Goal: Transaction & Acquisition: Obtain resource

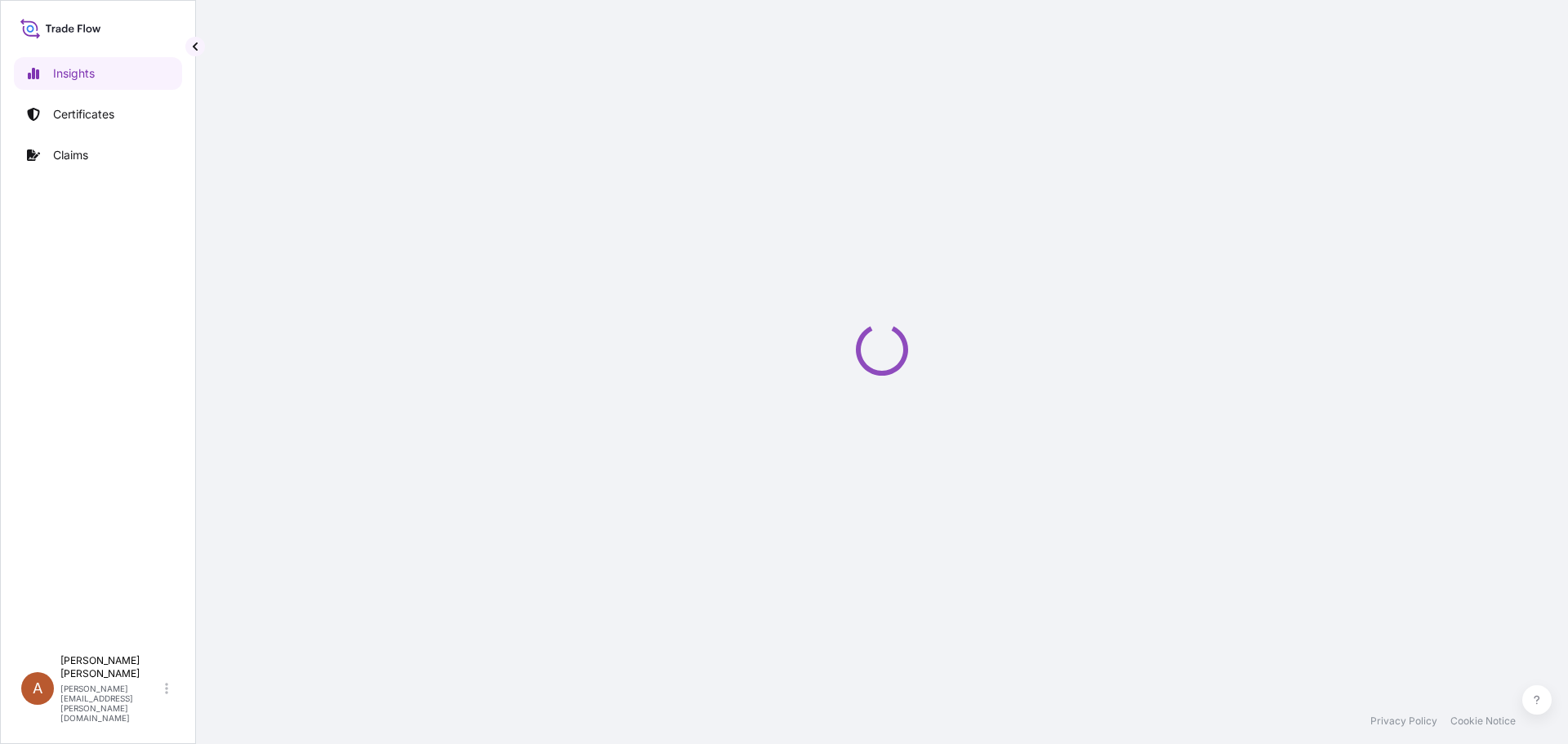
select select "2025"
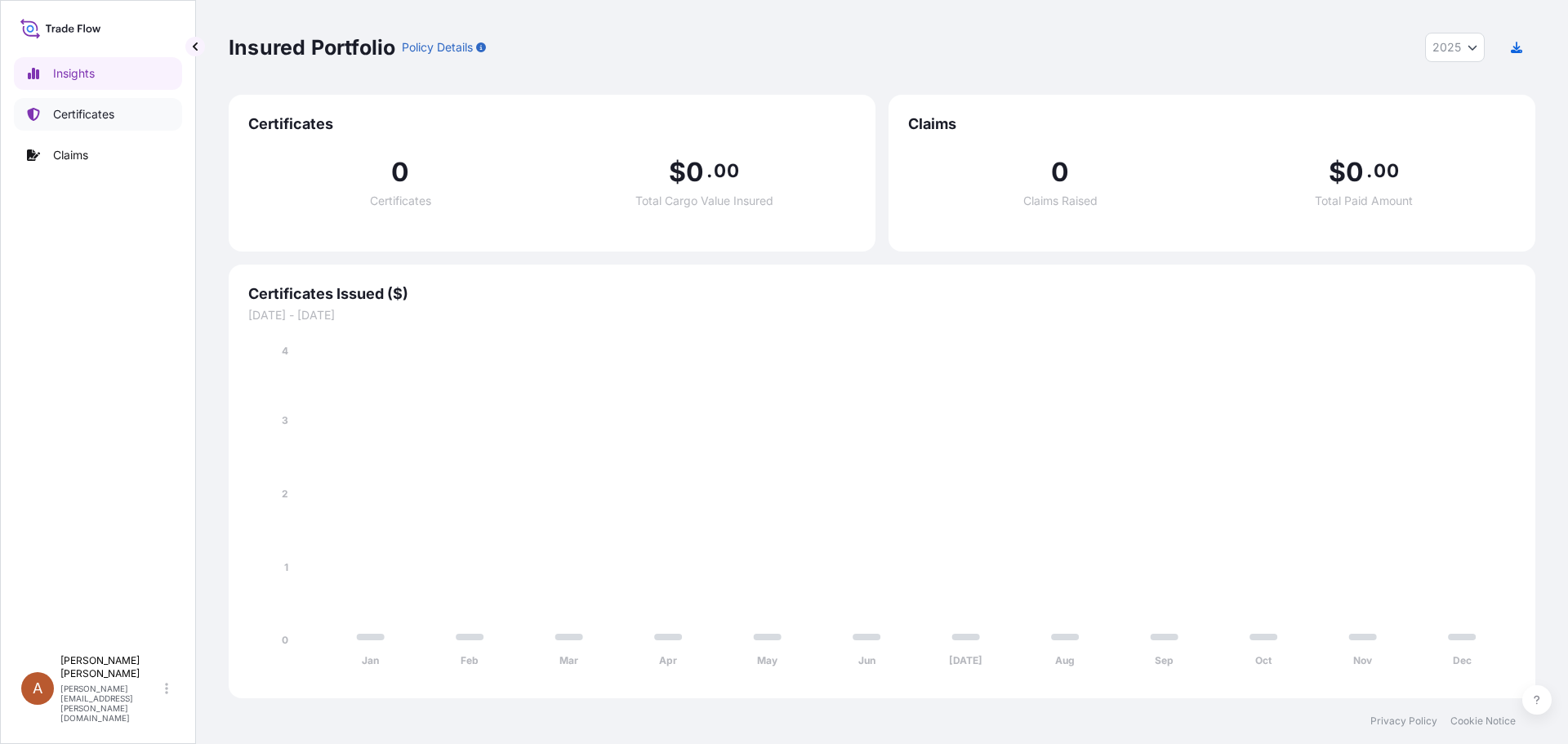
click at [72, 124] on link "Certificates" at bounding box center [98, 114] width 169 height 33
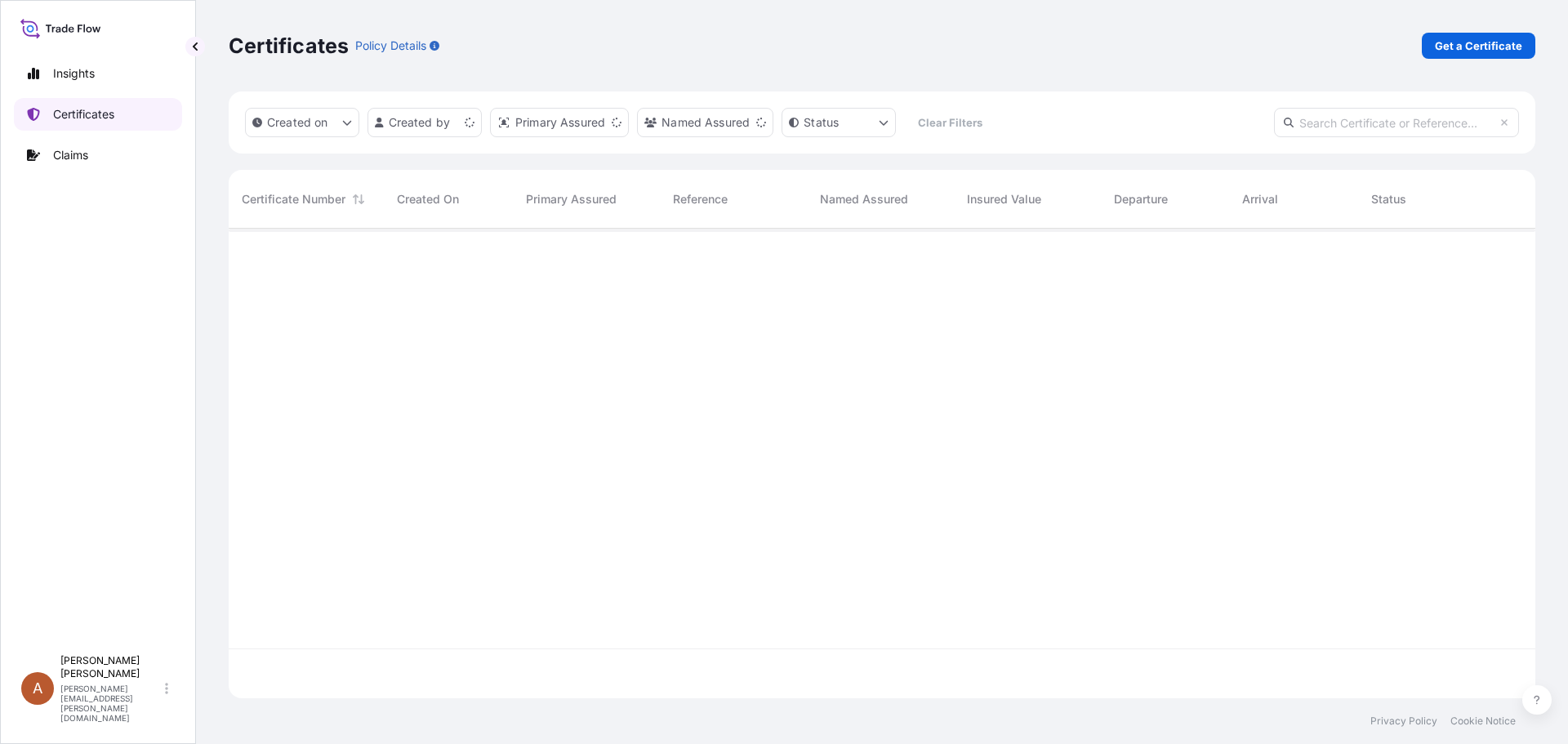
scroll to position [466, 1295]
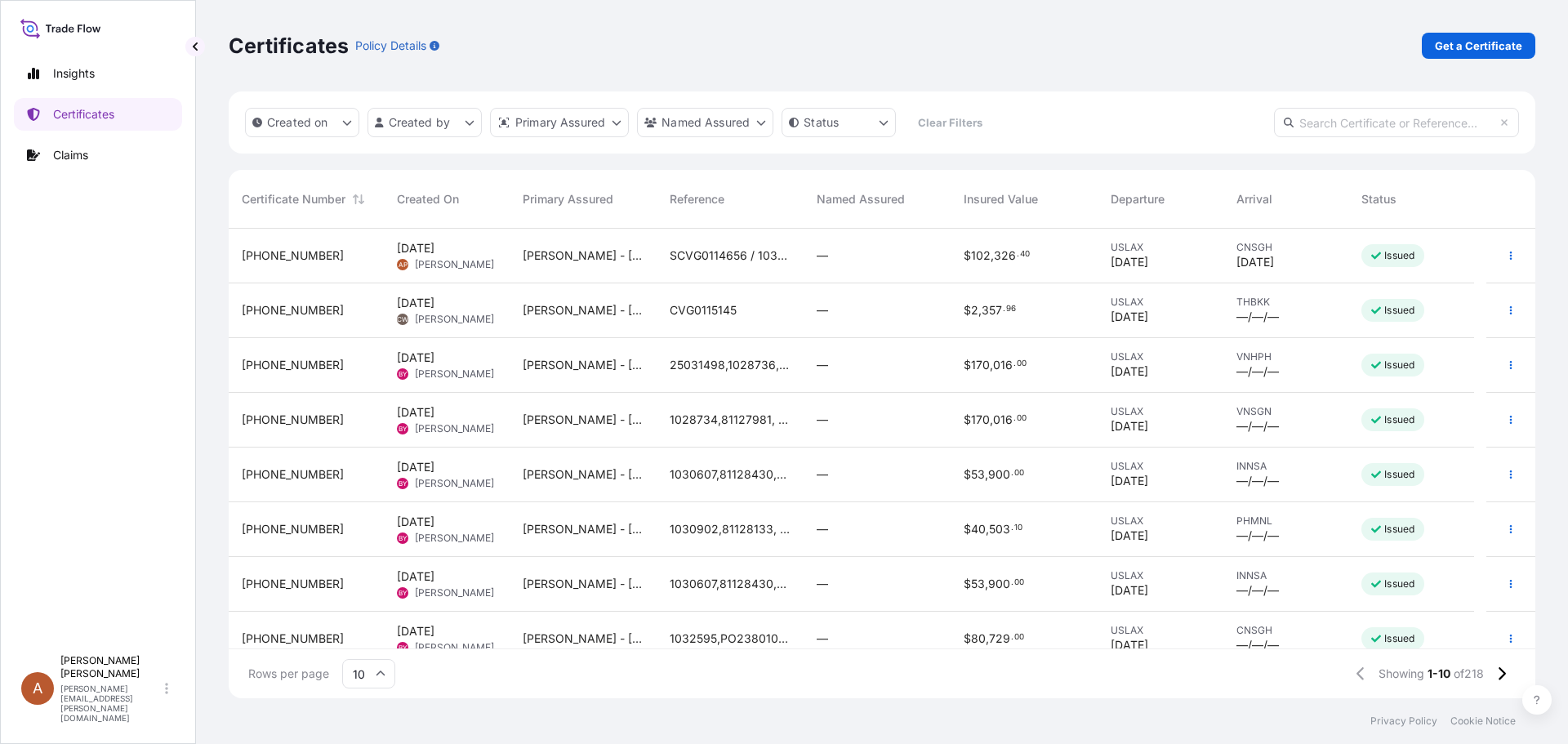
click at [1374, 122] on input "text" at bounding box center [1396, 122] width 245 height 29
click at [1323, 122] on input "text" at bounding box center [1396, 122] width 245 height 29
paste input "B080123155M25"
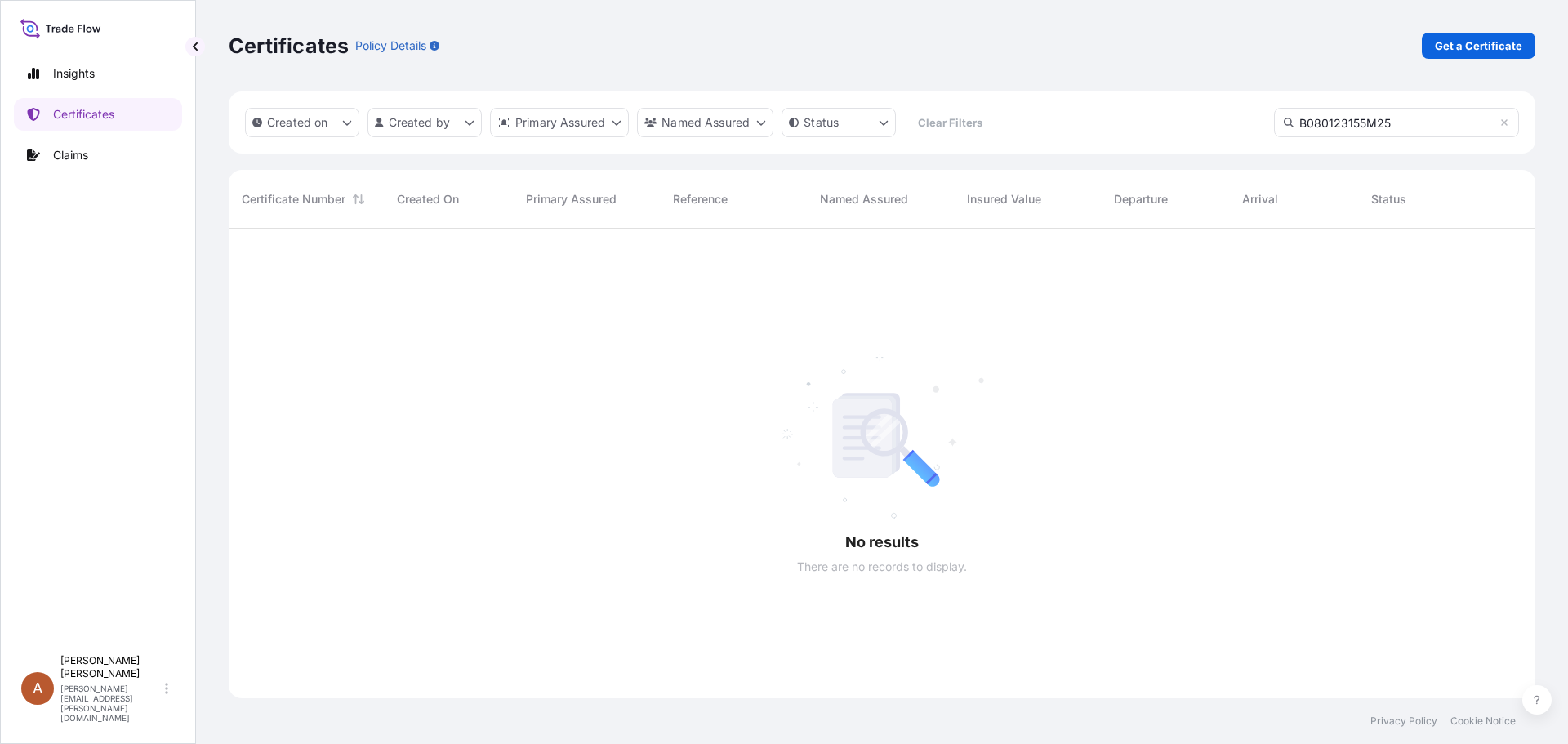
scroll to position [517, 1295]
click at [829, 123] on html "Insights Certificates Claims A Alicia Pye-miller [EMAIL_ADDRESS][PERSON_NAME][D…" at bounding box center [784, 372] width 1568 height 744
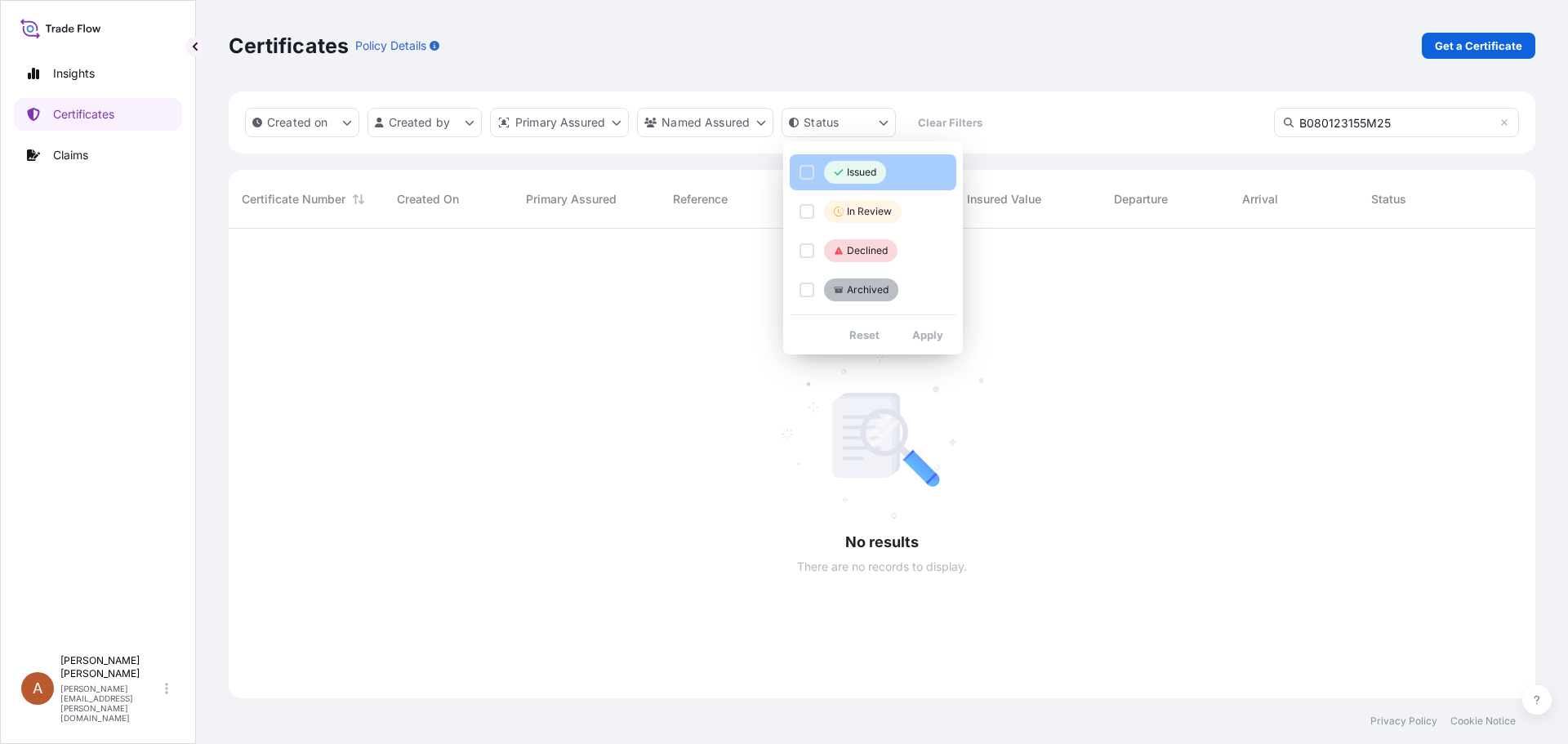
click at [797, 178] on button "Issued" at bounding box center [873, 172] width 167 height 36
drag, startPoint x: 1203, startPoint y: 117, endPoint x: 1218, endPoint y: 138, distance: 25.8
click at [1202, 117] on html "Insights Certificates Claims A Alicia Pye-miller [EMAIL_ADDRESS][PERSON_NAME][D…" at bounding box center [784, 372] width 1568 height 744
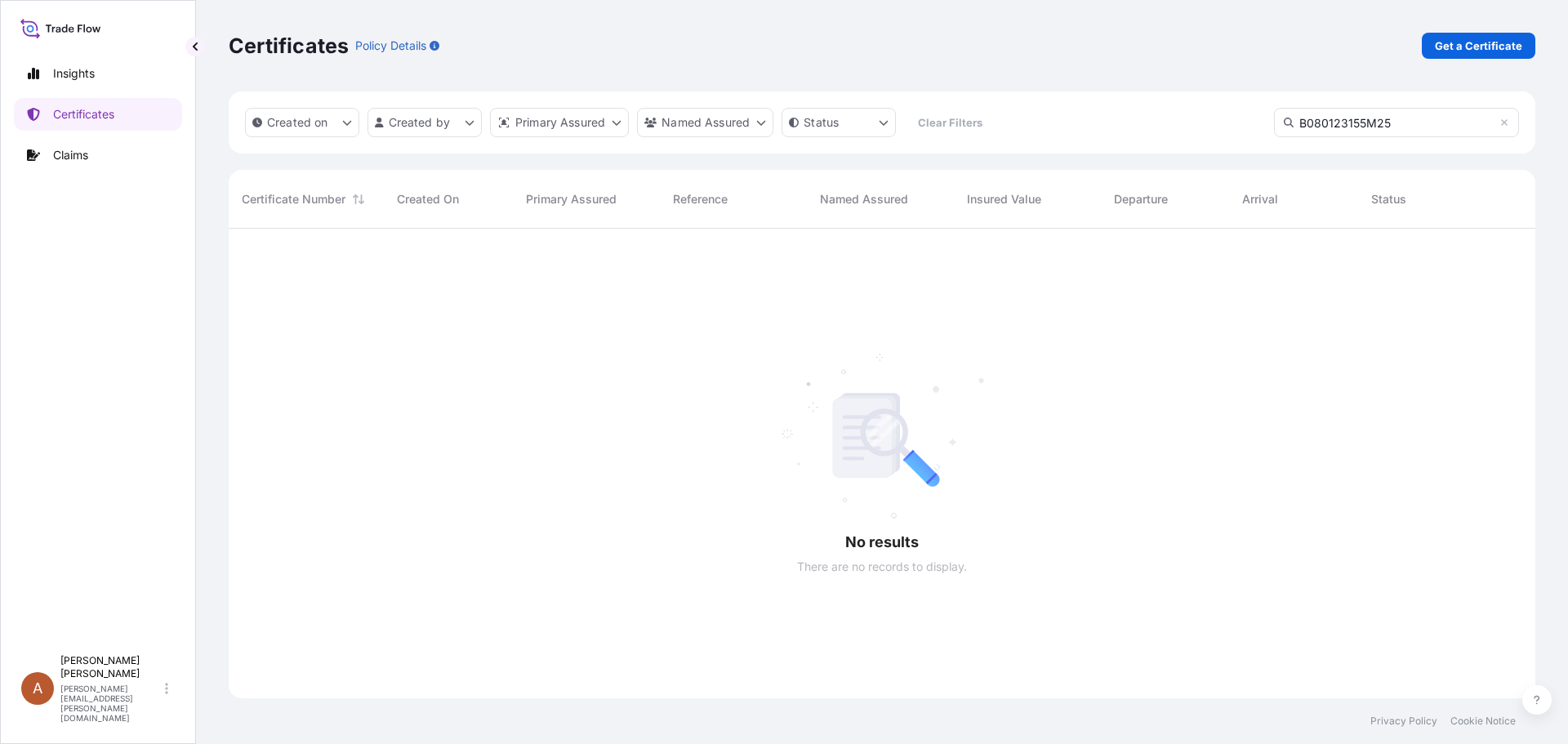
click at [586, 263] on div at bounding box center [882, 464] width 1306 height 470
drag, startPoint x: 1389, startPoint y: 123, endPoint x: 1278, endPoint y: 127, distance: 111.1
click at [1278, 127] on input "B080123155M25" at bounding box center [1396, 122] width 245 height 29
paste input "[PHONE_NUMBER]"
type input "[PHONE_NUMBER]"
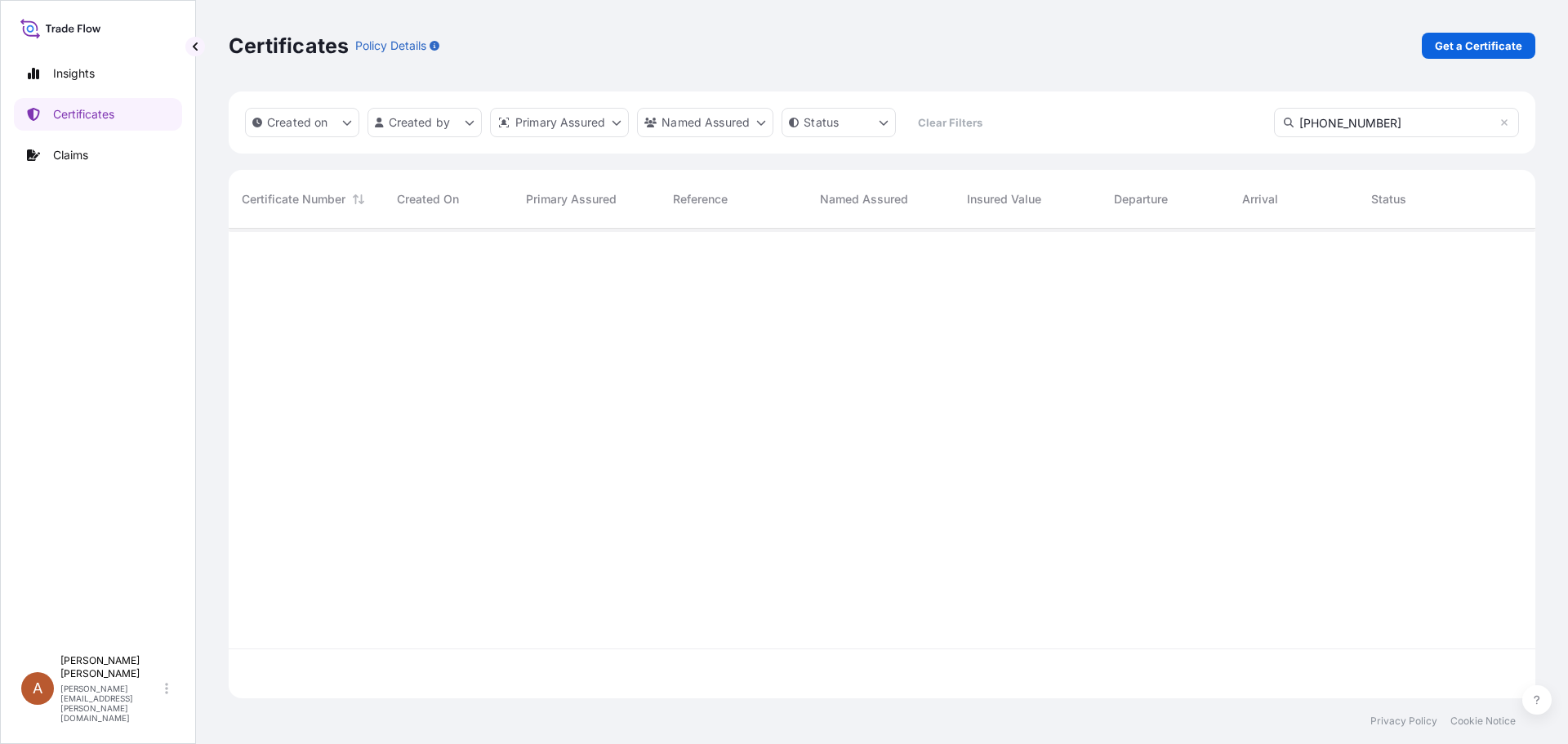
scroll to position [466, 1295]
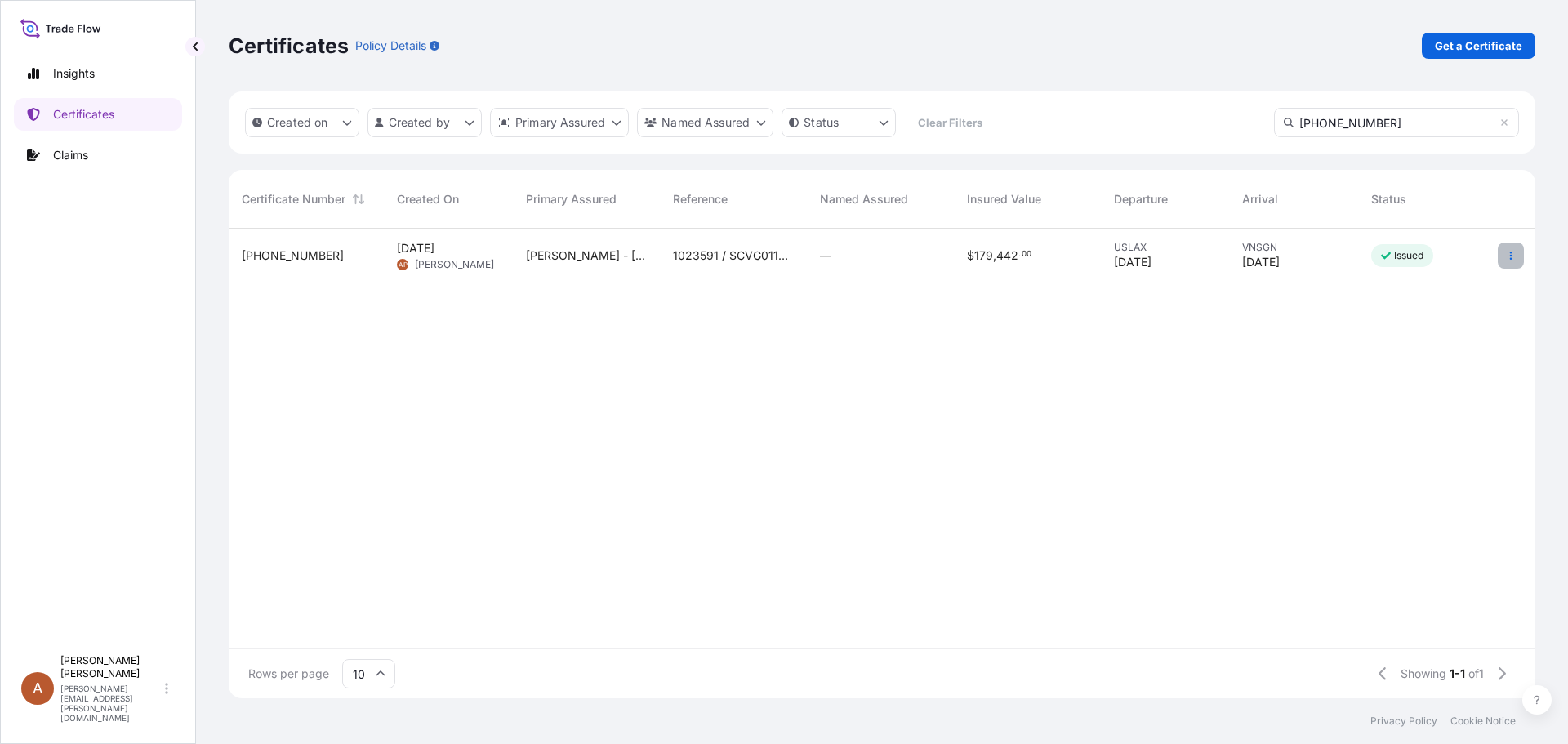
click at [1510, 255] on icon "button" at bounding box center [1511, 256] width 10 height 10
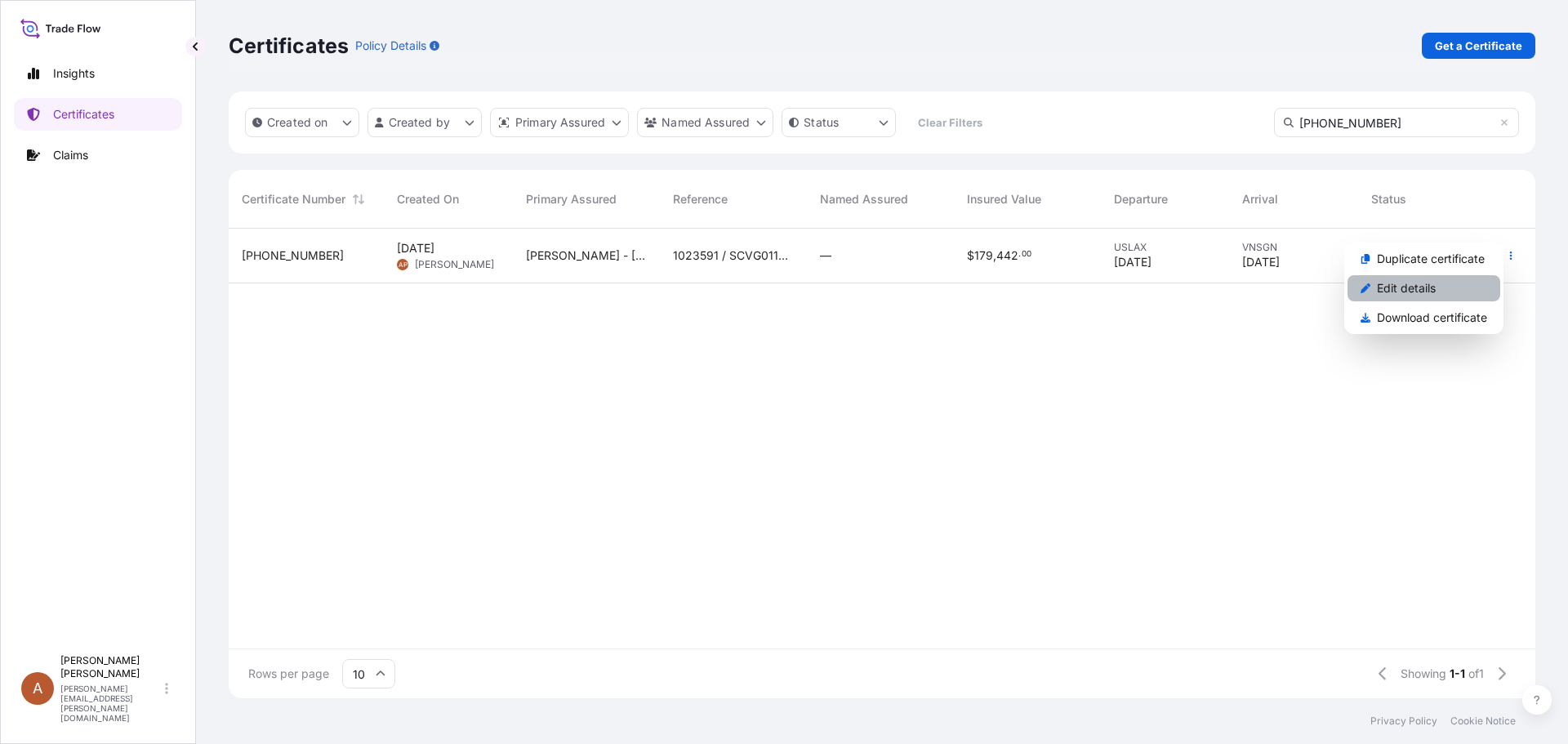
click at [1408, 287] on p "Edit details" at bounding box center [1406, 288] width 59 height 16
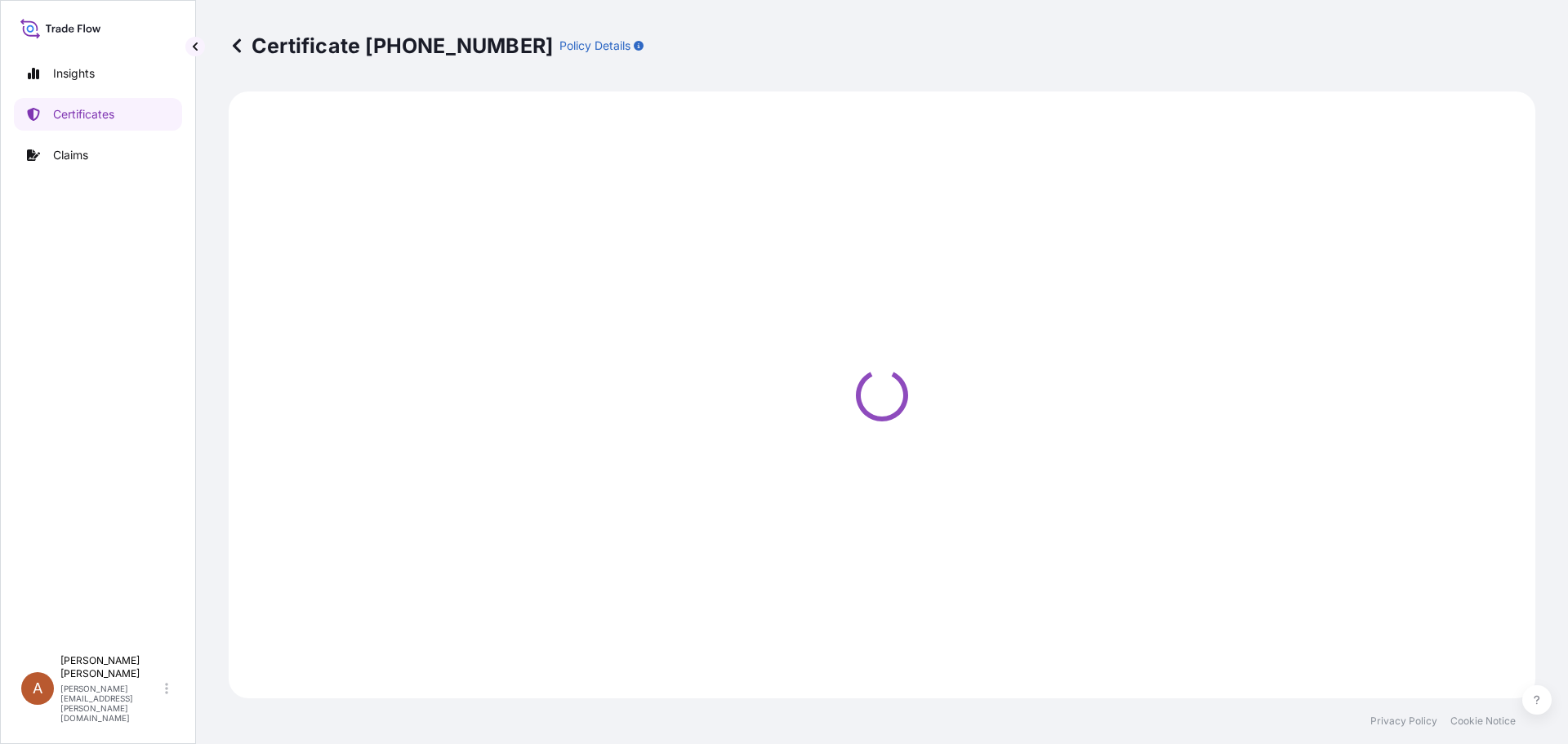
select select "Road / [GEOGRAPHIC_DATA]"
select select "Sea"
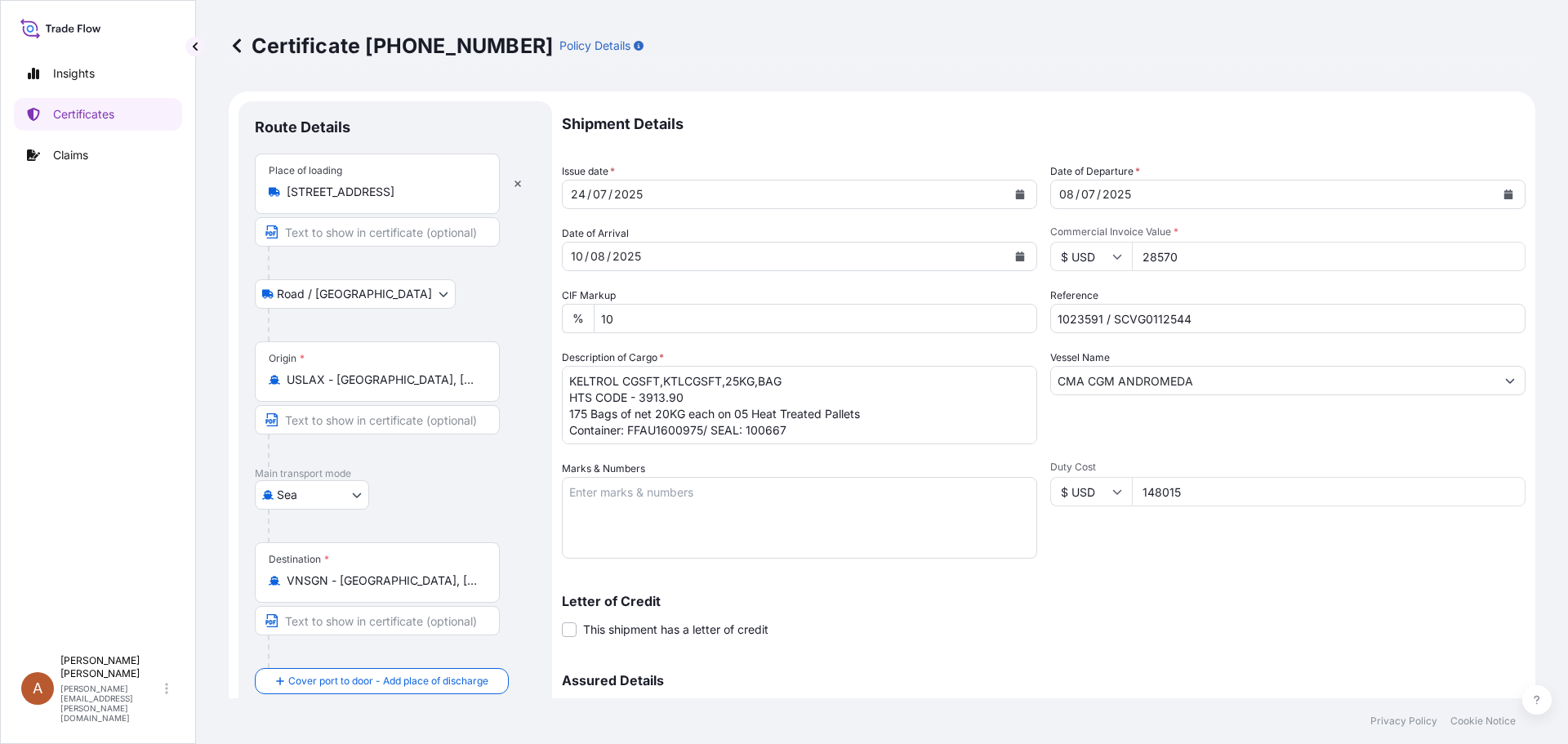
select select "31650"
drag, startPoint x: 779, startPoint y: 382, endPoint x: 565, endPoint y: 382, distance: 214.0
click at [565, 382] on textarea "KELTROL CGSFT,KTLCGSFT,25KG,BAG HTS CODE - 3913.90 175 Bags of net 20KG each on…" at bounding box center [799, 405] width 475 height 79
paste textarea "COGEL APB,20"
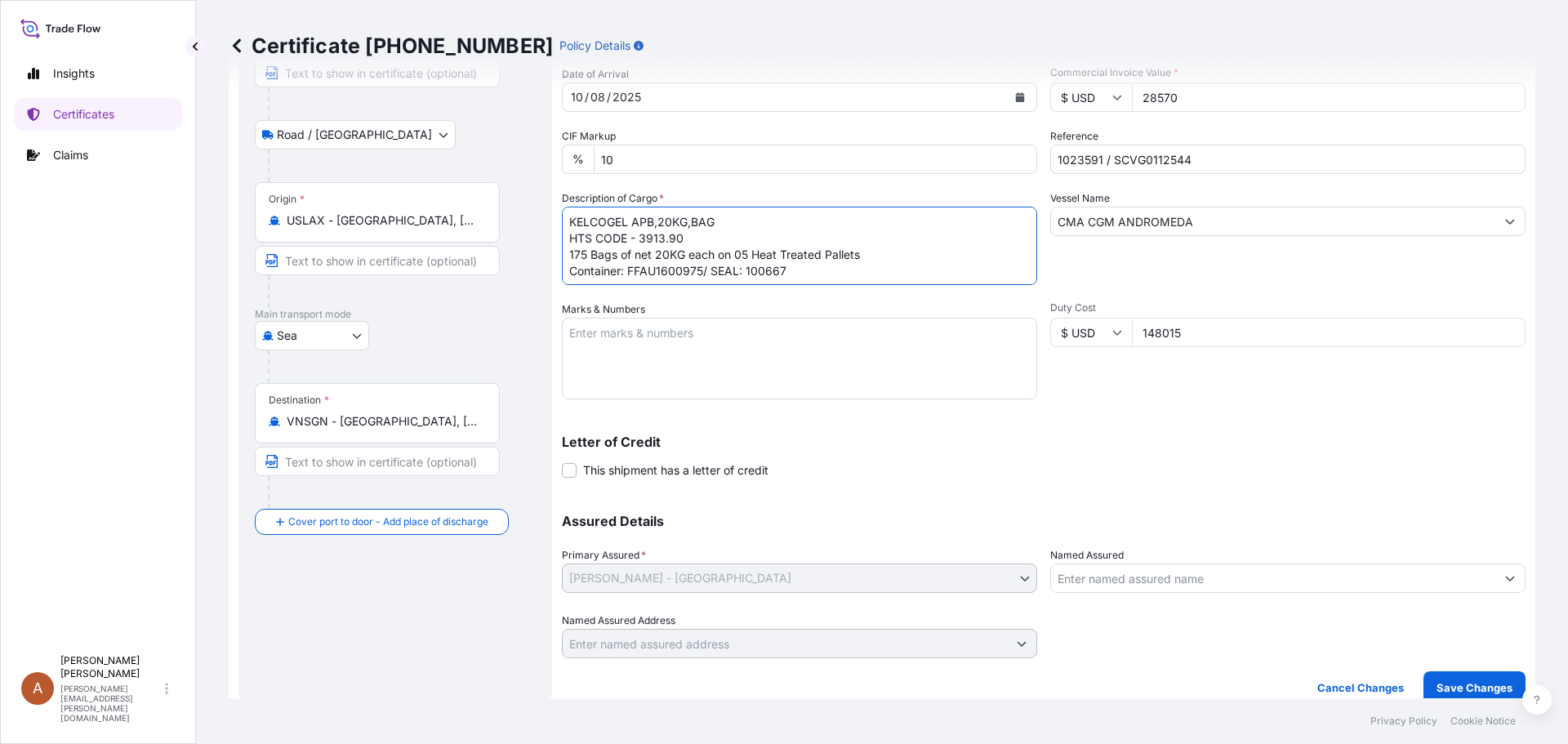
scroll to position [174, 0]
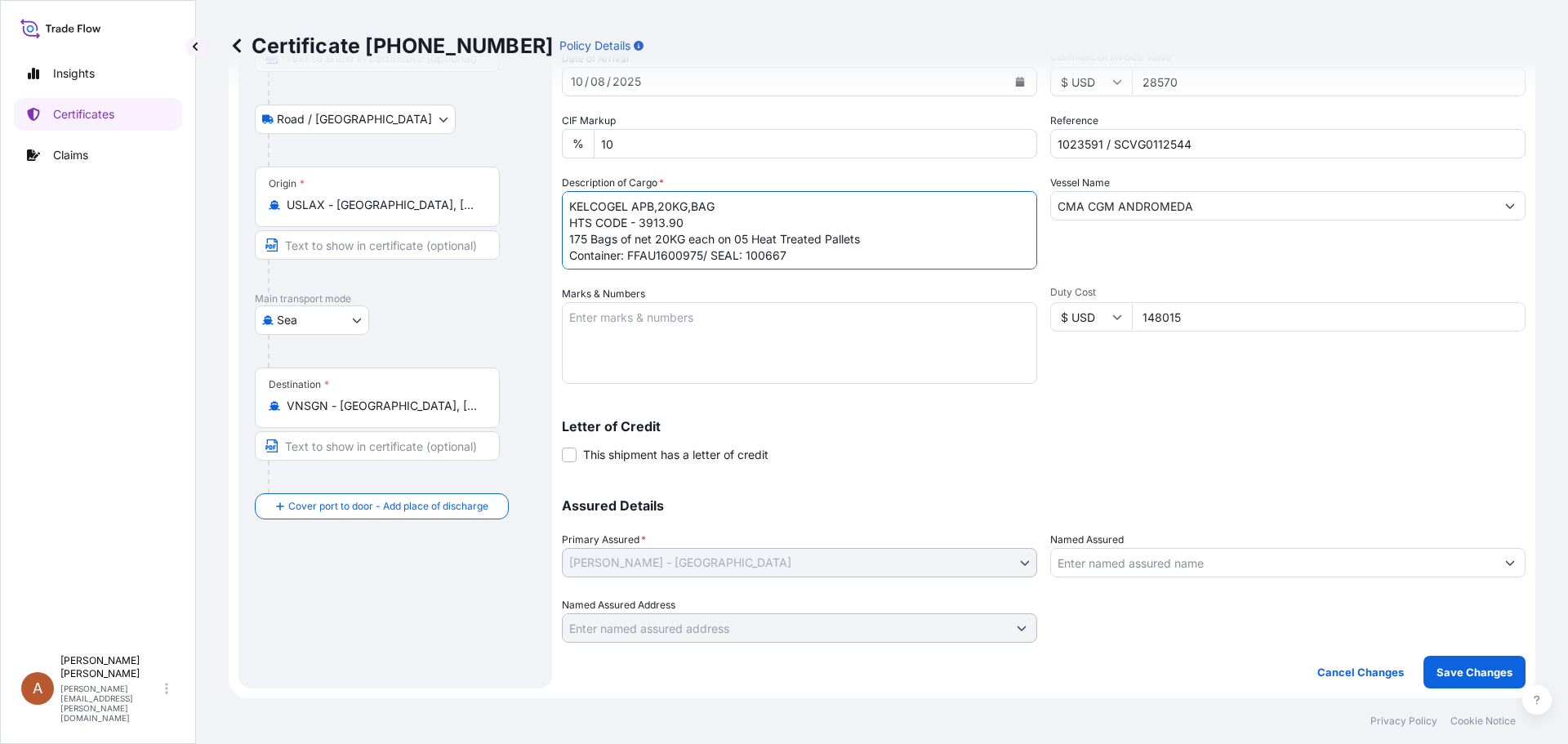
type textarea "KELCOGEL APB,20KG,BAG HTS CODE - 3913.90 175 Bags of net 20KG each on 05 Heat T…"
click at [1452, 671] on p "Save Changes" at bounding box center [1474, 672] width 76 height 16
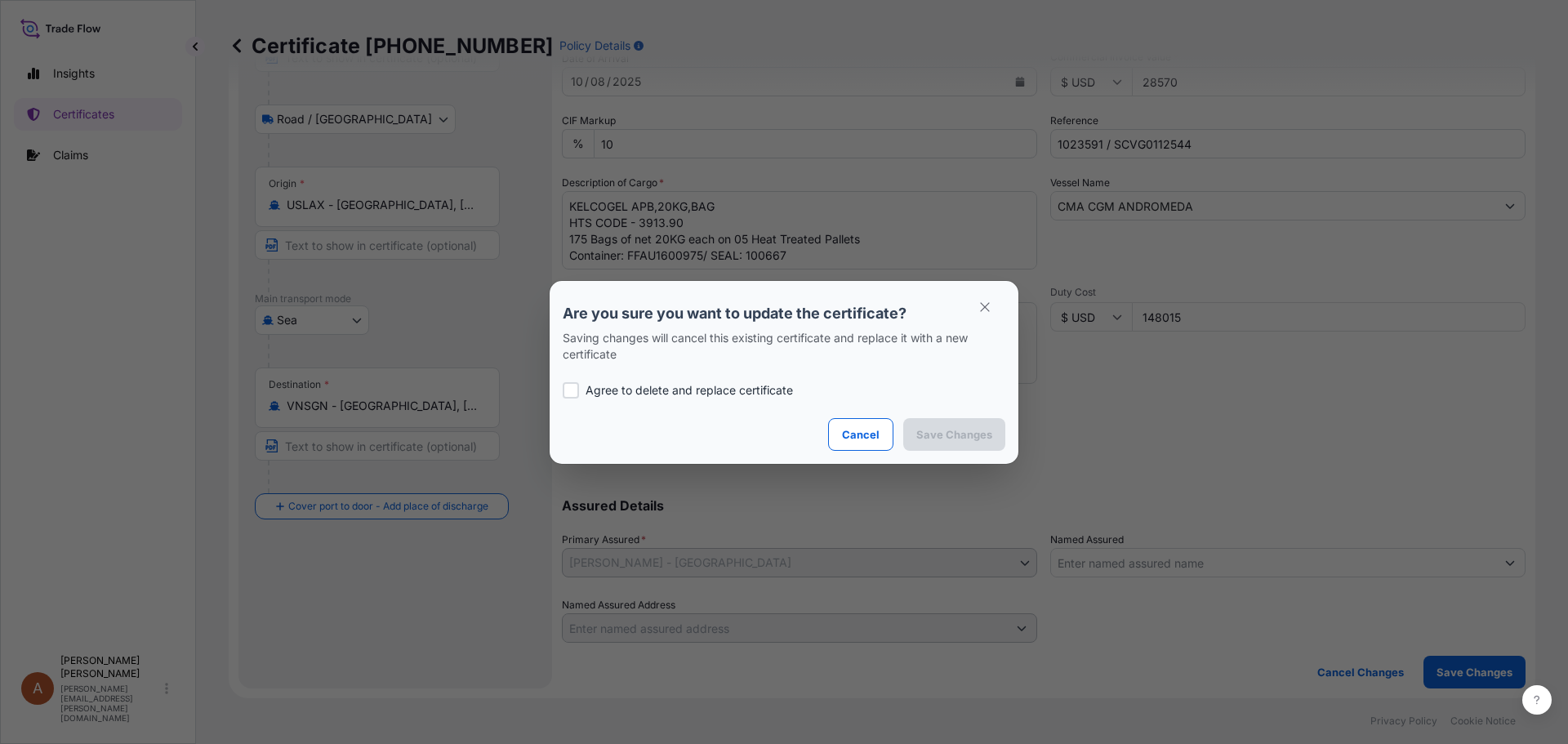
click at [574, 388] on div at bounding box center [570, 390] width 16 height 16
checkbox input "true"
click at [938, 439] on p "Save Changes" at bounding box center [954, 434] width 76 height 16
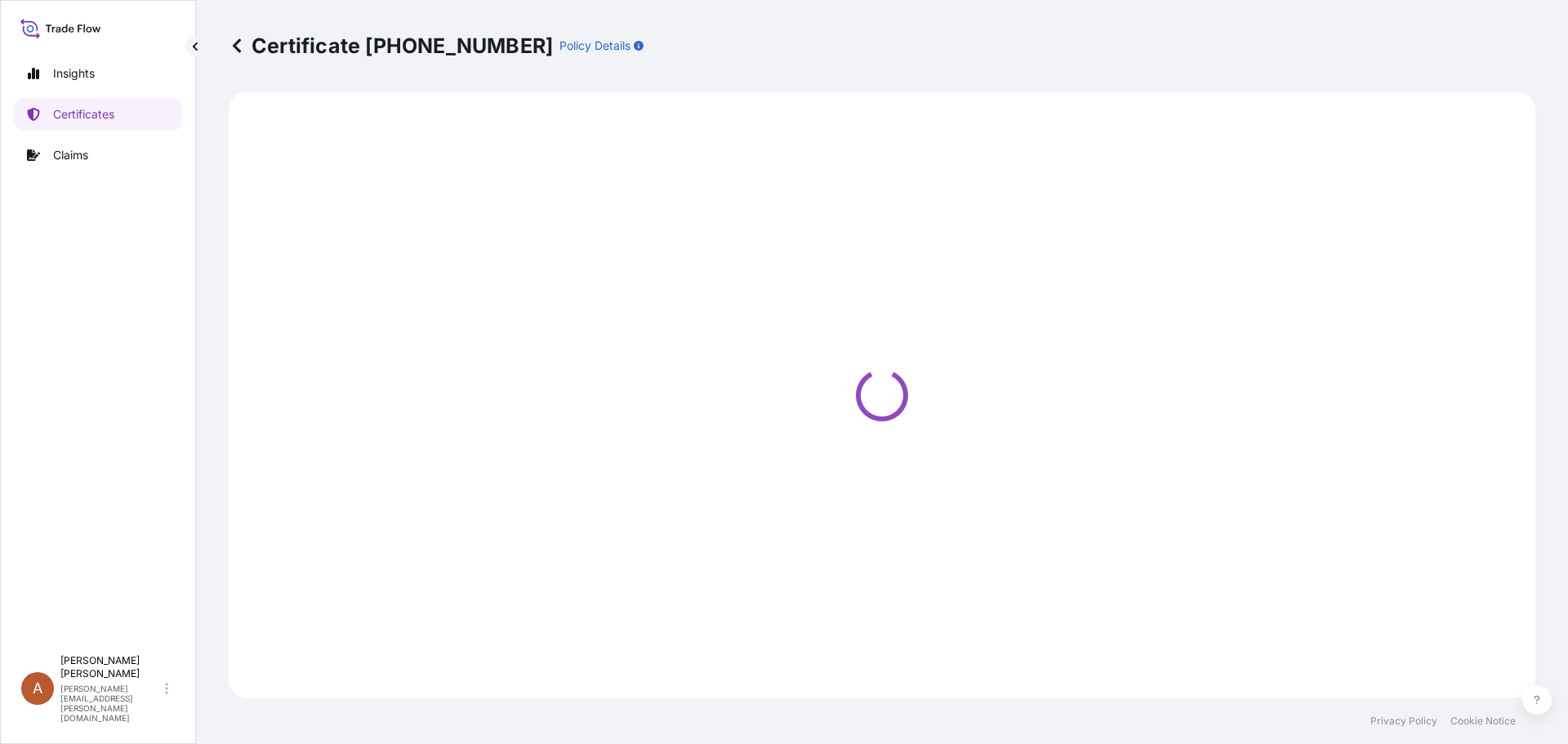
select select "Road / [GEOGRAPHIC_DATA]"
select select "Sea"
select select "31650"
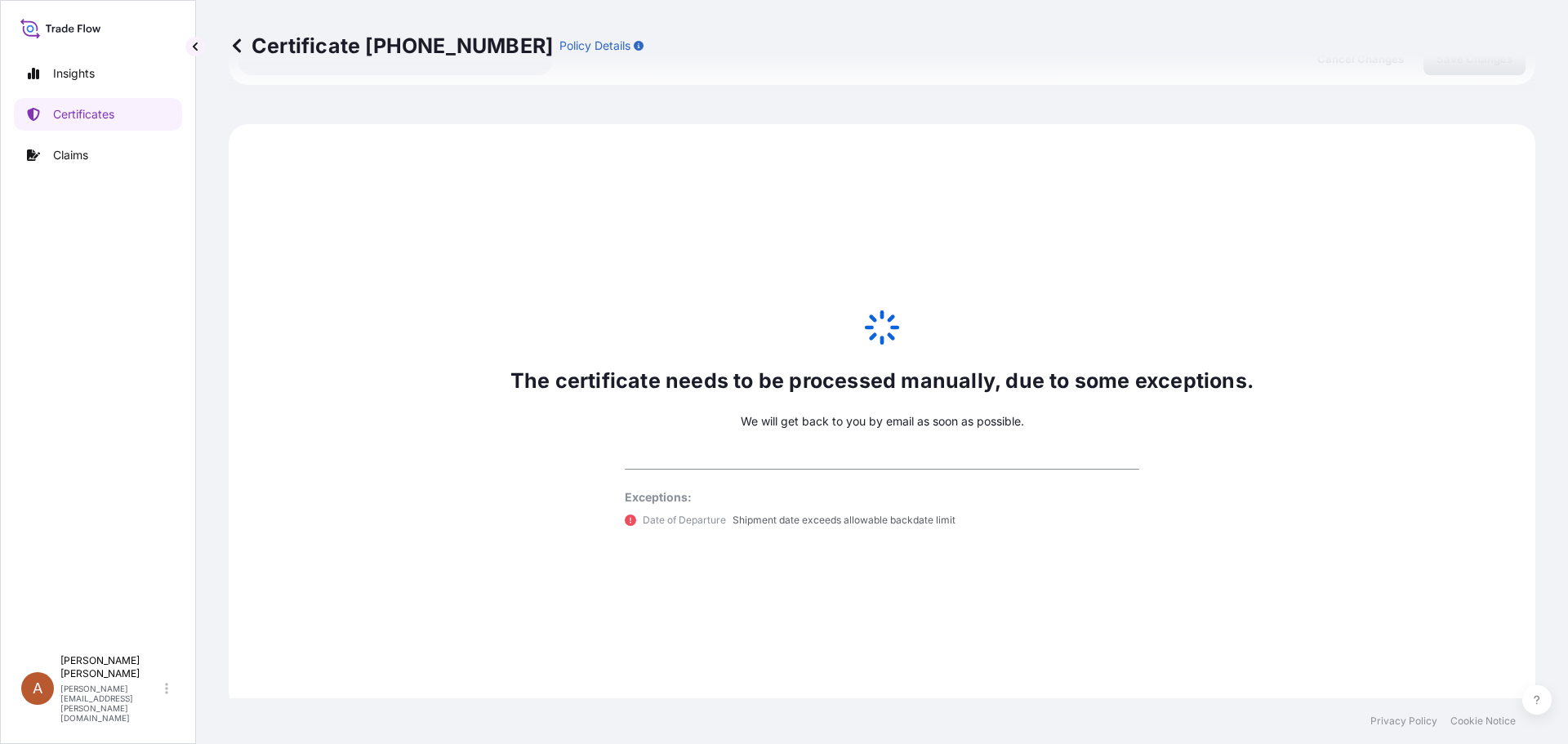
scroll to position [802, 0]
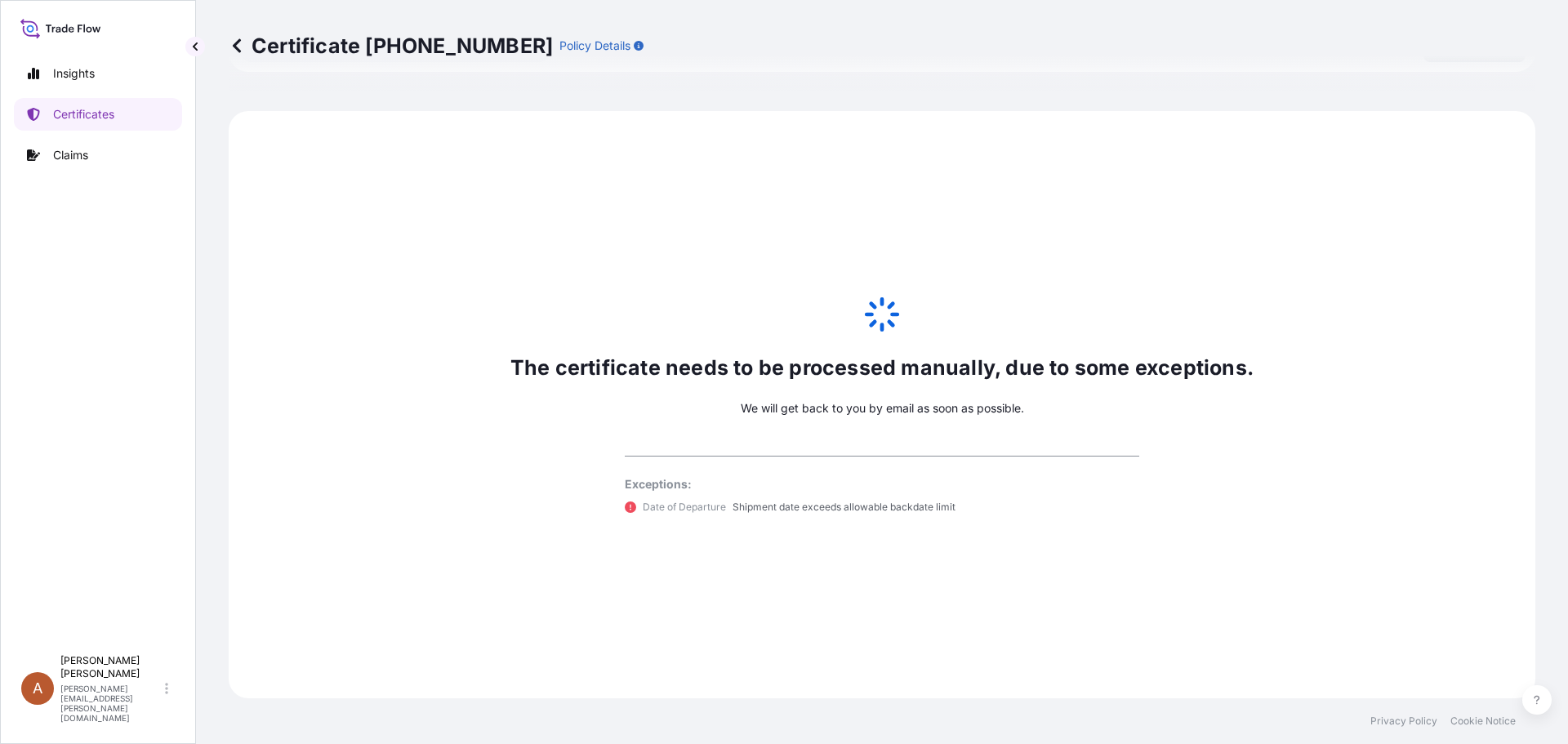
click at [234, 49] on icon at bounding box center [236, 45] width 16 height 16
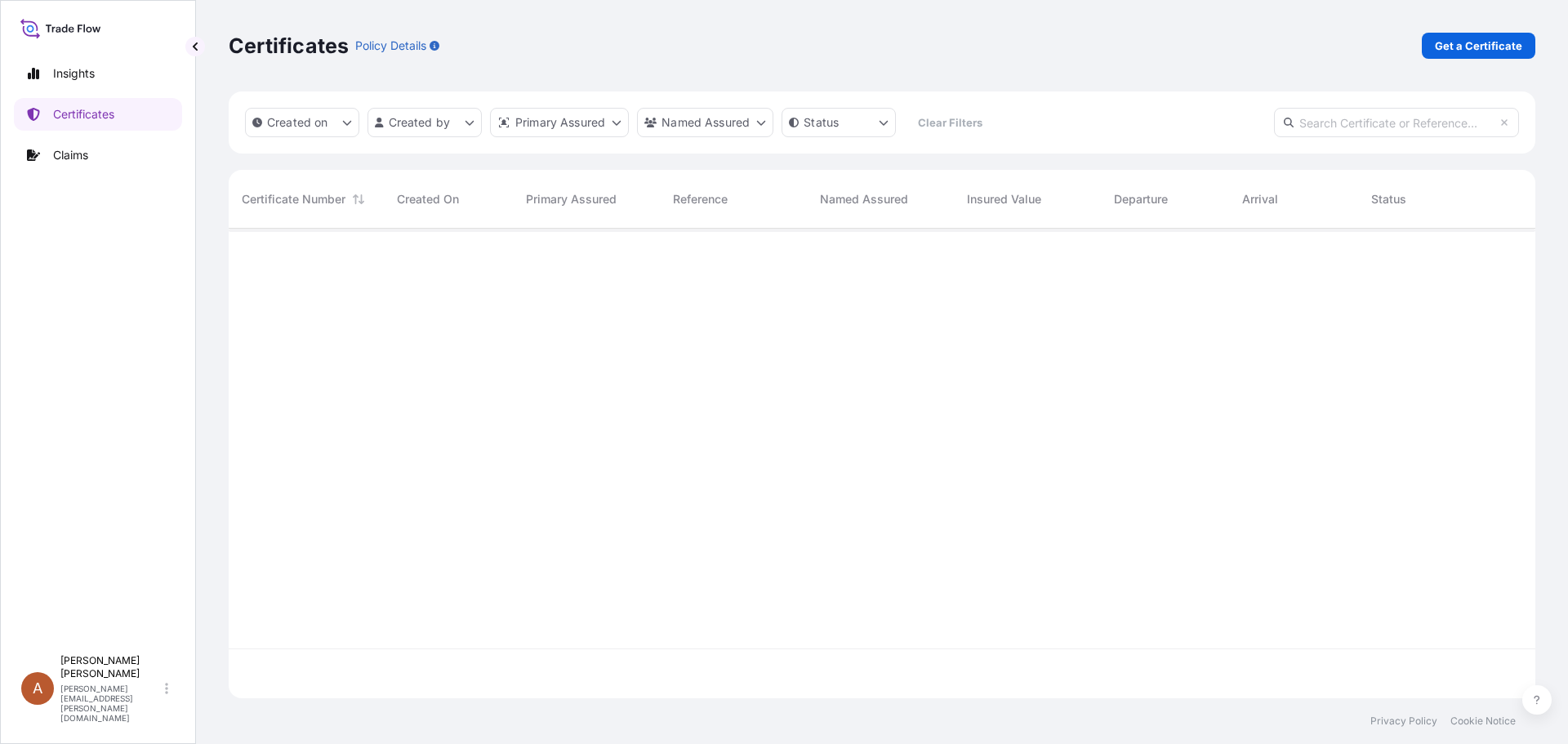
scroll to position [466, 1295]
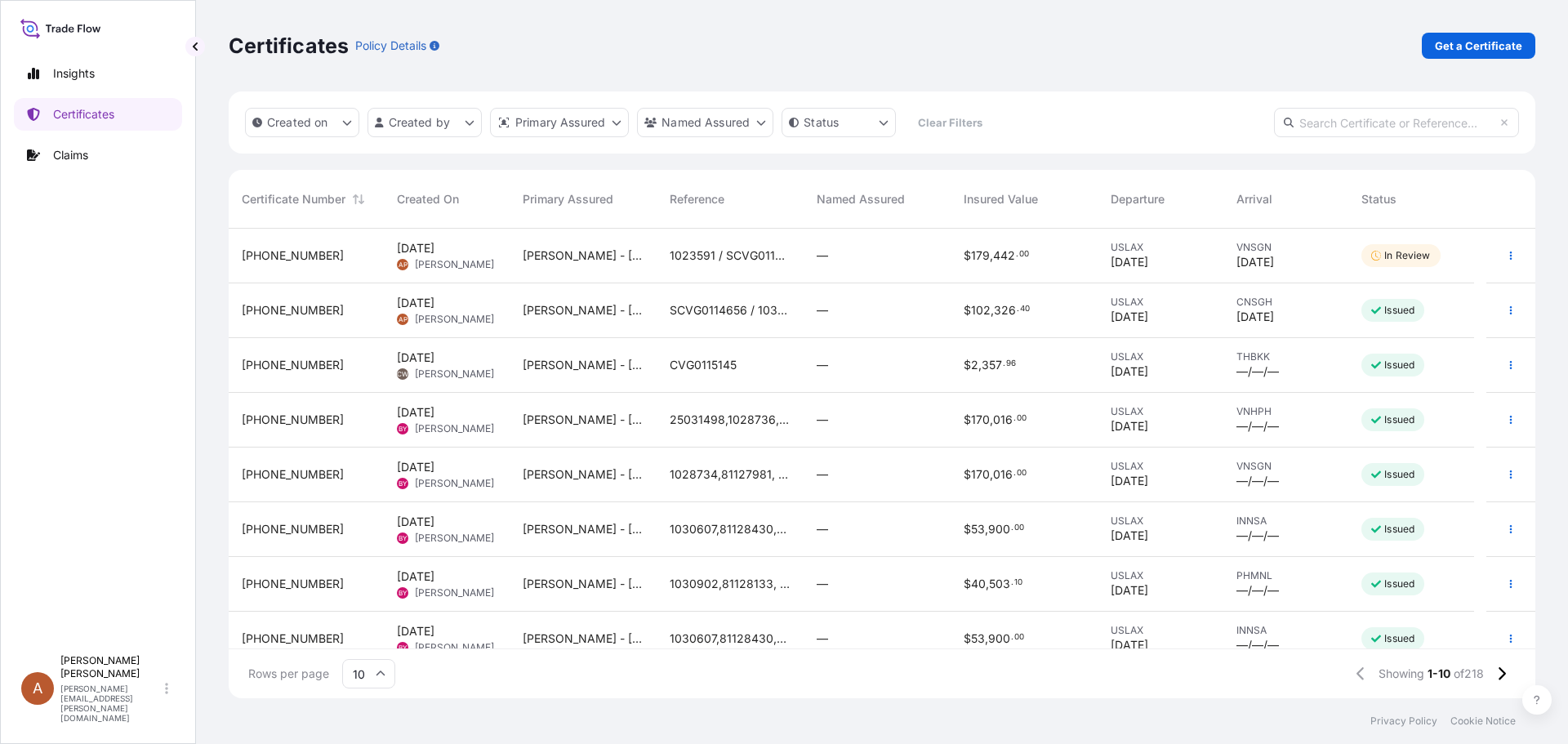
click at [1316, 120] on input "text" at bounding box center [1396, 122] width 245 height 29
paste input "KELCOGEL APB,20KG,BAG"
type input "KELCOGEL APB,20KG,BAG"
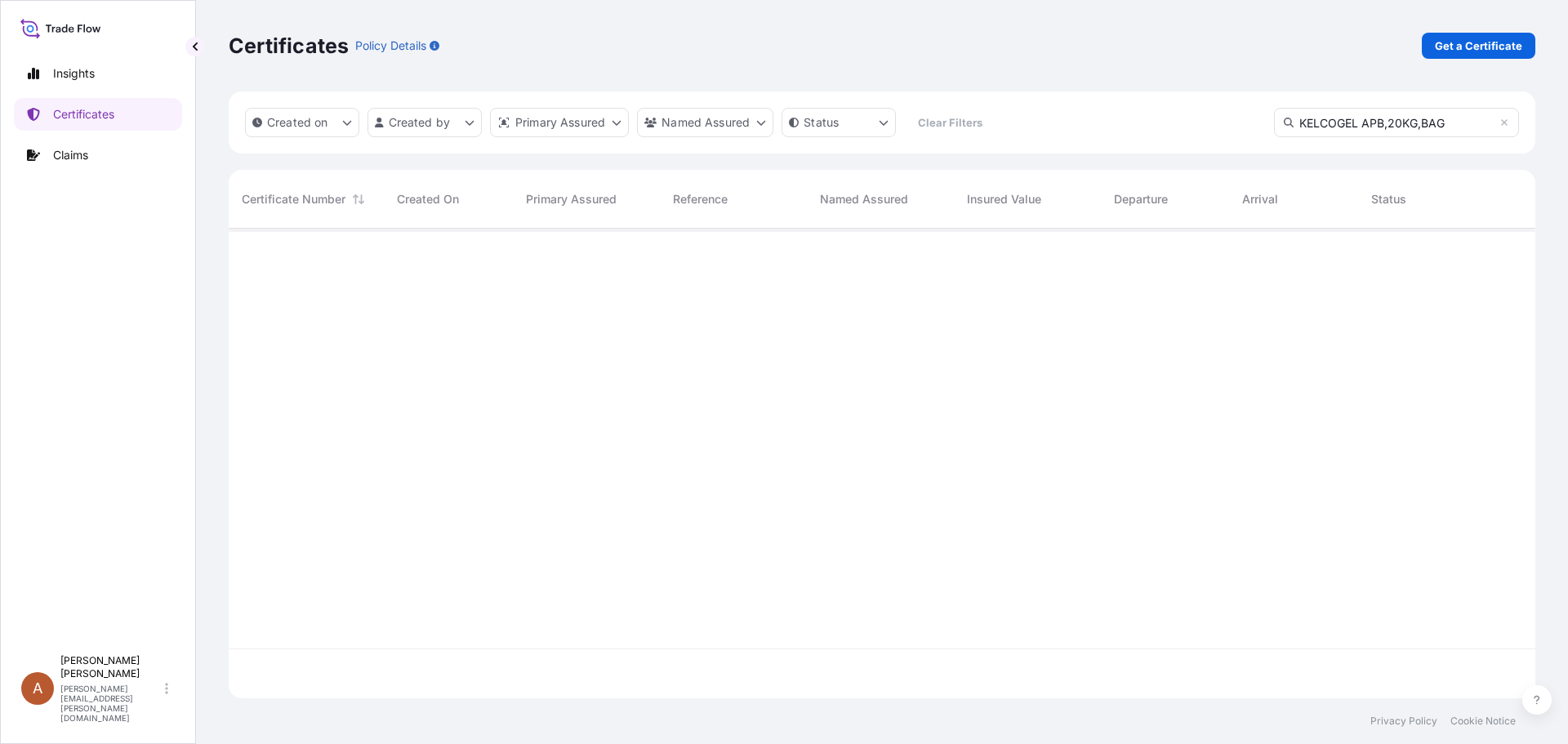
drag, startPoint x: 1445, startPoint y: 119, endPoint x: 1244, endPoint y: 139, distance: 202.0
click at [1244, 139] on div "Created on Created by Primary Assured Named Assured Status Clear Filters KELCOG…" at bounding box center [882, 122] width 1306 height 62
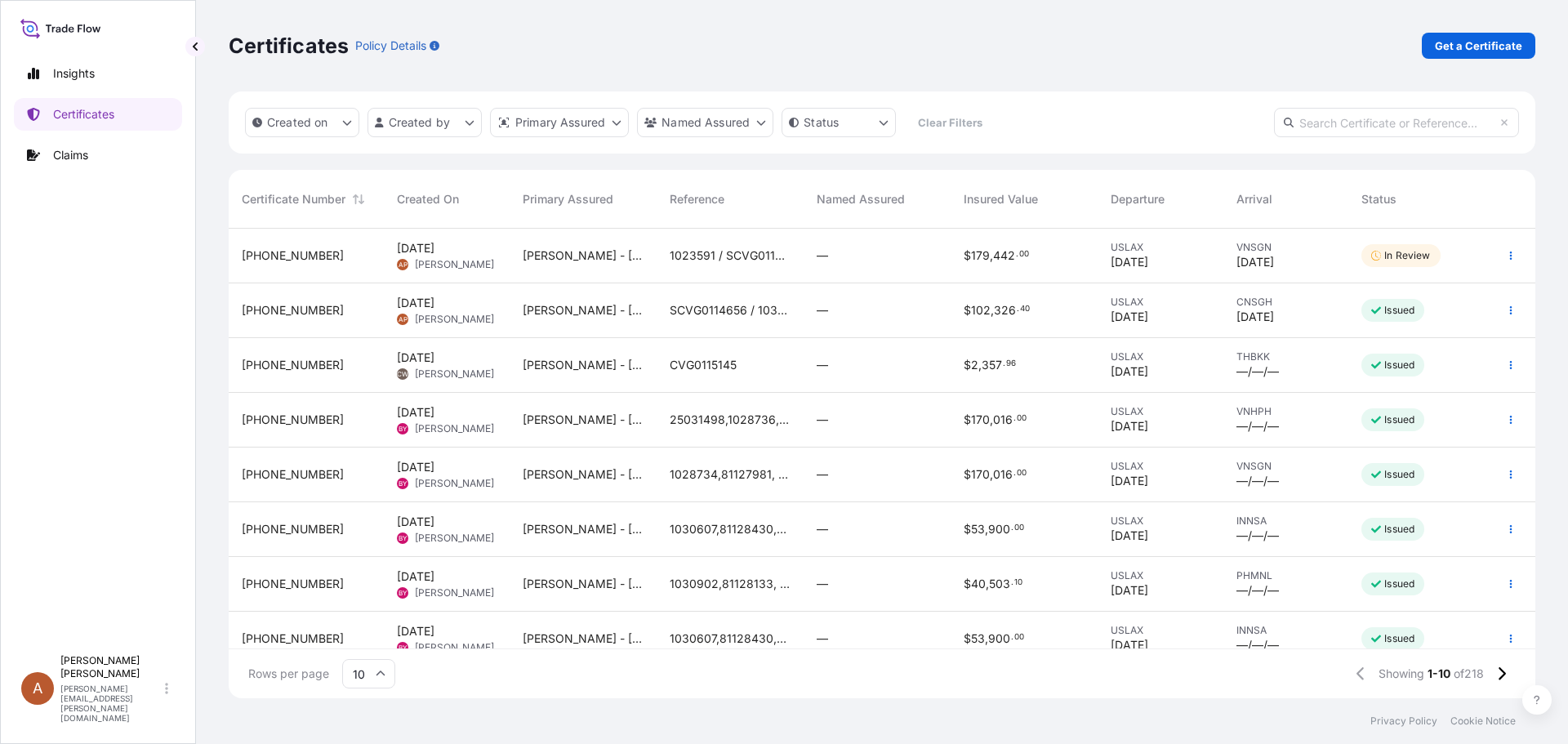
click at [1342, 123] on input "text" at bounding box center [1396, 122] width 245 height 29
paste input "[PHONE_NUMBER]"
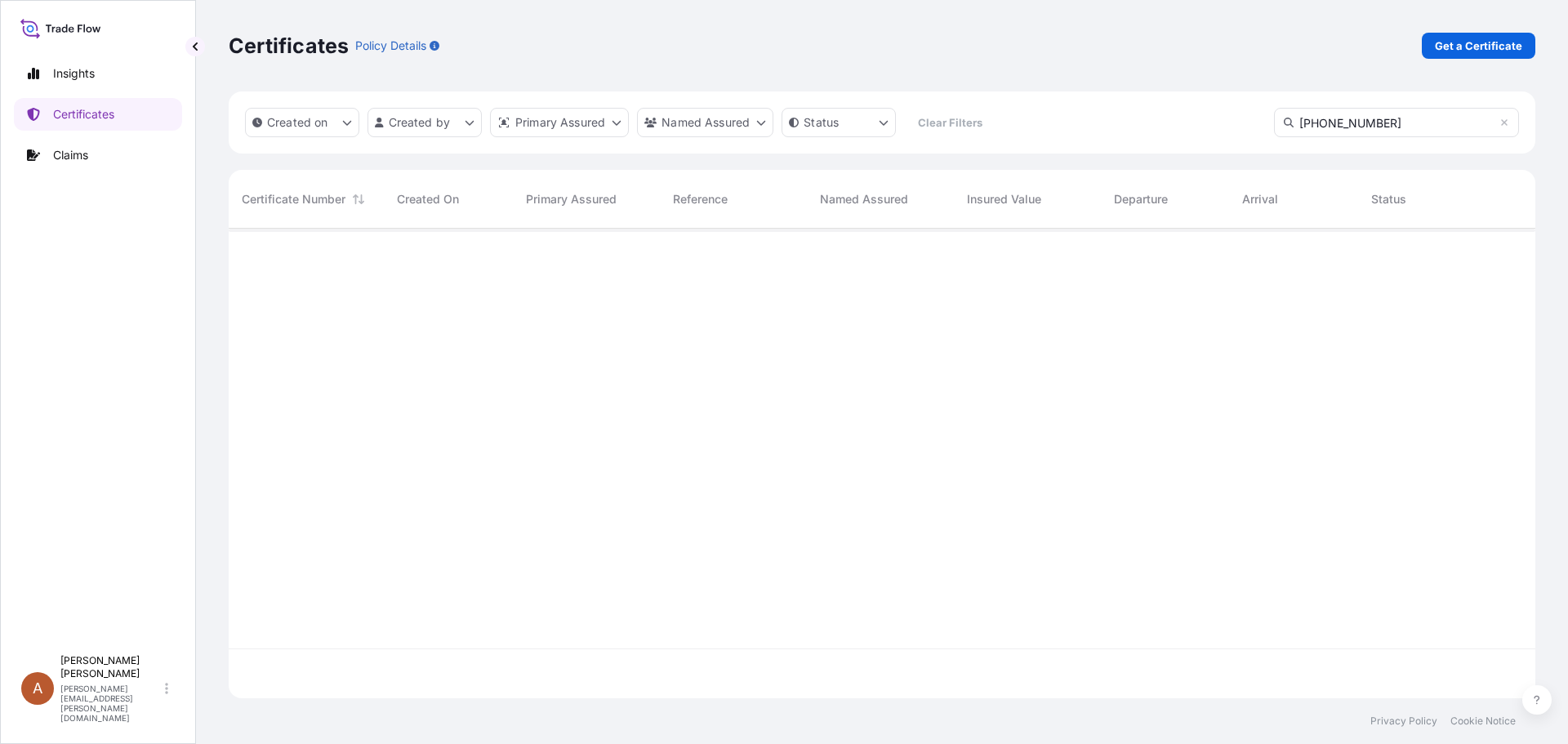
scroll to position [517, 1295]
type input "[PHONE_NUMBER]"
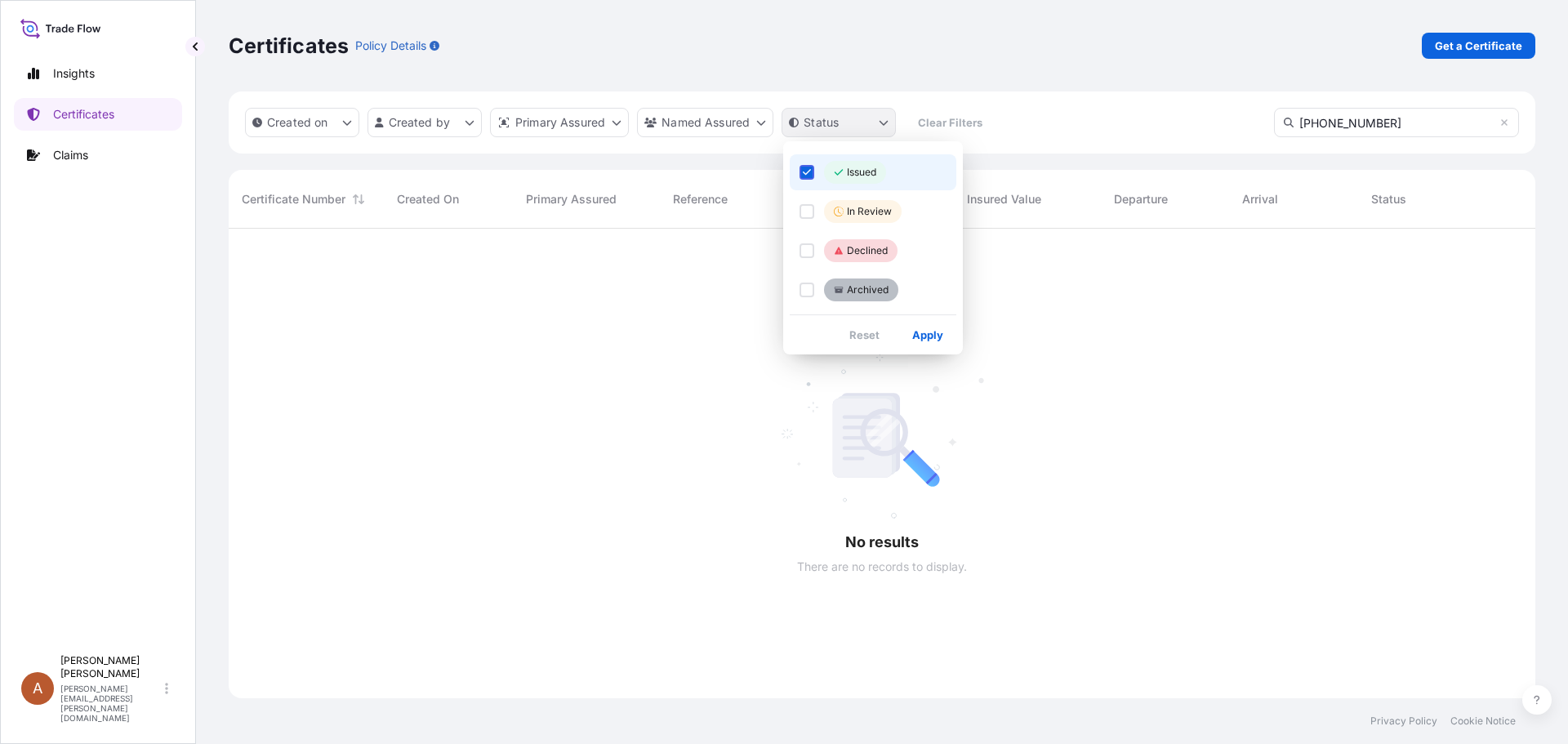
click at [802, 126] on html "Insights Certificates Claims A Alicia Pye-miller [EMAIL_ADDRESS][PERSON_NAME][D…" at bounding box center [784, 372] width 1568 height 744
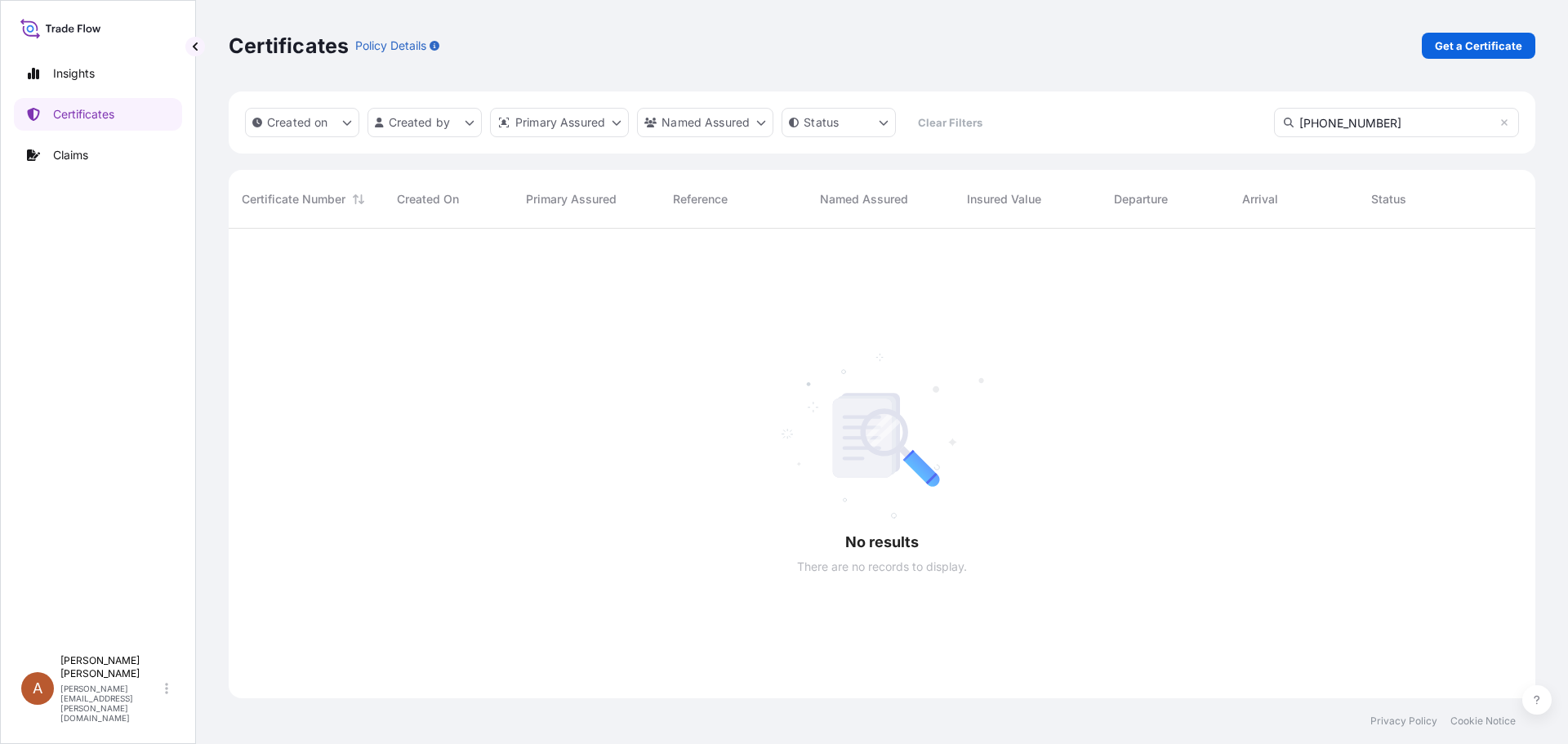
click at [652, 322] on html "Insights Certificates Claims A Alicia Pye-miller [EMAIL_ADDRESS][PERSON_NAME][D…" at bounding box center [784, 372] width 1568 height 744
click at [863, 129] on html "Insights Certificates Claims A Alicia Pye-miller [EMAIL_ADDRESS][PERSON_NAME][D…" at bounding box center [784, 372] width 1568 height 744
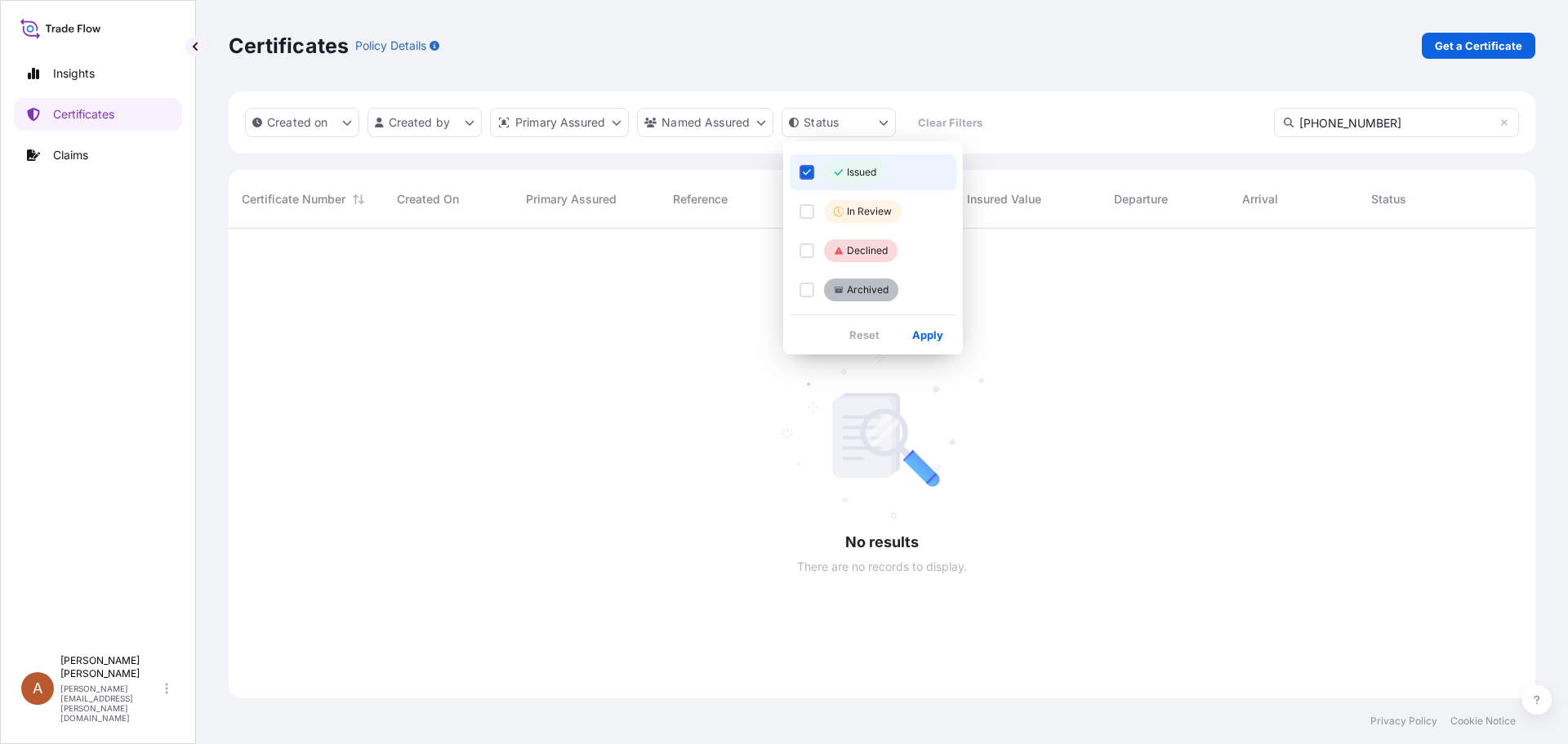
click at [610, 288] on html "Insights Certificates Claims A Alicia Pye-miller [EMAIL_ADDRESS][PERSON_NAME][D…" at bounding box center [784, 372] width 1568 height 744
click at [886, 123] on html "Insights Certificates Claims A Alicia Pye-miller [EMAIL_ADDRESS][PERSON_NAME][D…" at bounding box center [784, 372] width 1568 height 744
click at [807, 209] on div "Select Option" at bounding box center [807, 212] width 15 height 15
drag, startPoint x: 802, startPoint y: 171, endPoint x: 818, endPoint y: 169, distance: 16.1
click at [802, 171] on icon "Select Option" at bounding box center [807, 173] width 9 height 10
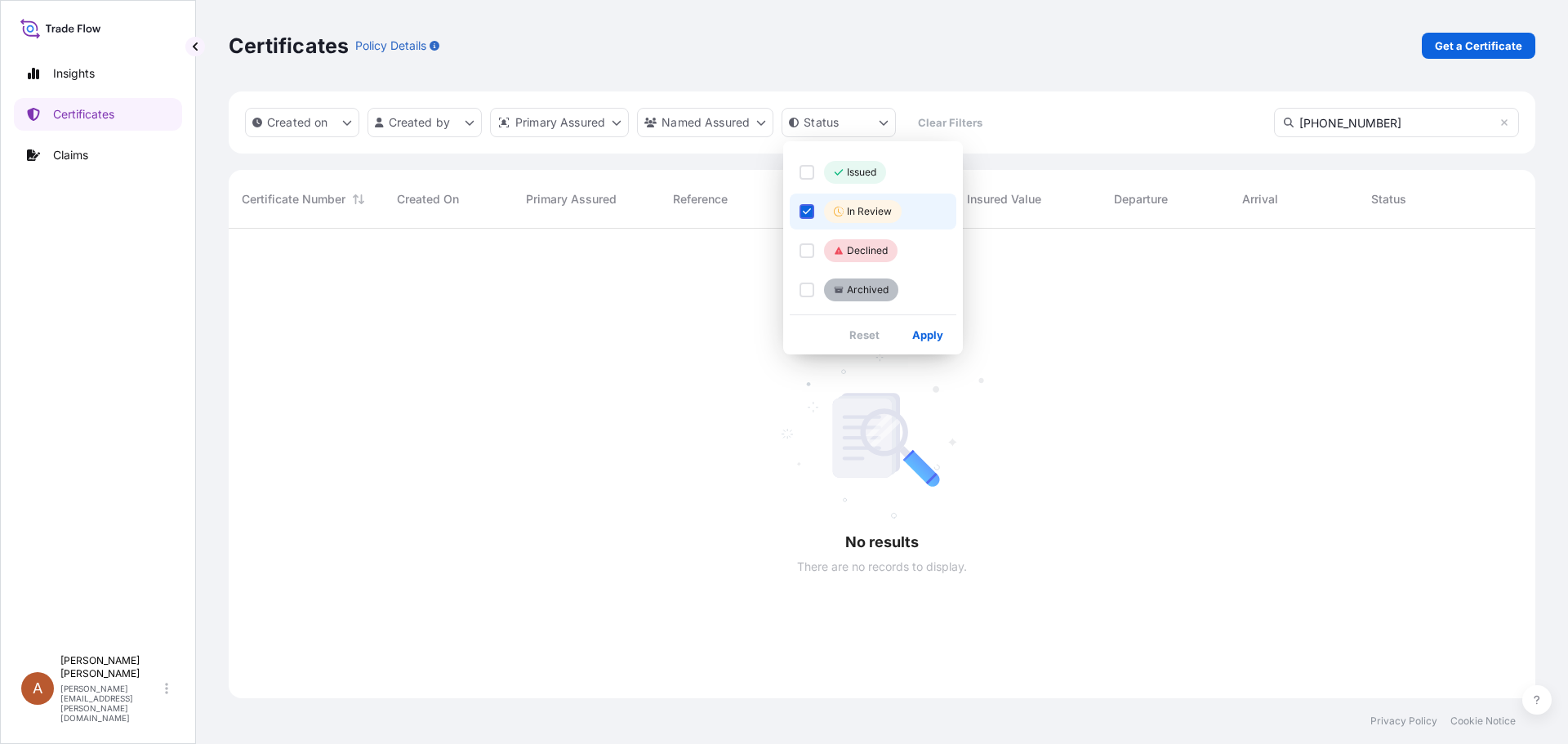
drag, startPoint x: 1459, startPoint y: 52, endPoint x: 1451, endPoint y: 62, distance: 12.8
click at [1460, 52] on html "Insights Certificates Claims A Alicia Pye-miller [EMAIL_ADDRESS][PERSON_NAME][D…" at bounding box center [784, 372] width 1568 height 744
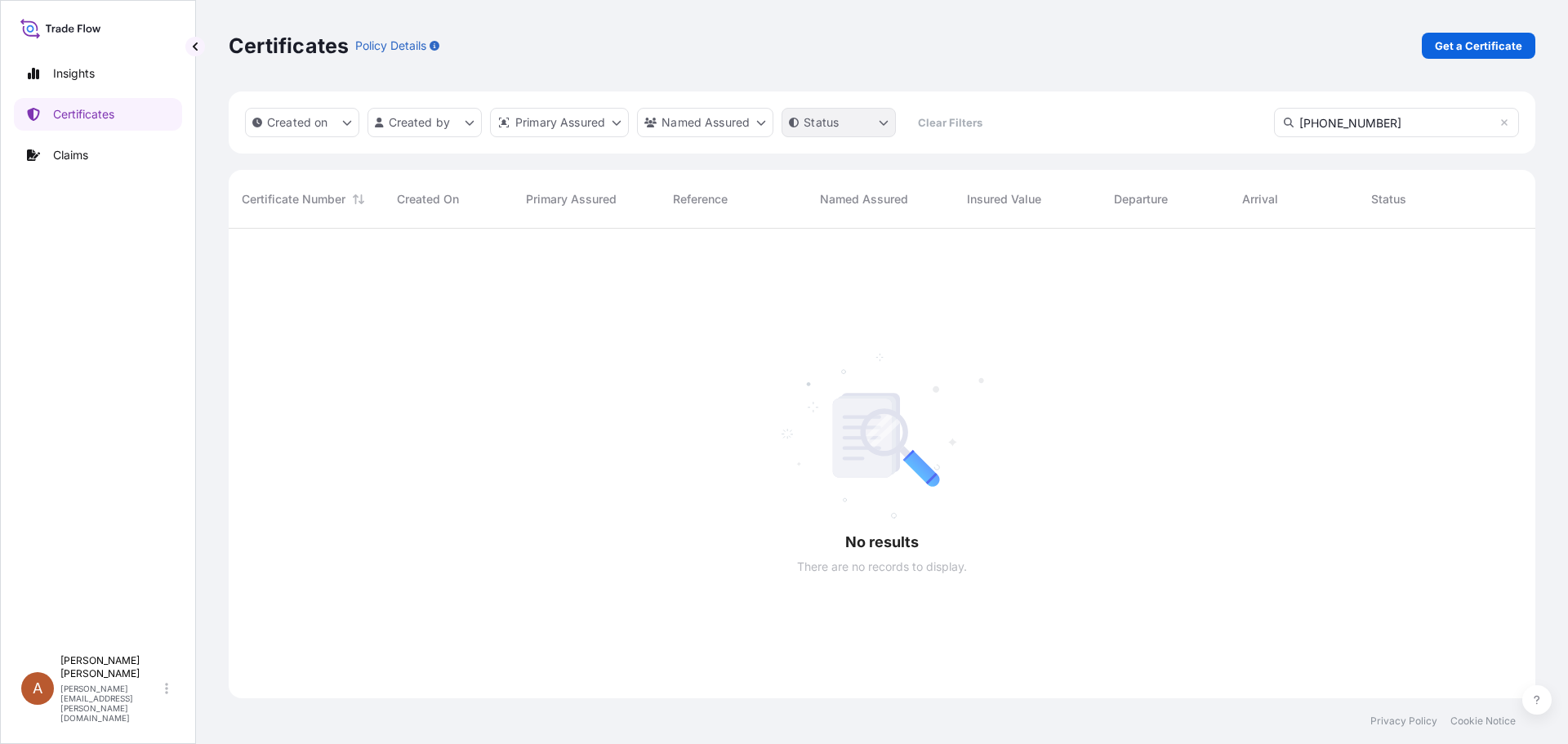
click at [886, 127] on html "Insights Certificates Claims A Alicia Pye-miller [EMAIL_ADDRESS][PERSON_NAME][D…" at bounding box center [784, 372] width 1568 height 744
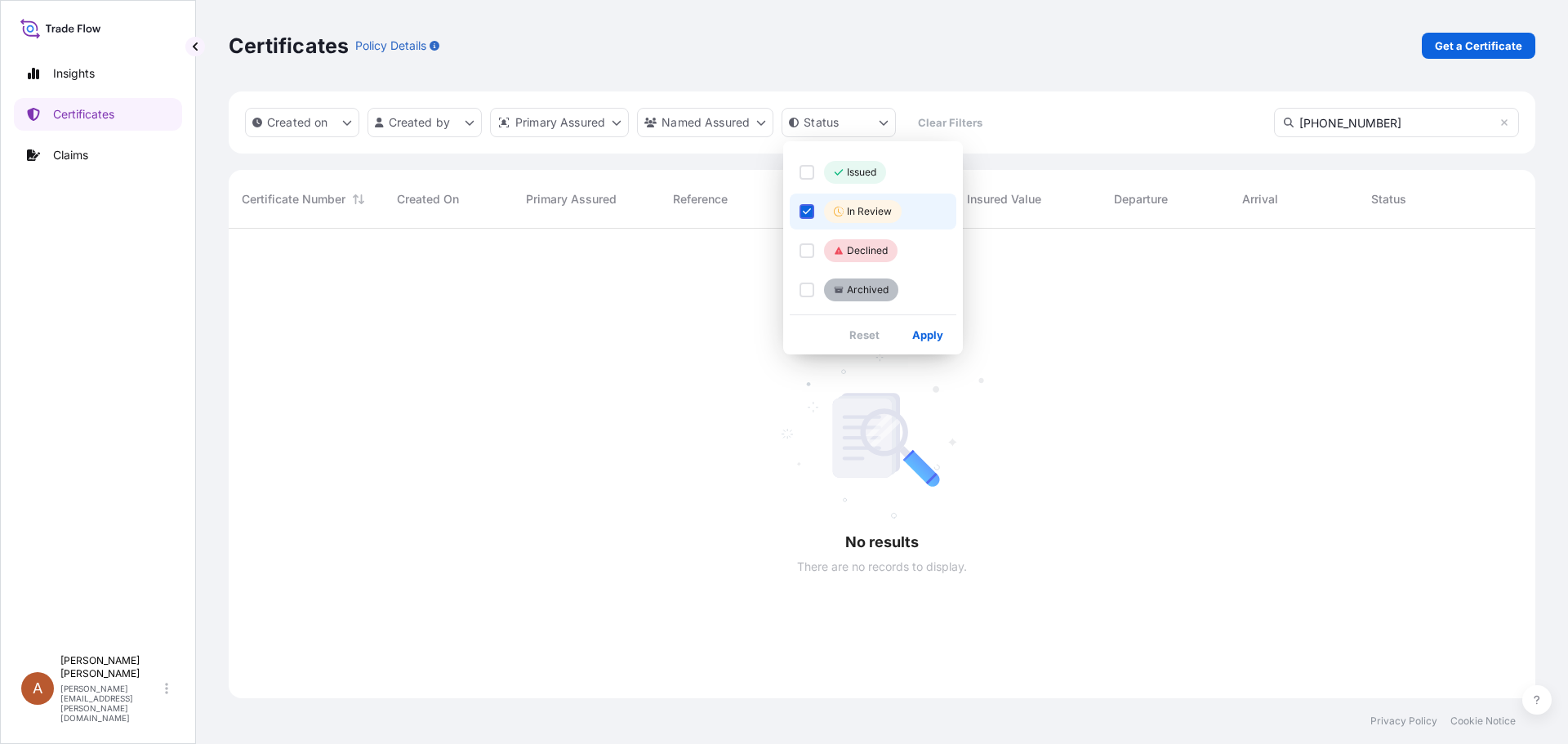
click at [1101, 289] on html "Insights Certificates Claims A Alicia Pye-miller [EMAIL_ADDRESS][PERSON_NAME][D…" at bounding box center [784, 372] width 1568 height 744
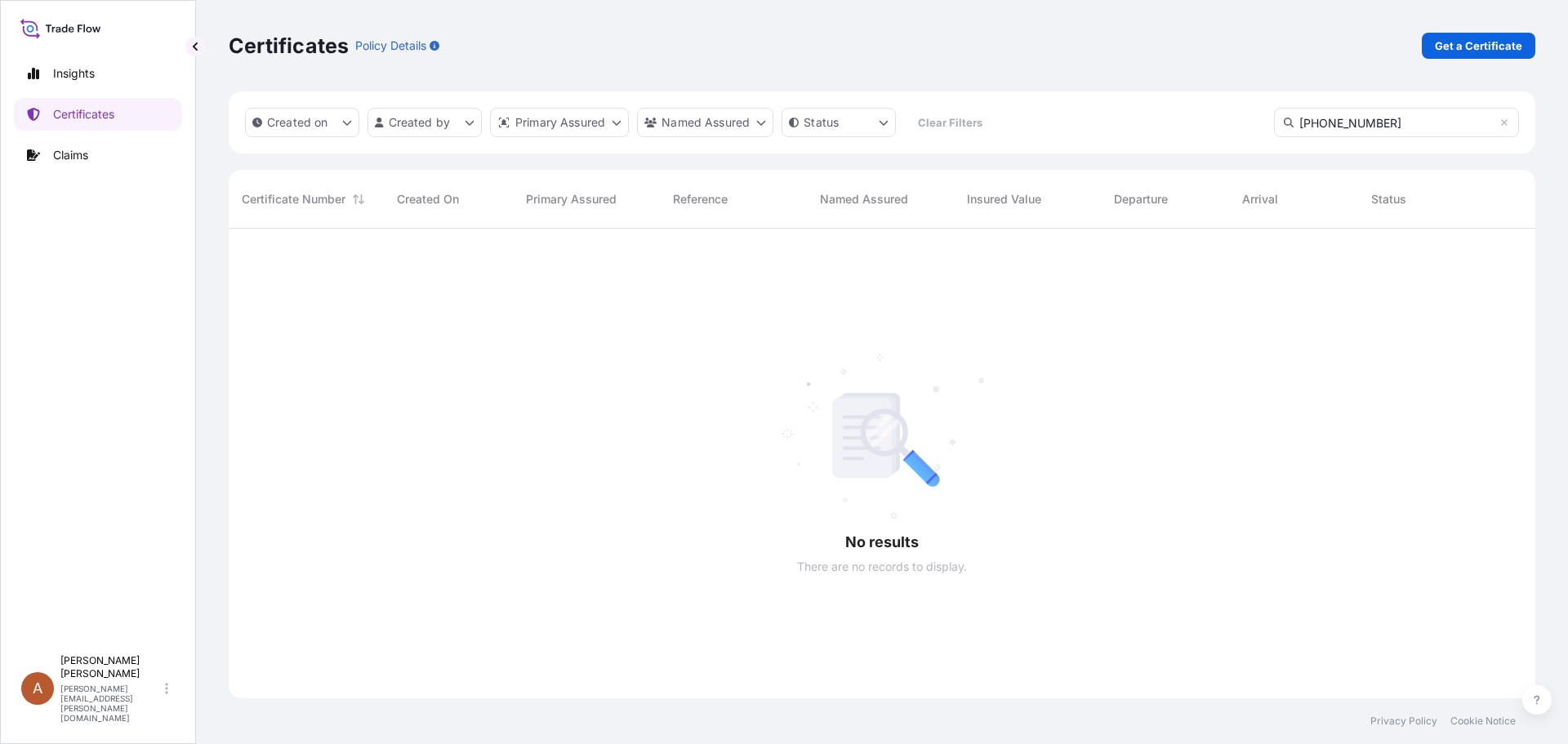
click at [897, 110] on div "Created on Created by Primary Assured Named Assured Status Clear Filters" at bounding box center [620, 122] width 750 height 29
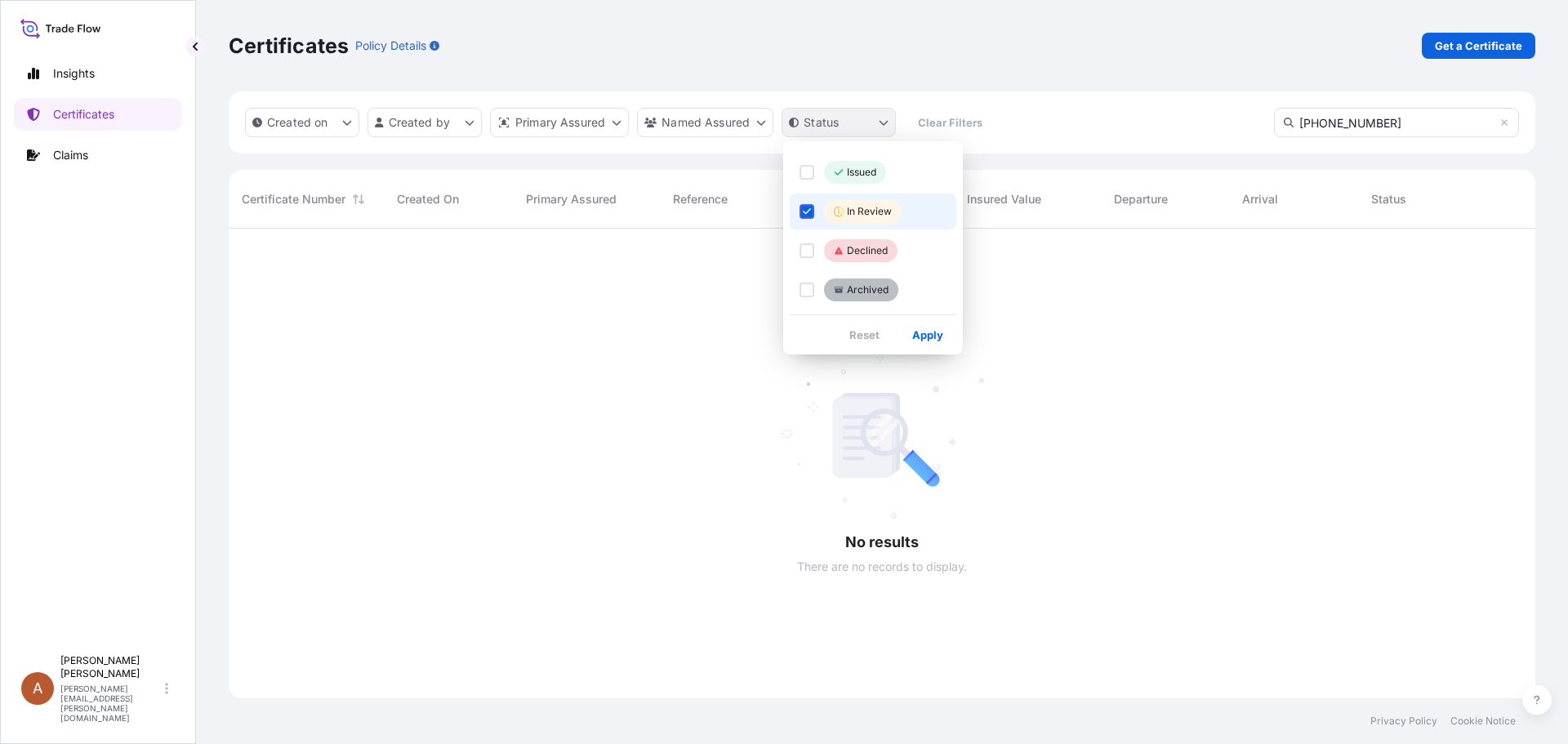
click at [880, 117] on html "Insights Certificates Claims A Alicia Pye-miller [EMAIL_ADDRESS][PERSON_NAME][D…" at bounding box center [784, 372] width 1568 height 744
click at [810, 253] on div "Select Option" at bounding box center [807, 251] width 15 height 15
click at [807, 297] on div "Select Option" at bounding box center [807, 290] width 15 height 15
drag, startPoint x: 807, startPoint y: 177, endPoint x: 833, endPoint y: 200, distance: 34.7
click at [807, 176] on div "Select Option" at bounding box center [807, 173] width 15 height 15
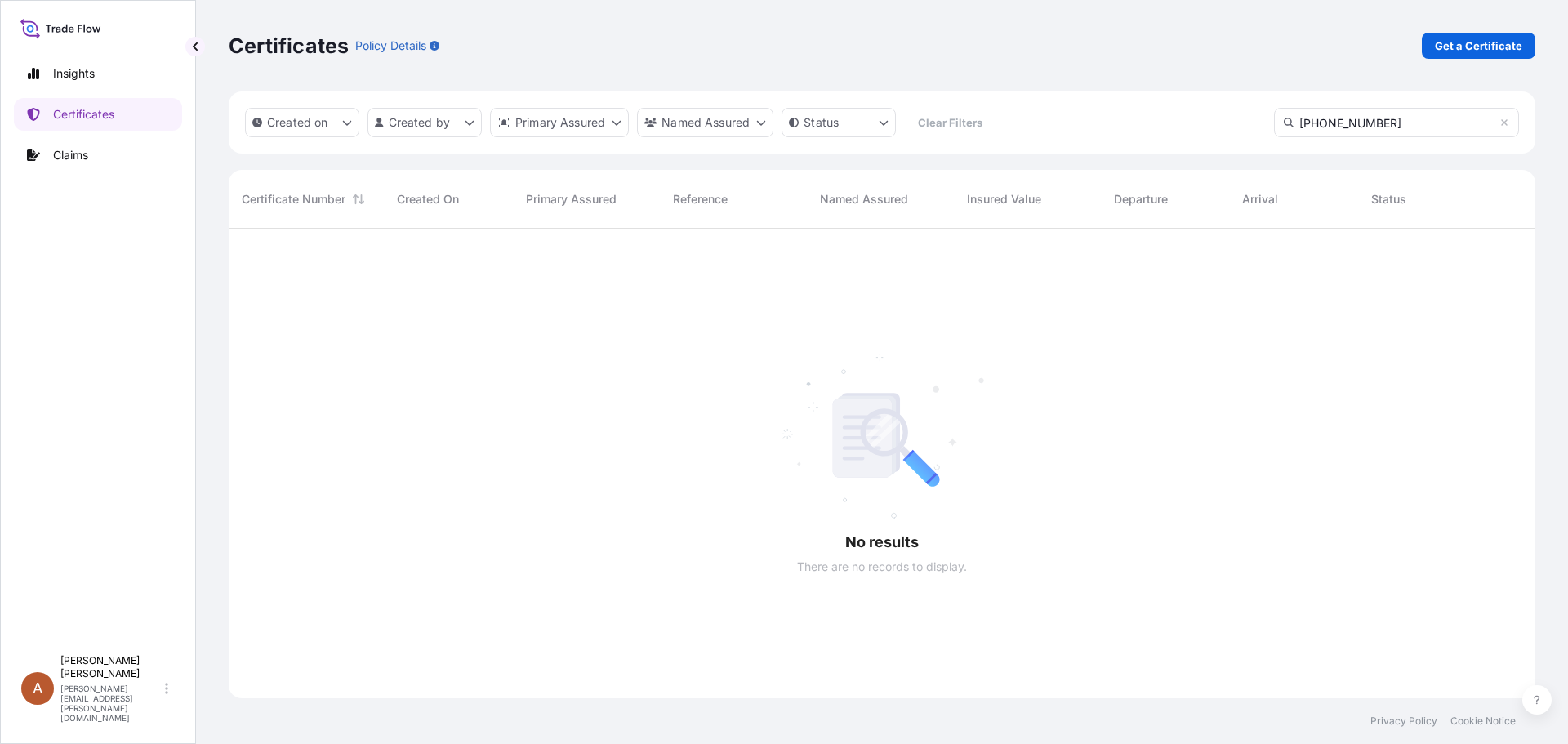
click at [1087, 253] on html "Insights Certificates Claims A Alicia Pye-miller [EMAIL_ADDRESS][PERSON_NAME][D…" at bounding box center [784, 372] width 1568 height 744
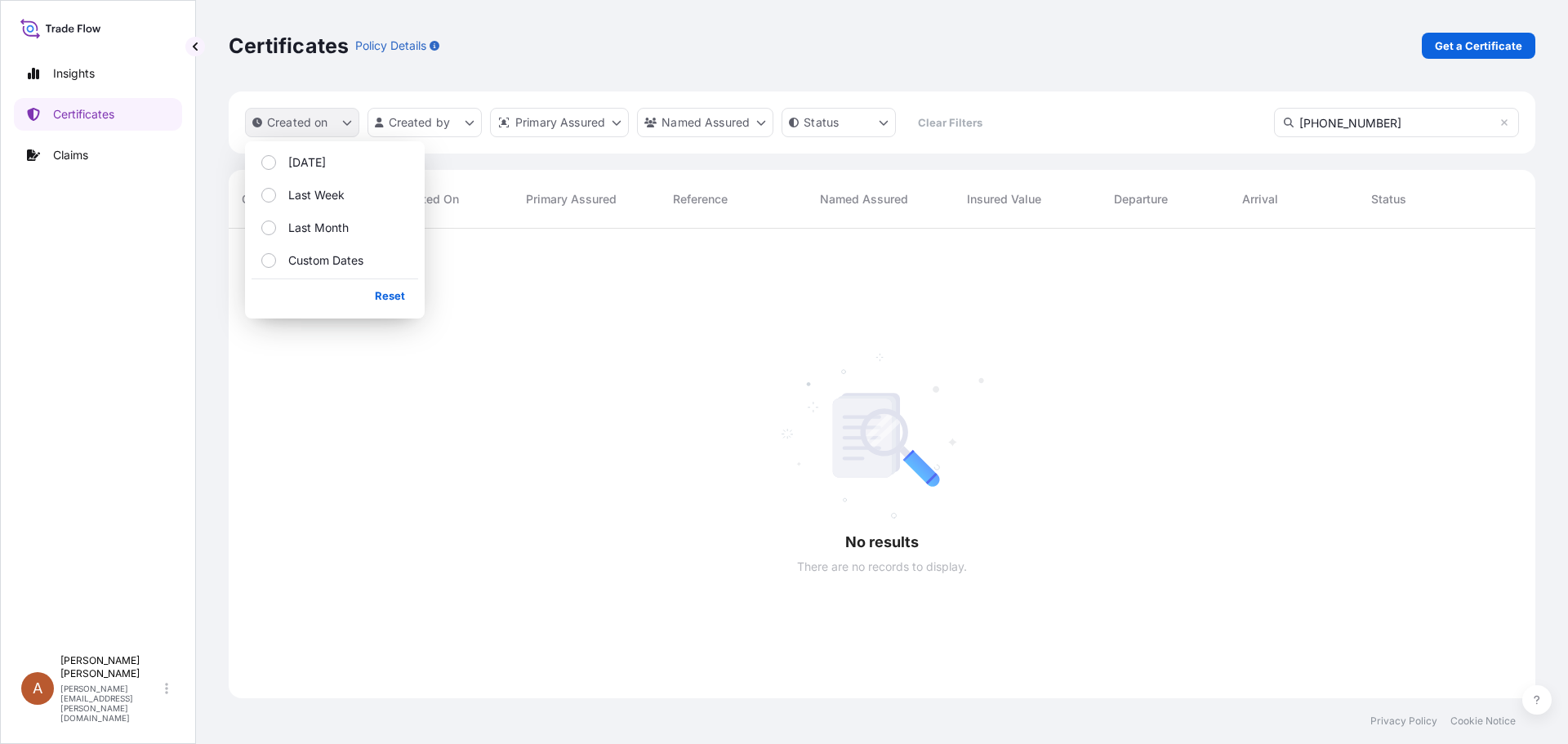
click at [335, 126] on button "Created on" at bounding box center [302, 122] width 114 height 29
click at [312, 158] on p "[DATE]" at bounding box center [307, 162] width 38 height 16
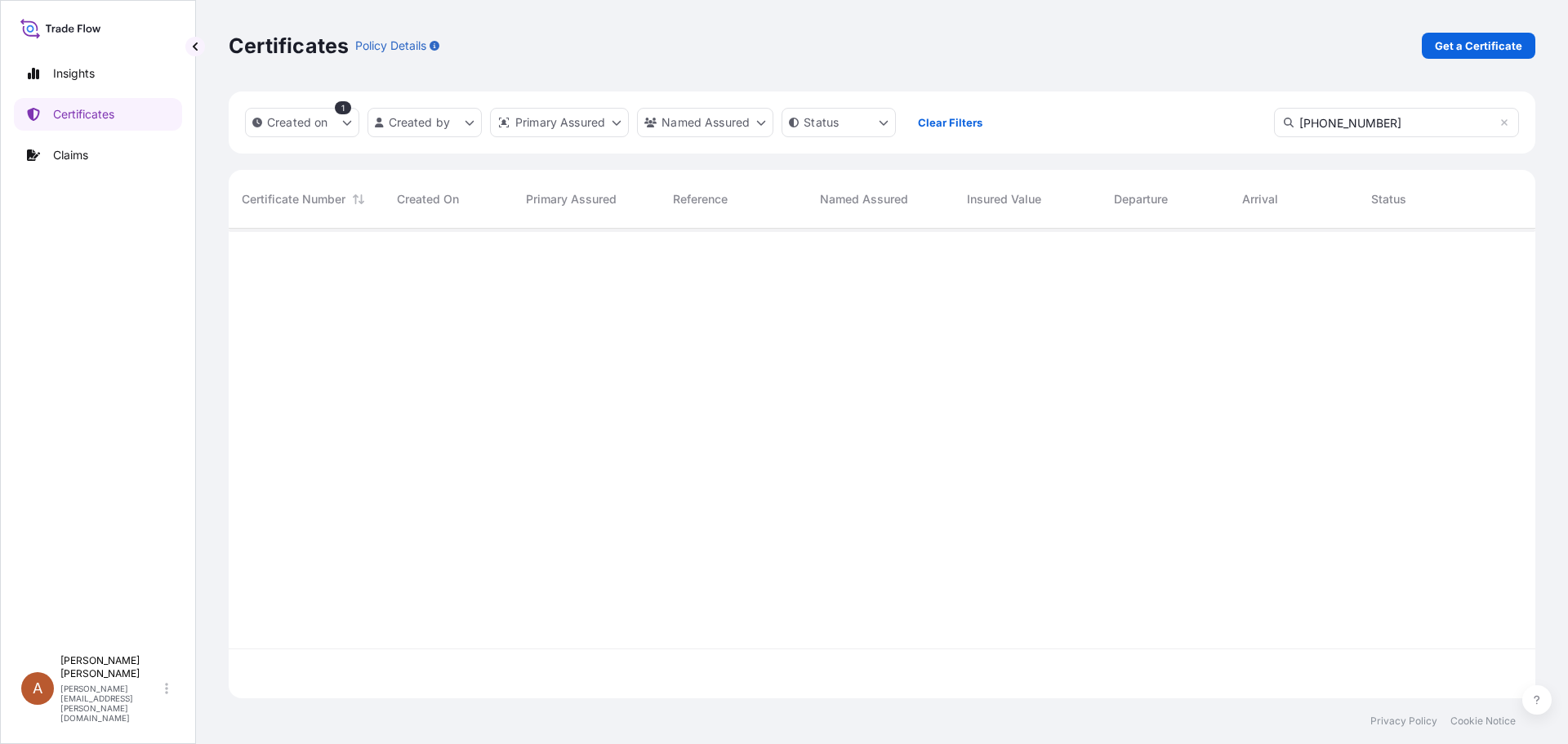
drag, startPoint x: 1282, startPoint y: 122, endPoint x: 1192, endPoint y: 122, distance: 90.0
click at [1192, 122] on div "Created on 1 Created by Primary Assured Named Assured Status Clear Filters [PHO…" at bounding box center [882, 122] width 1306 height 62
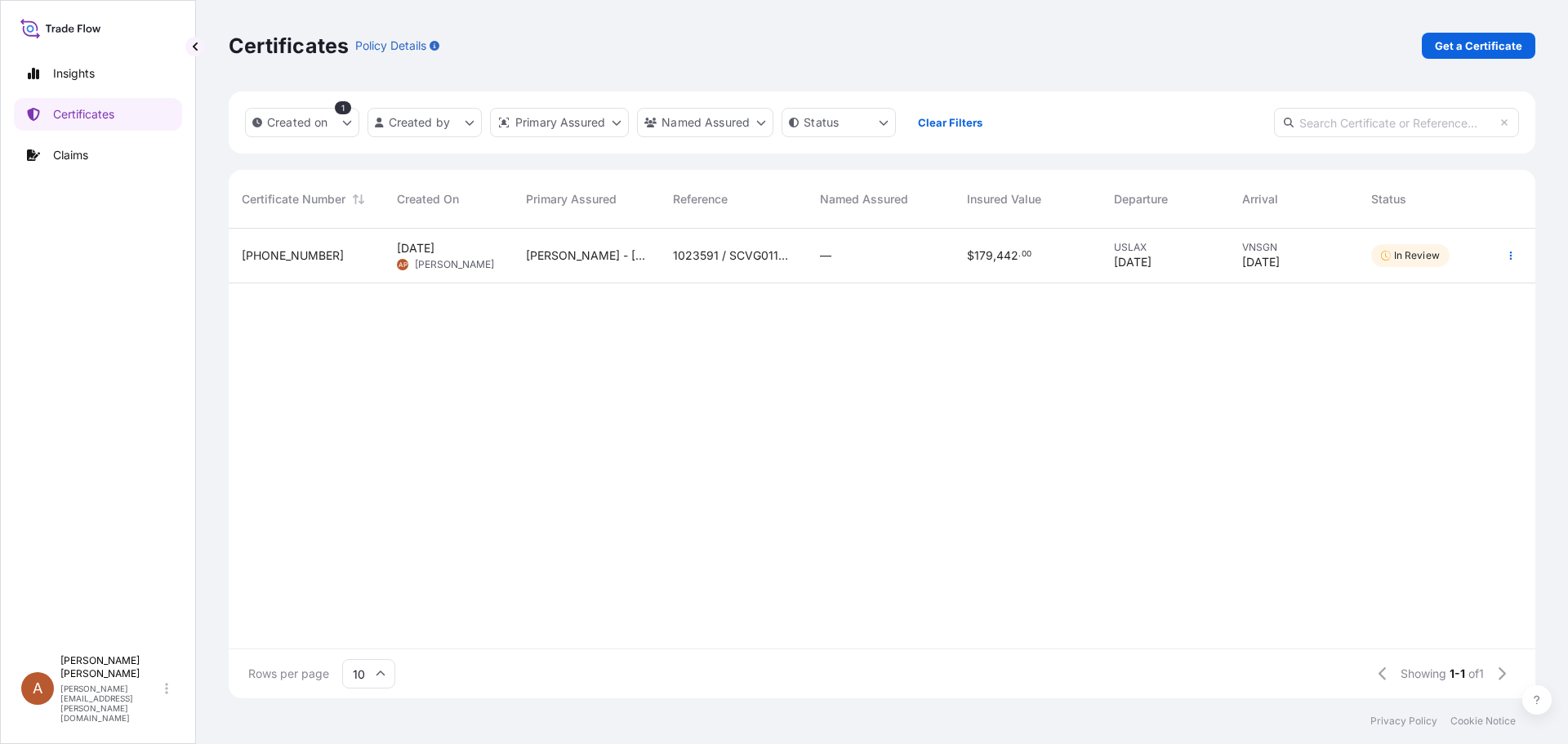
scroll to position [517, 1295]
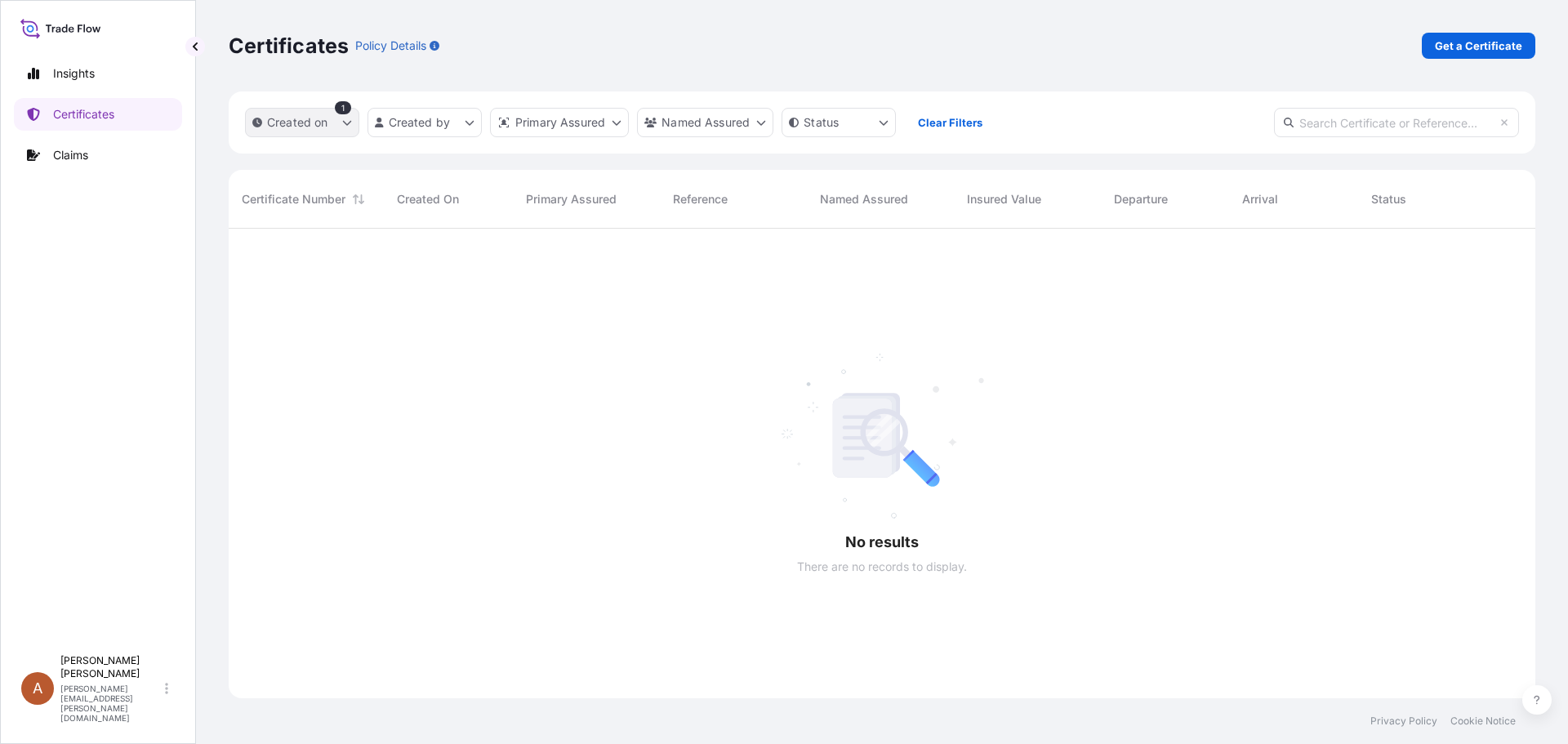
click at [345, 125] on icon "createdOn Filter options" at bounding box center [347, 122] width 10 height 10
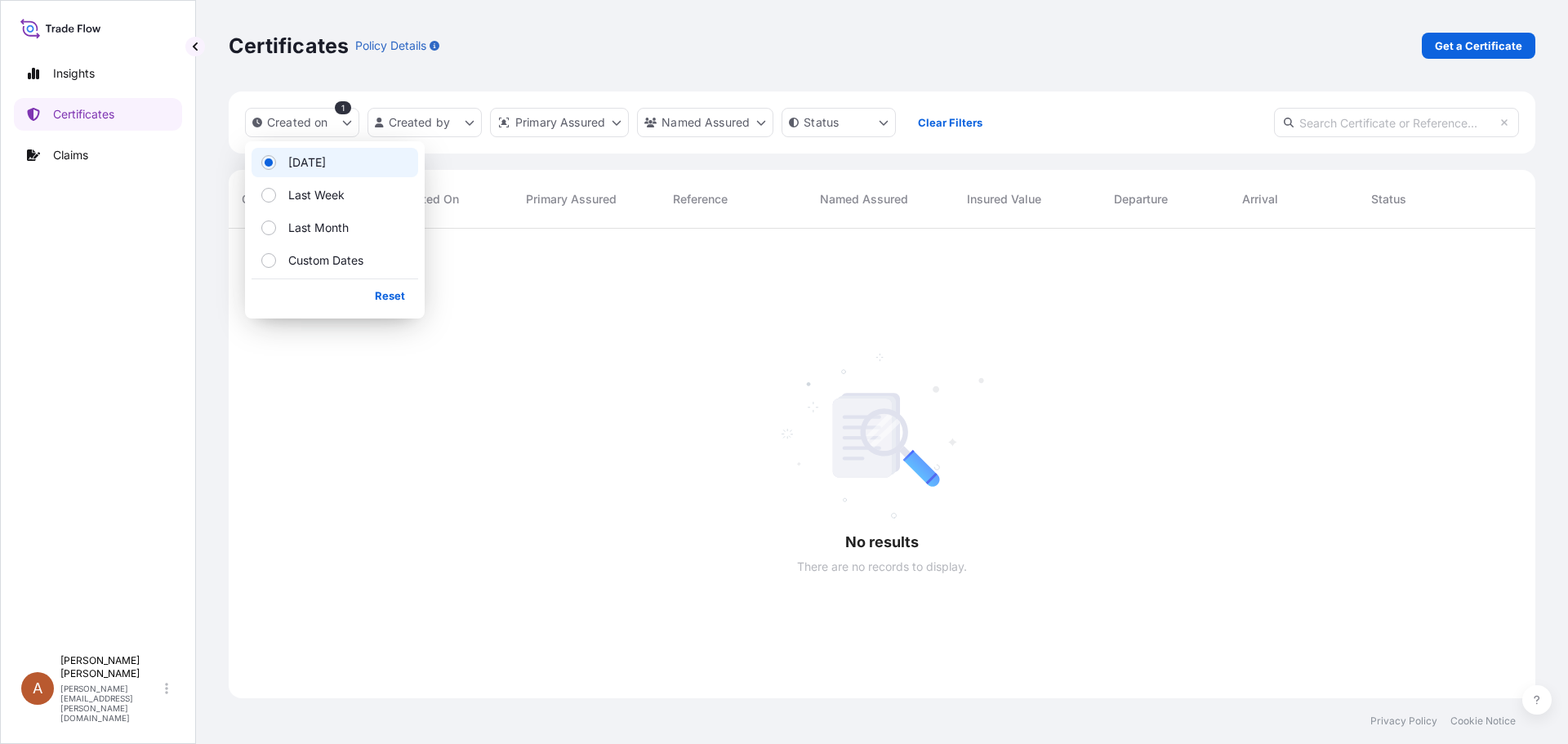
click at [309, 166] on p "[DATE]" at bounding box center [307, 162] width 38 height 16
click at [633, 329] on div at bounding box center [882, 439] width 1306 height 420
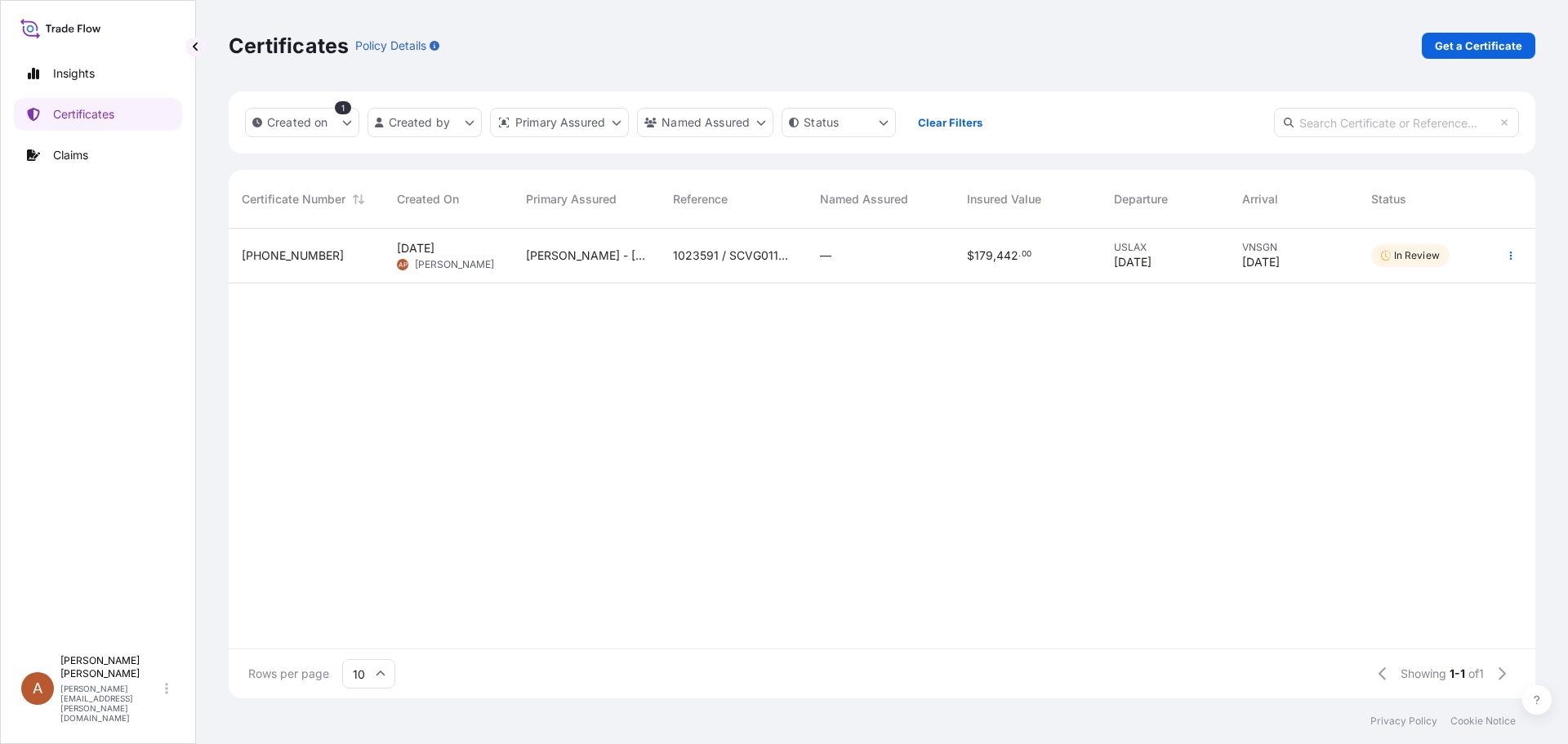
click at [304, 261] on span "[PHONE_NUMBER]" at bounding box center [293, 255] width 102 height 16
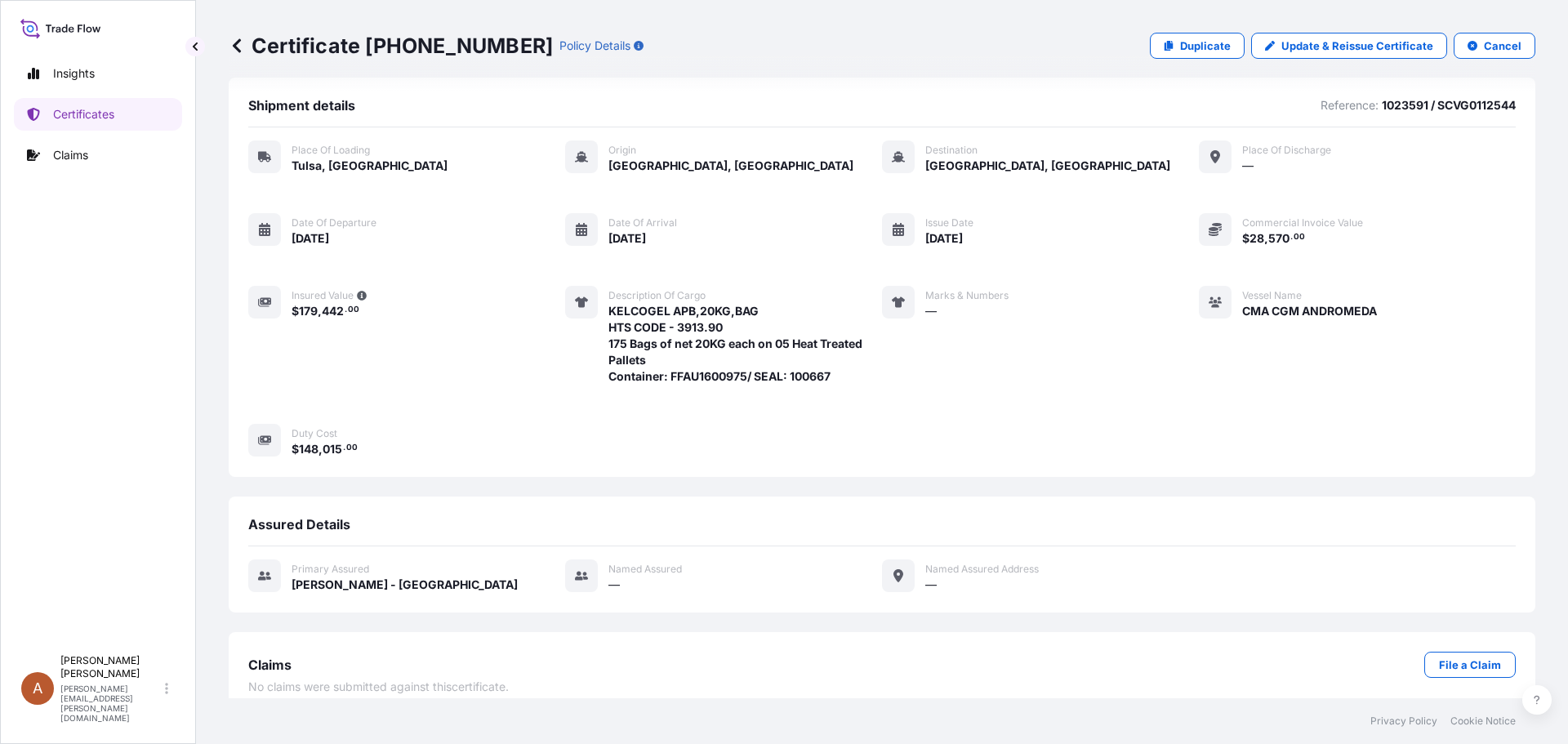
scroll to position [109, 0]
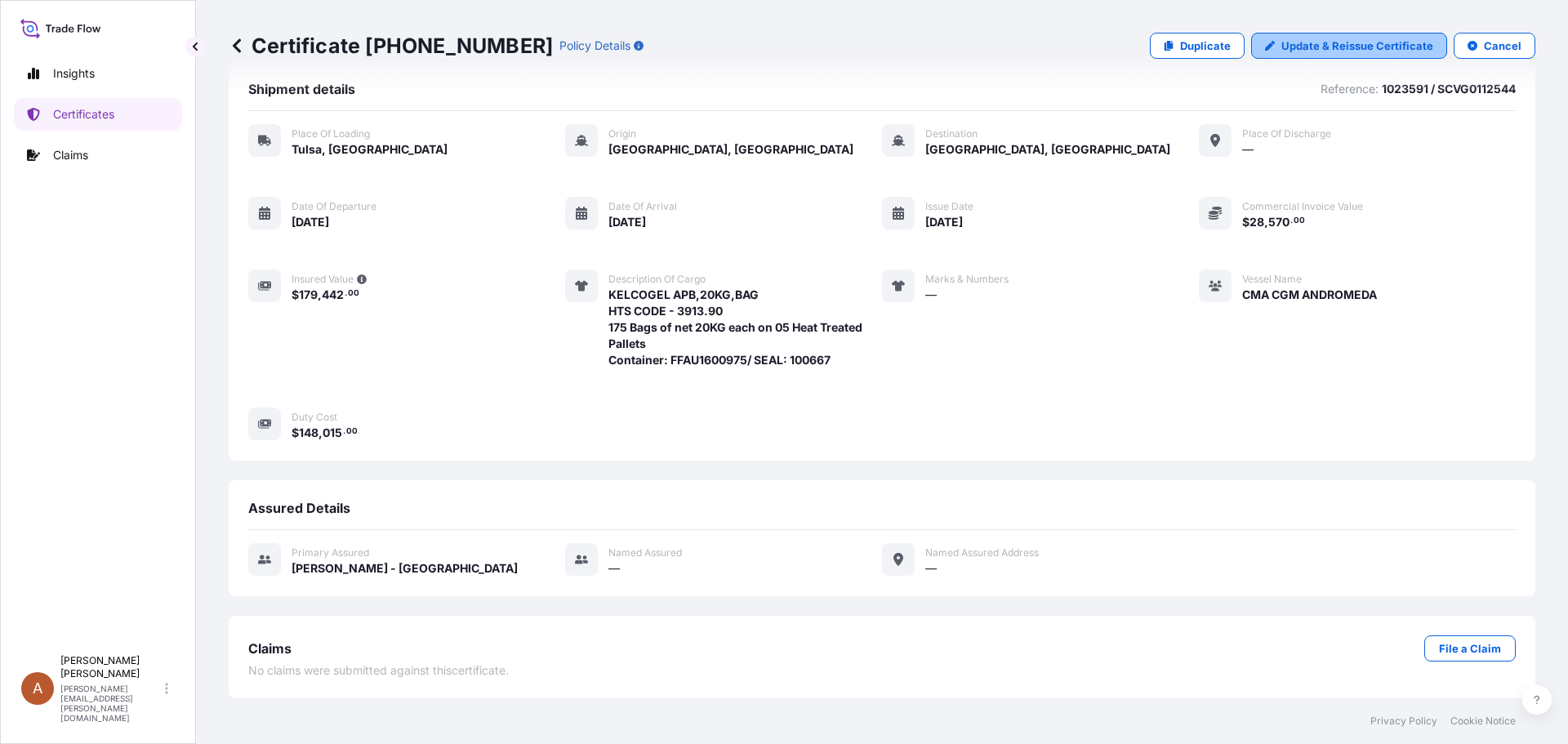
click at [1329, 45] on p "Update & Reissue Certificate" at bounding box center [1357, 45] width 152 height 16
select select "Road / [GEOGRAPHIC_DATA]"
select select "Sea"
select select "31650"
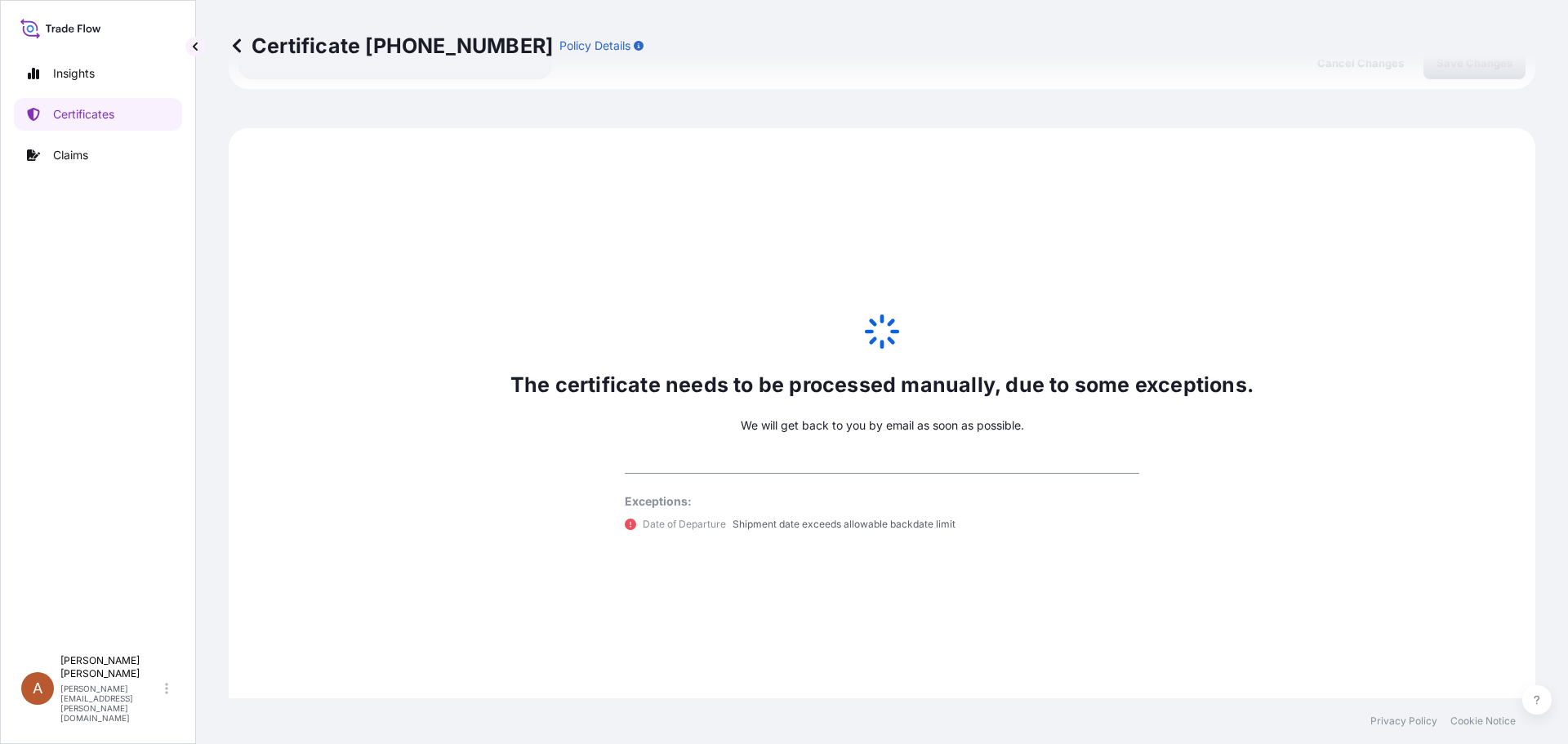
scroll to position [802, 0]
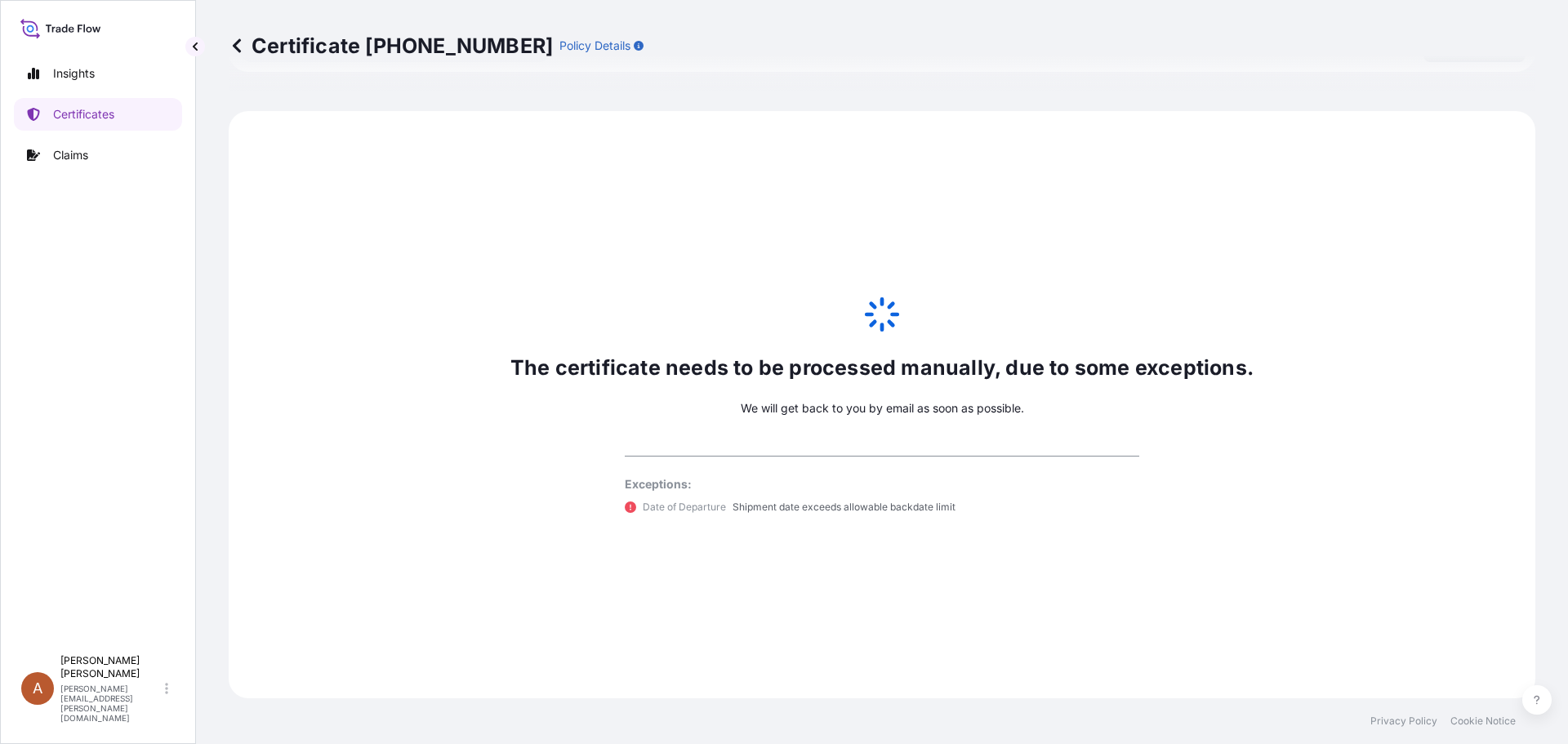
click at [236, 44] on icon at bounding box center [237, 45] width 8 height 14
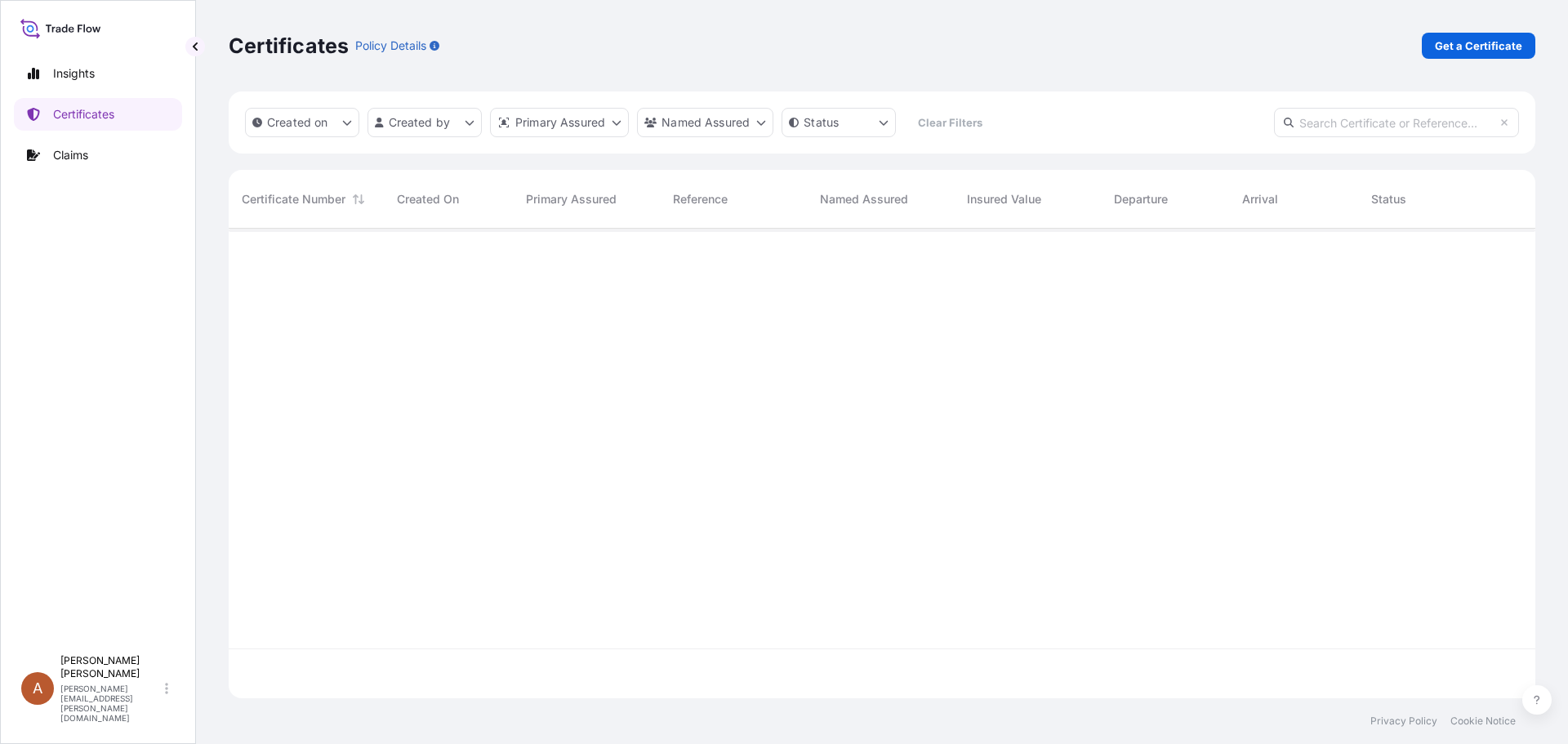
scroll to position [466, 1295]
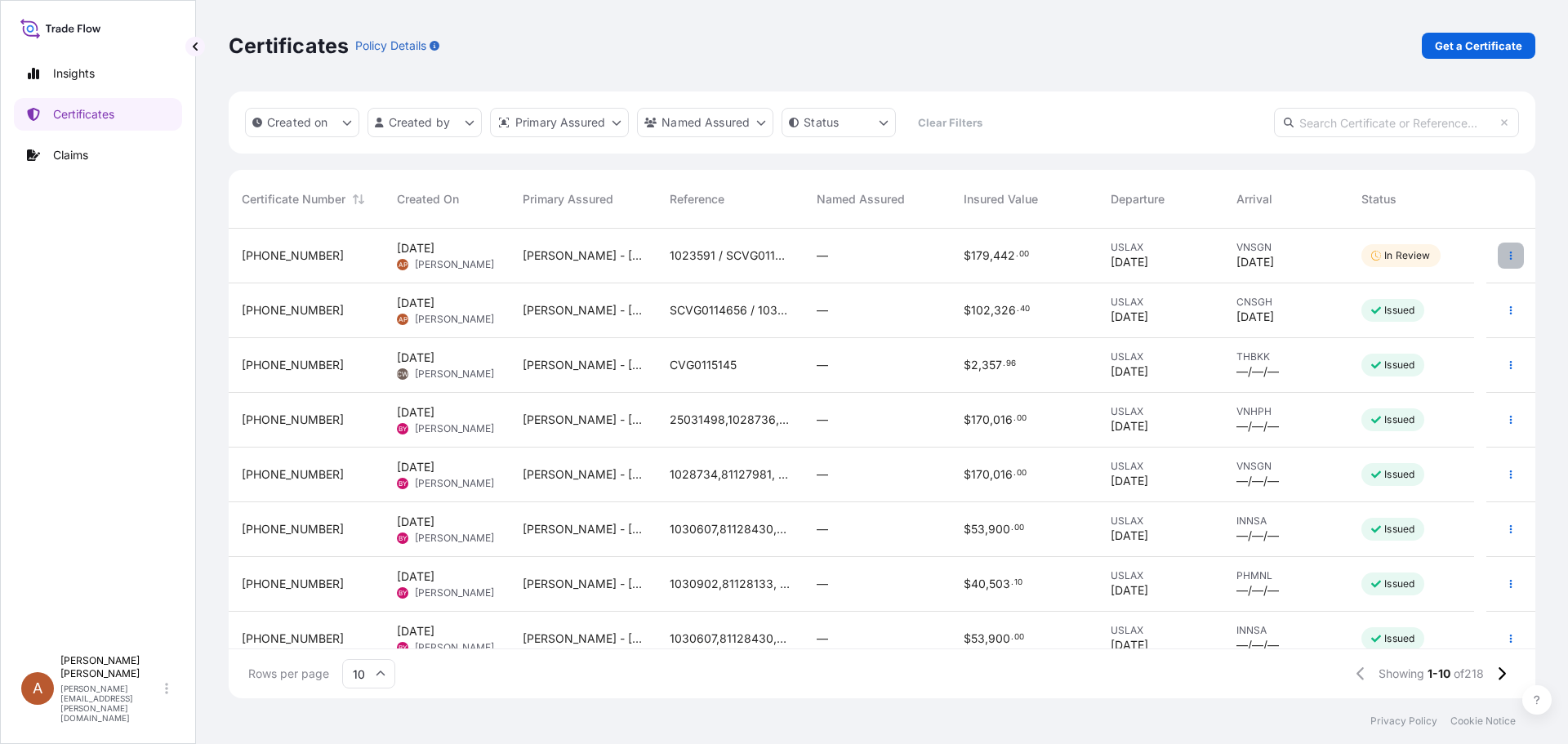
click at [1506, 258] on icon "button" at bounding box center [1511, 256] width 10 height 10
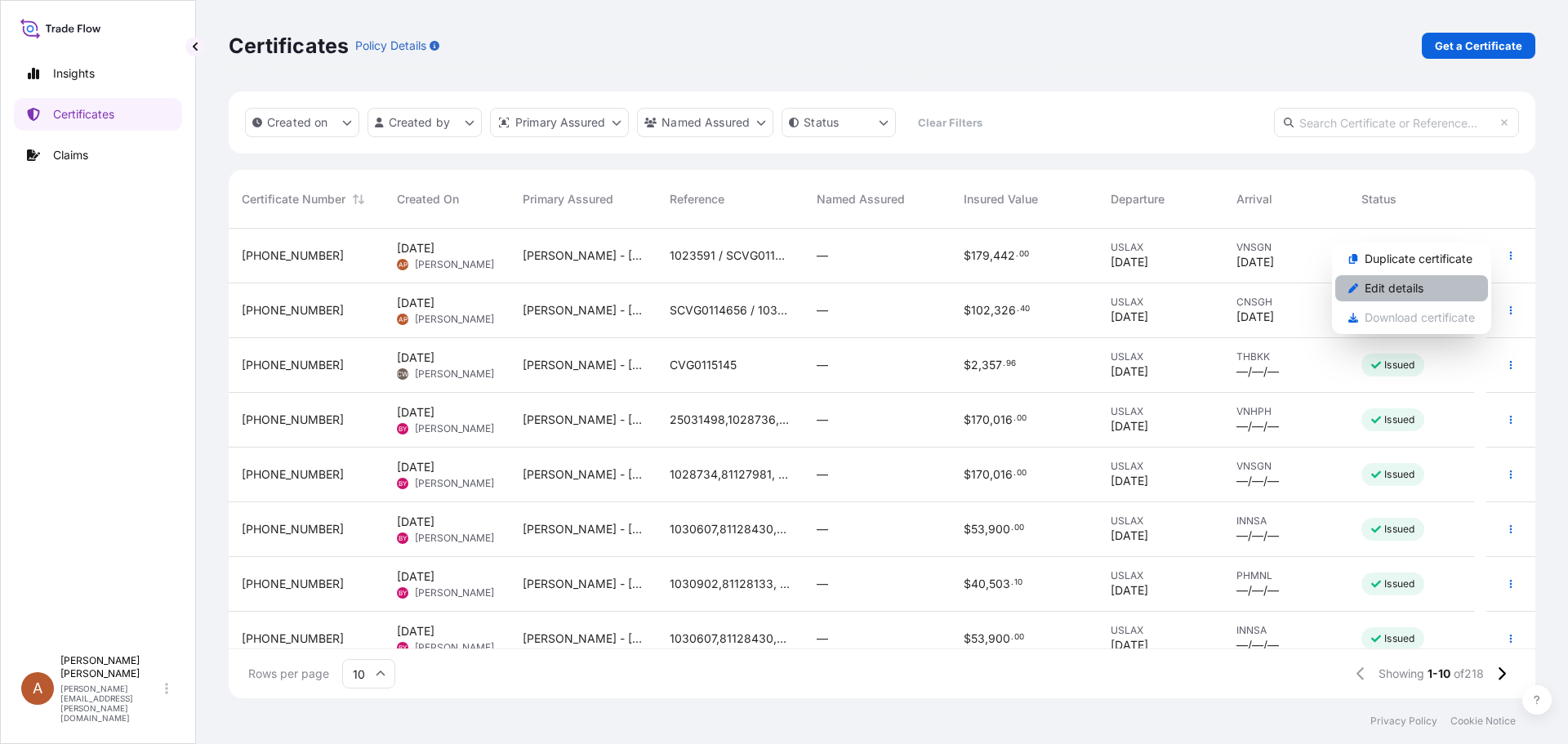
click at [1404, 286] on p "Edit details" at bounding box center [1394, 288] width 59 height 16
select select "Road / [GEOGRAPHIC_DATA]"
select select "Sea"
select select "31650"
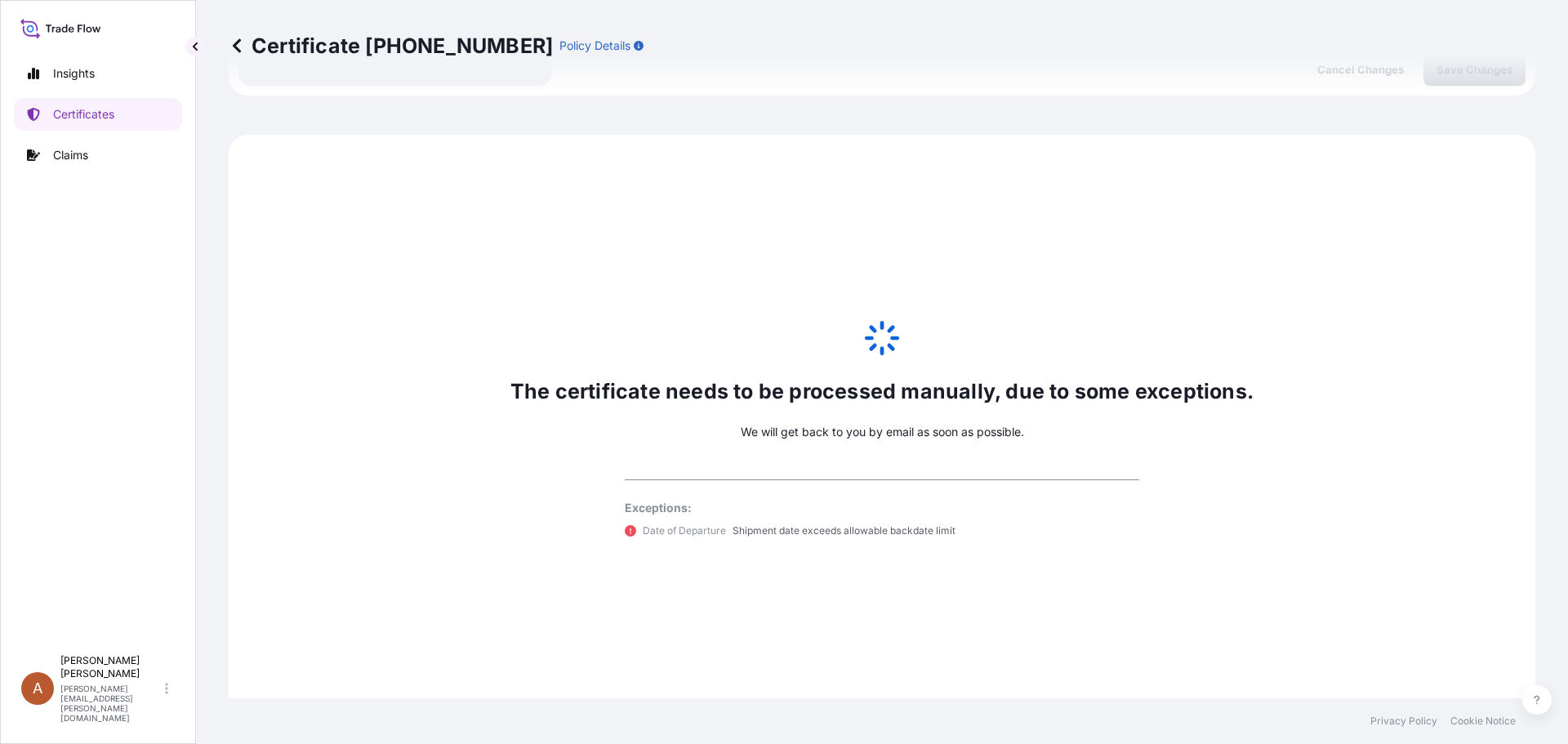
scroll to position [802, 0]
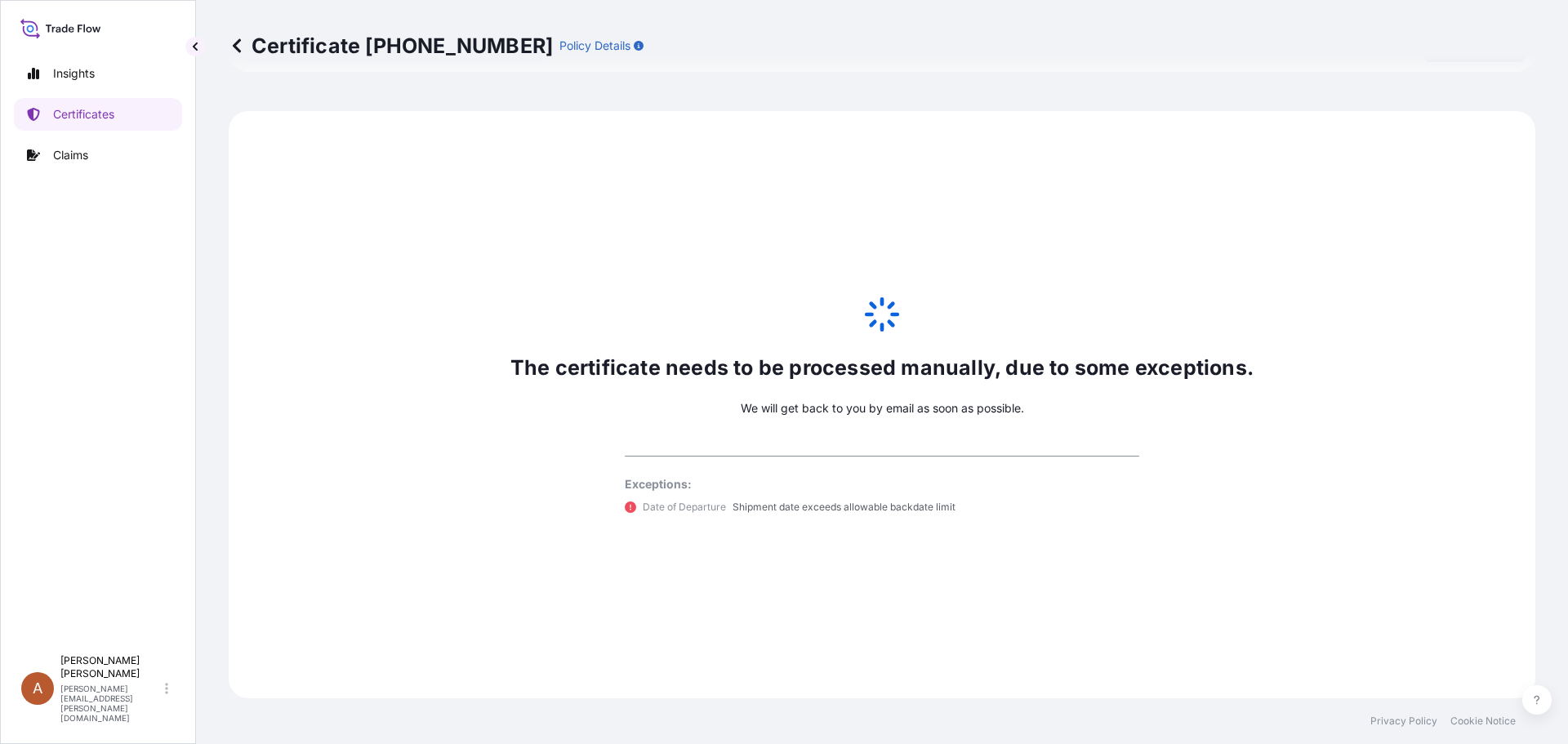
click at [236, 48] on icon at bounding box center [237, 45] width 8 height 14
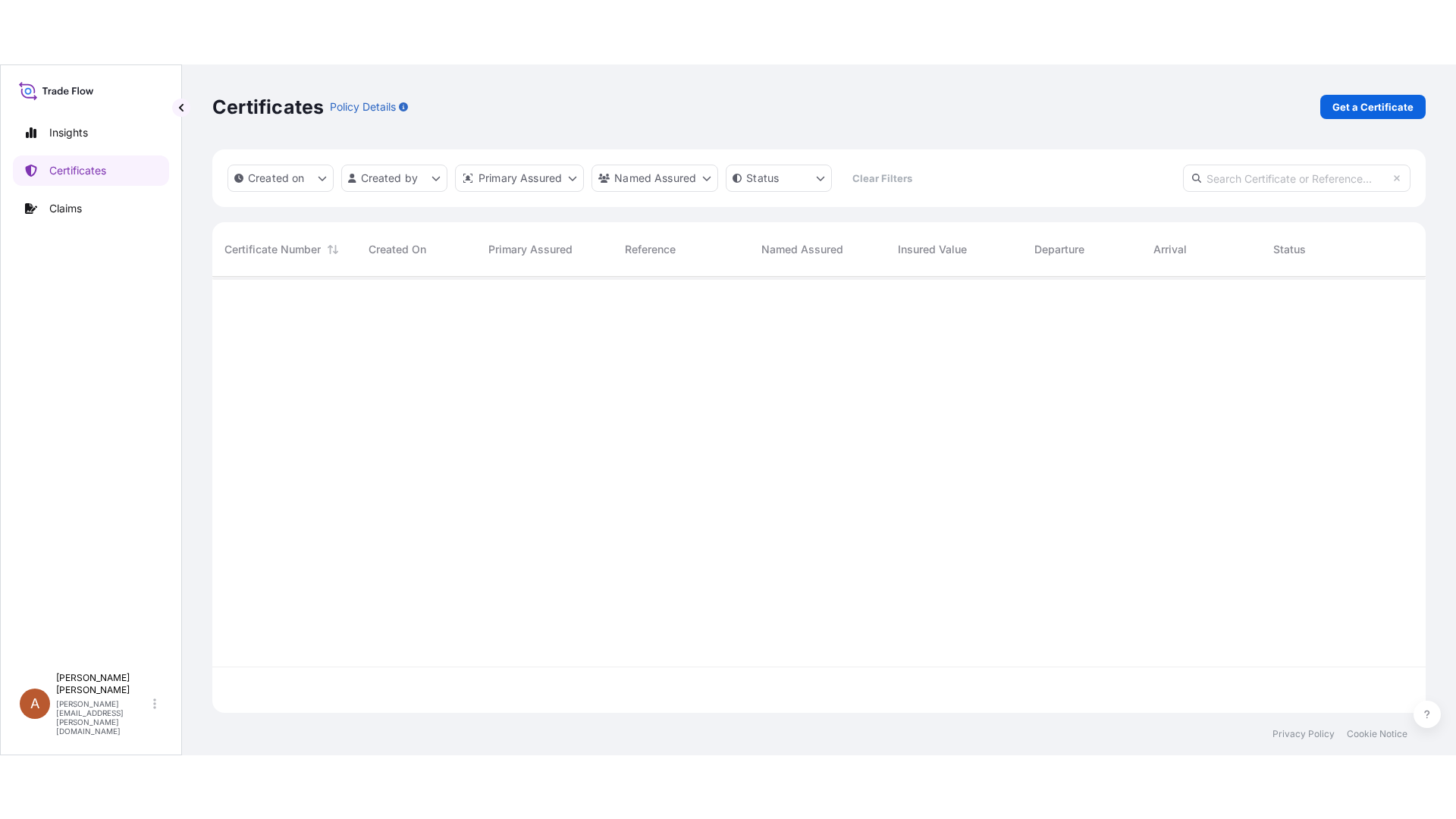
scroll to position [433, 1202]
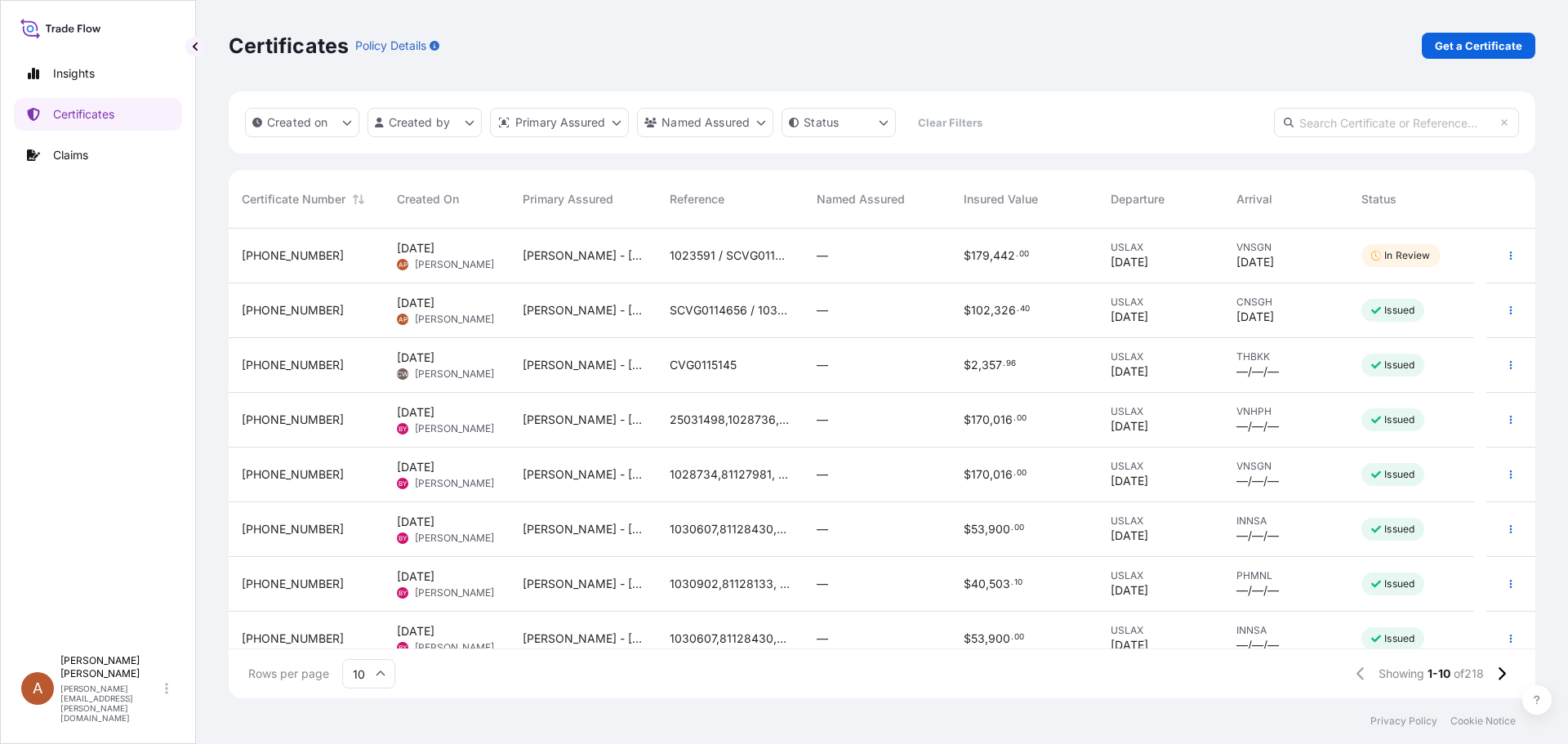
click at [1418, 258] on p "In Review" at bounding box center [1407, 256] width 46 height 13
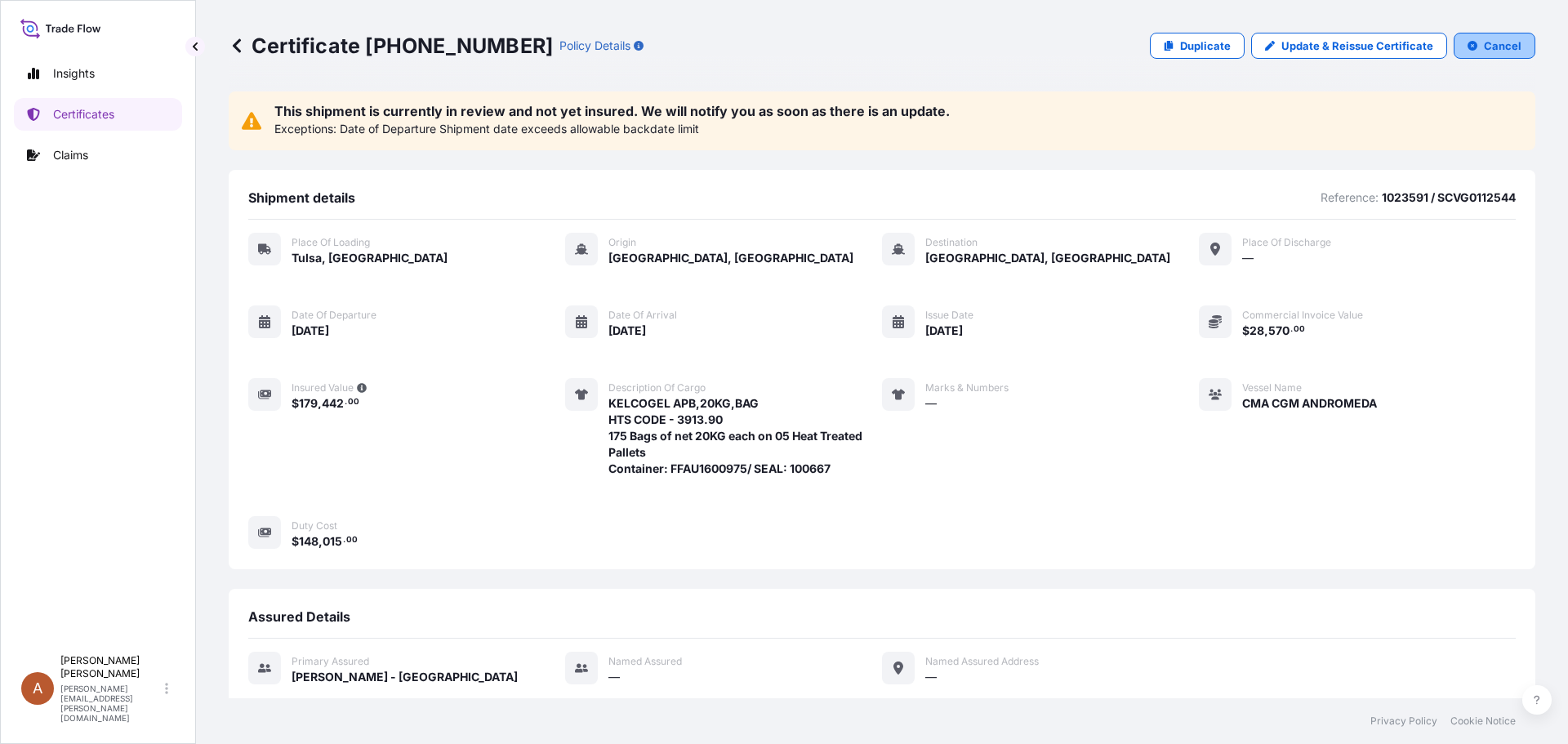
click at [1496, 48] on p "Cancel" at bounding box center [1503, 45] width 38 height 16
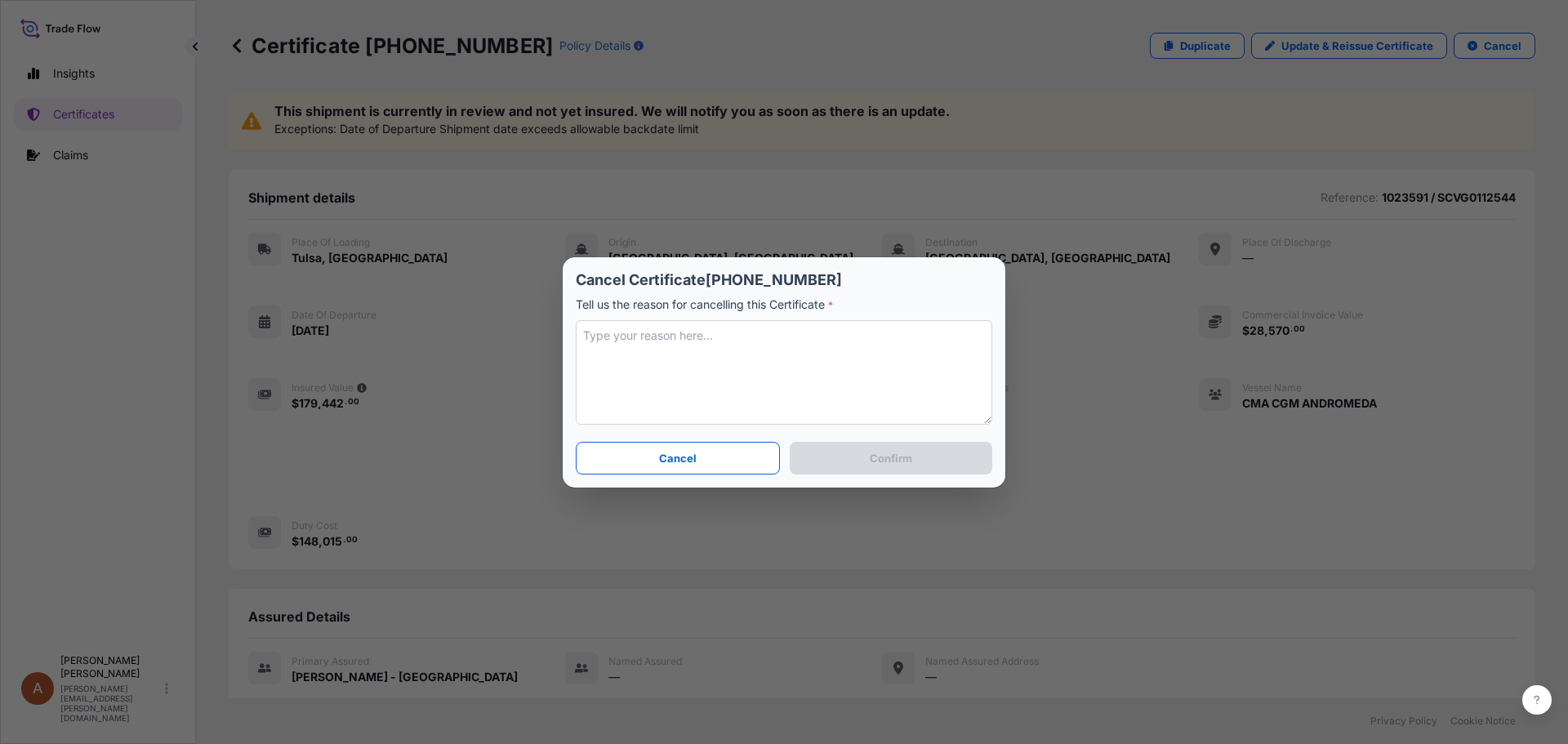
click at [675, 354] on textarea at bounding box center [784, 372] width 417 height 105
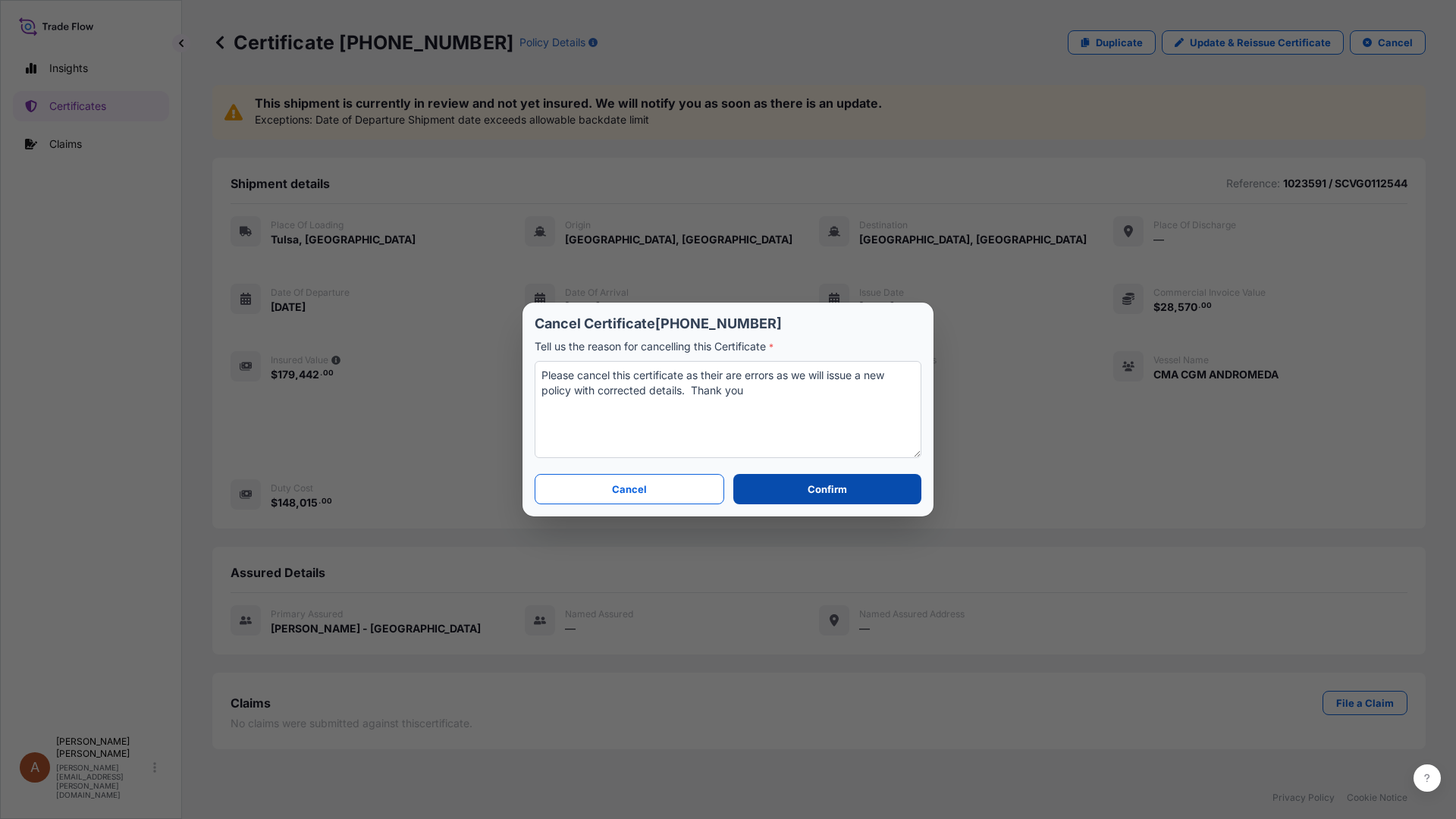
type textarea "Please cancel this certificate as their are errors as we will issue a new polic…"
click at [816, 492] on p "Confirm" at bounding box center [827, 489] width 40 height 15
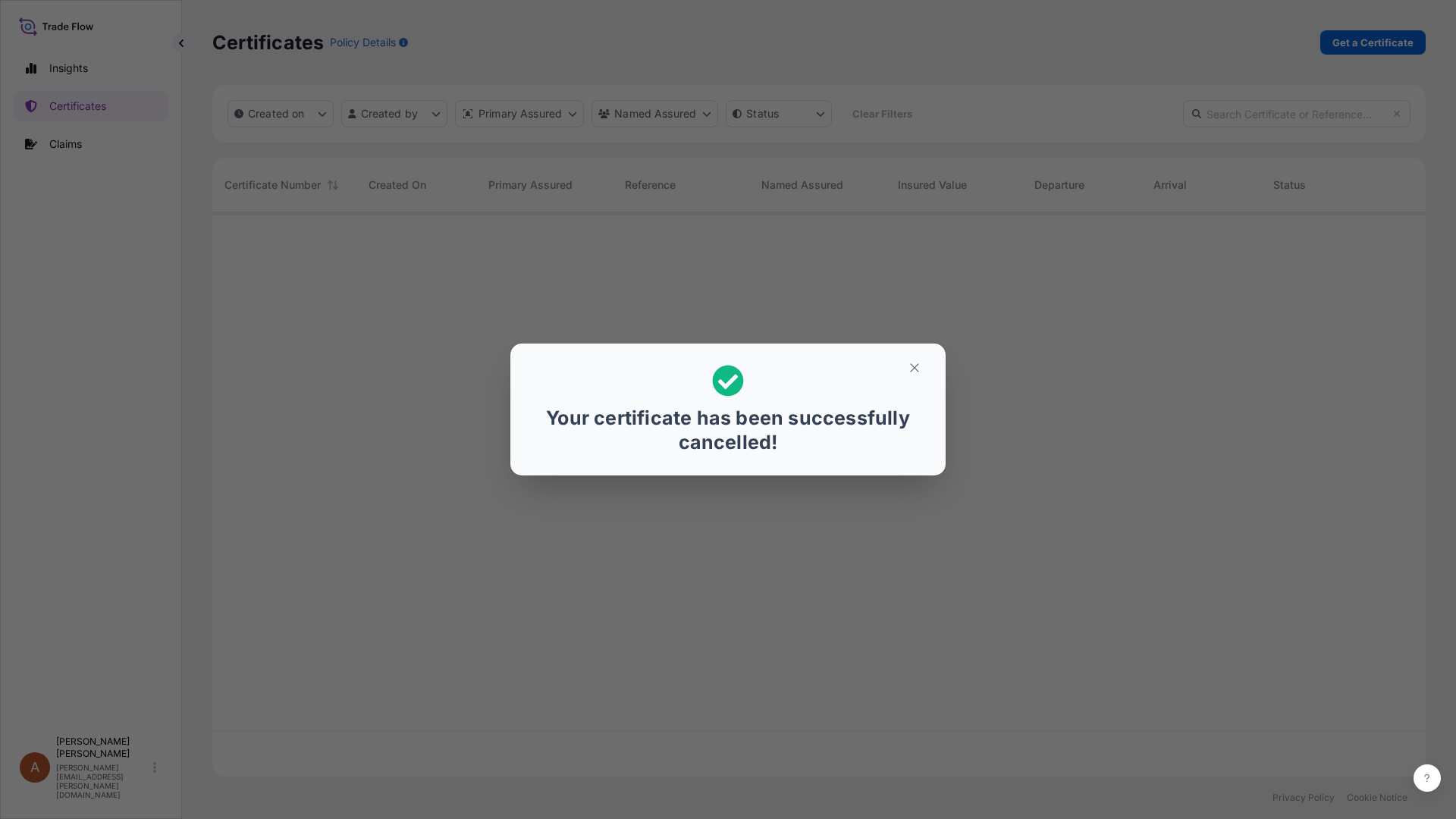
scroll to position [561, 1202]
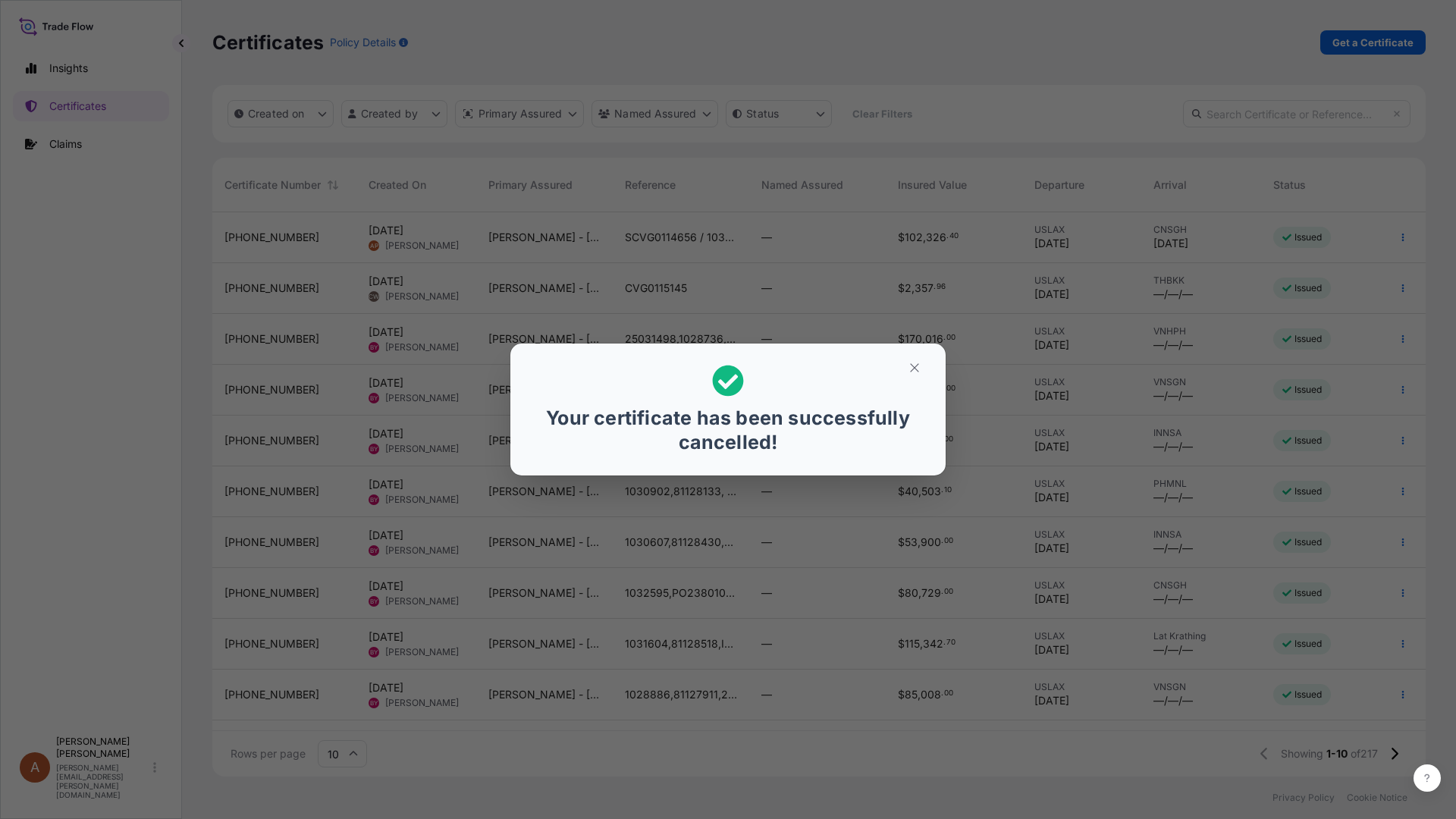
click at [1370, 31] on div "Your certificate has been successfully cancelled!" at bounding box center [728, 410] width 1456 height 819
click at [1355, 46] on div "Your certificate has been successfully cancelled!" at bounding box center [728, 410] width 1456 height 819
click at [912, 369] on icon "button" at bounding box center [915, 368] width 14 height 14
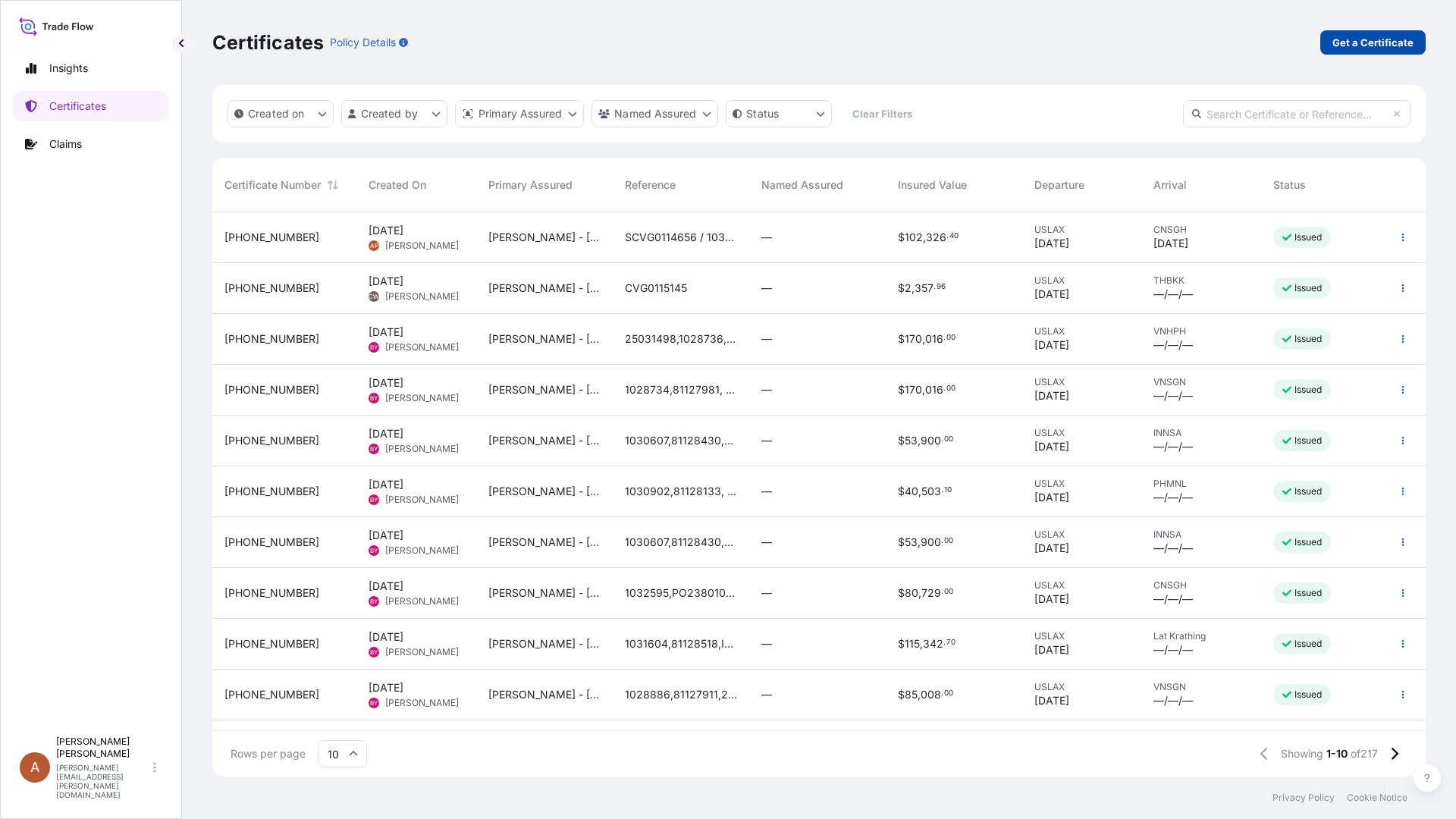
click at [1351, 44] on p "Get a Certificate" at bounding box center [1373, 42] width 81 height 15
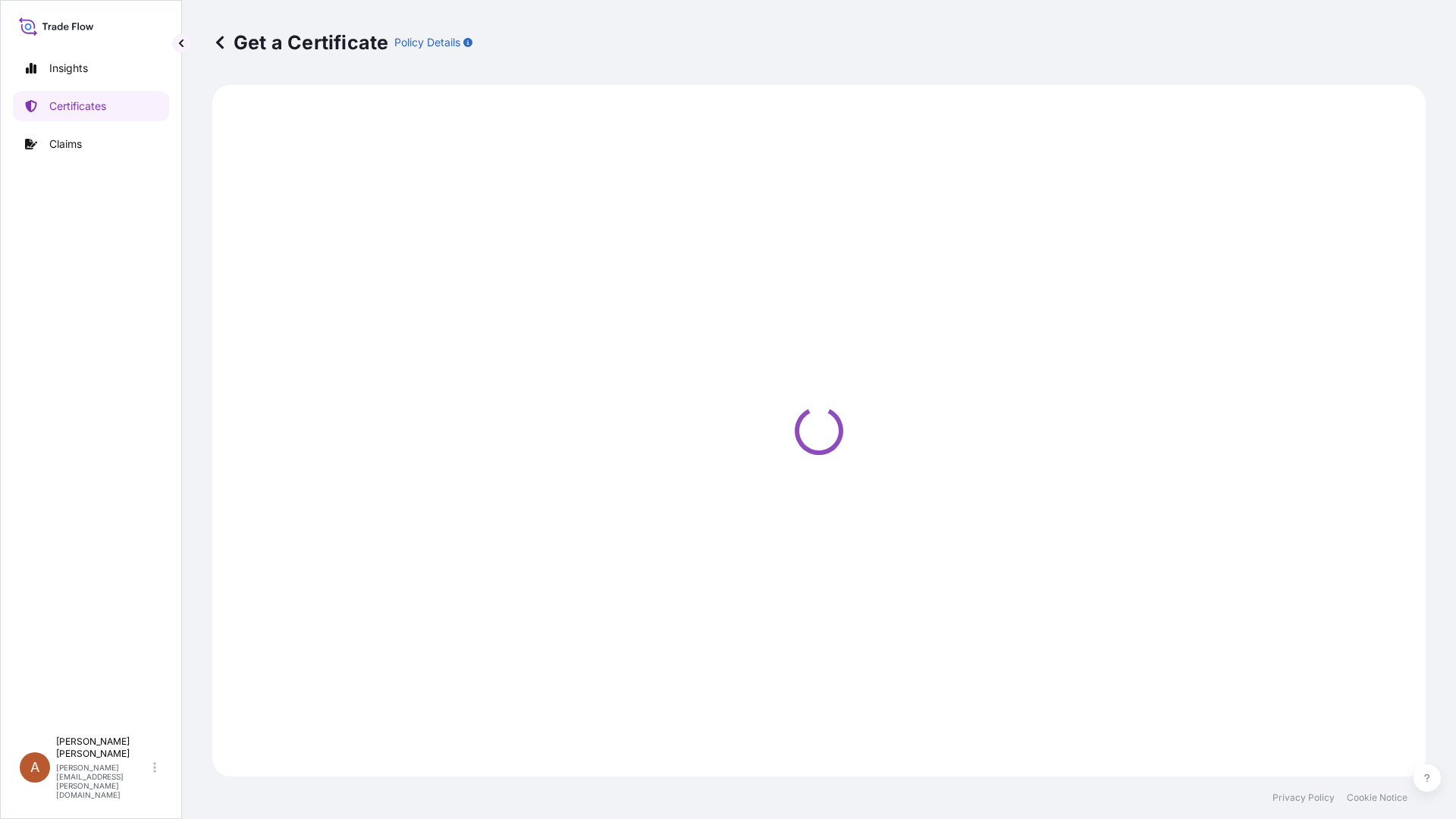
select select "Sea"
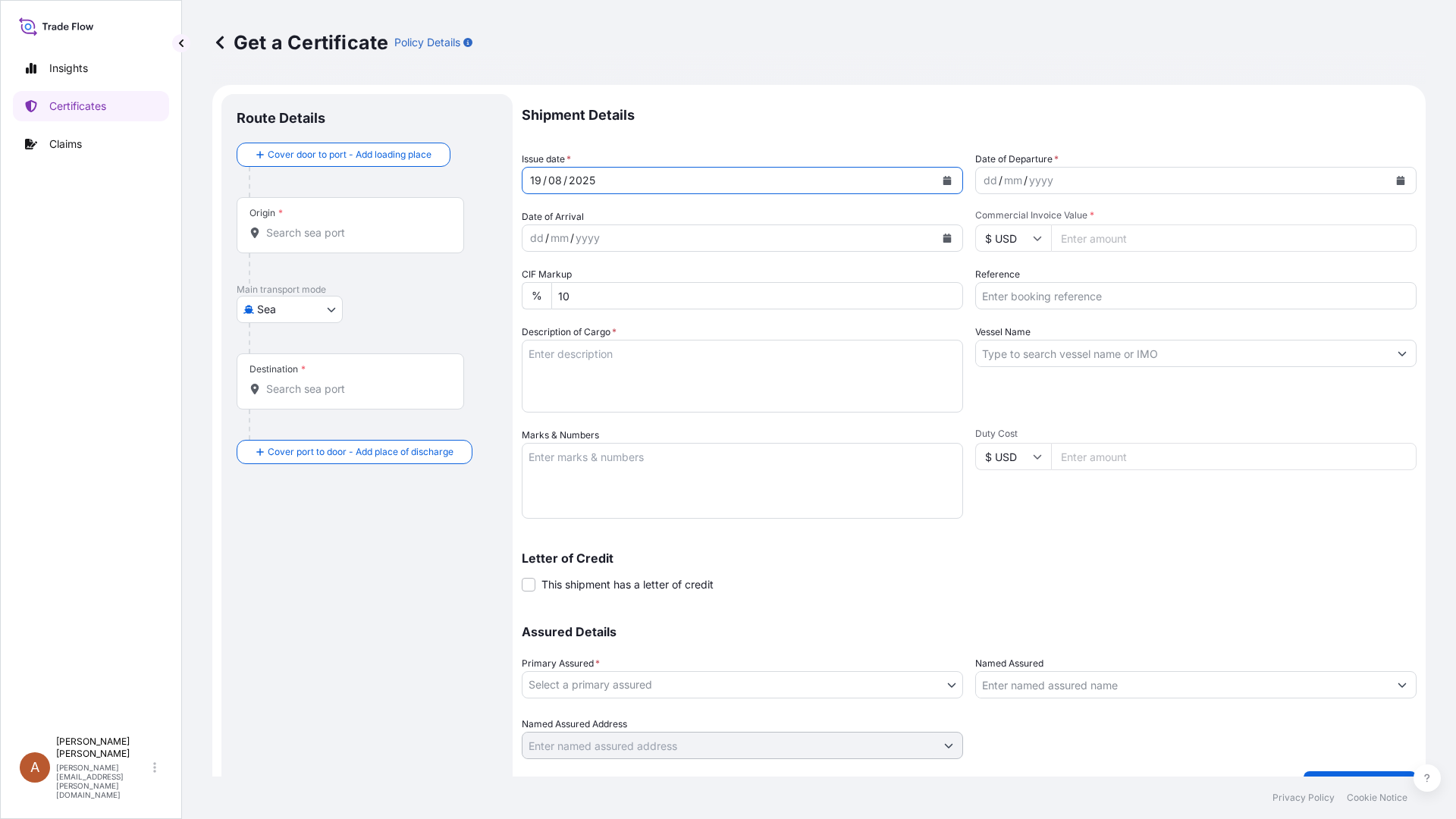
click at [597, 178] on div "[DATE]" at bounding box center [729, 180] width 413 height 27
click at [982, 180] on div "dd" at bounding box center [990, 180] width 16 height 18
click at [969, 184] on div "Shipment Details Issue date * [DATE] Date of Departure * 07 / 08 / yyyy Date of…" at bounding box center [969, 427] width 895 height 665
click at [1022, 183] on div "yyyy" at bounding box center [1036, 180] width 27 height 18
click at [541, 236] on div "dd" at bounding box center [536, 237] width 16 height 18
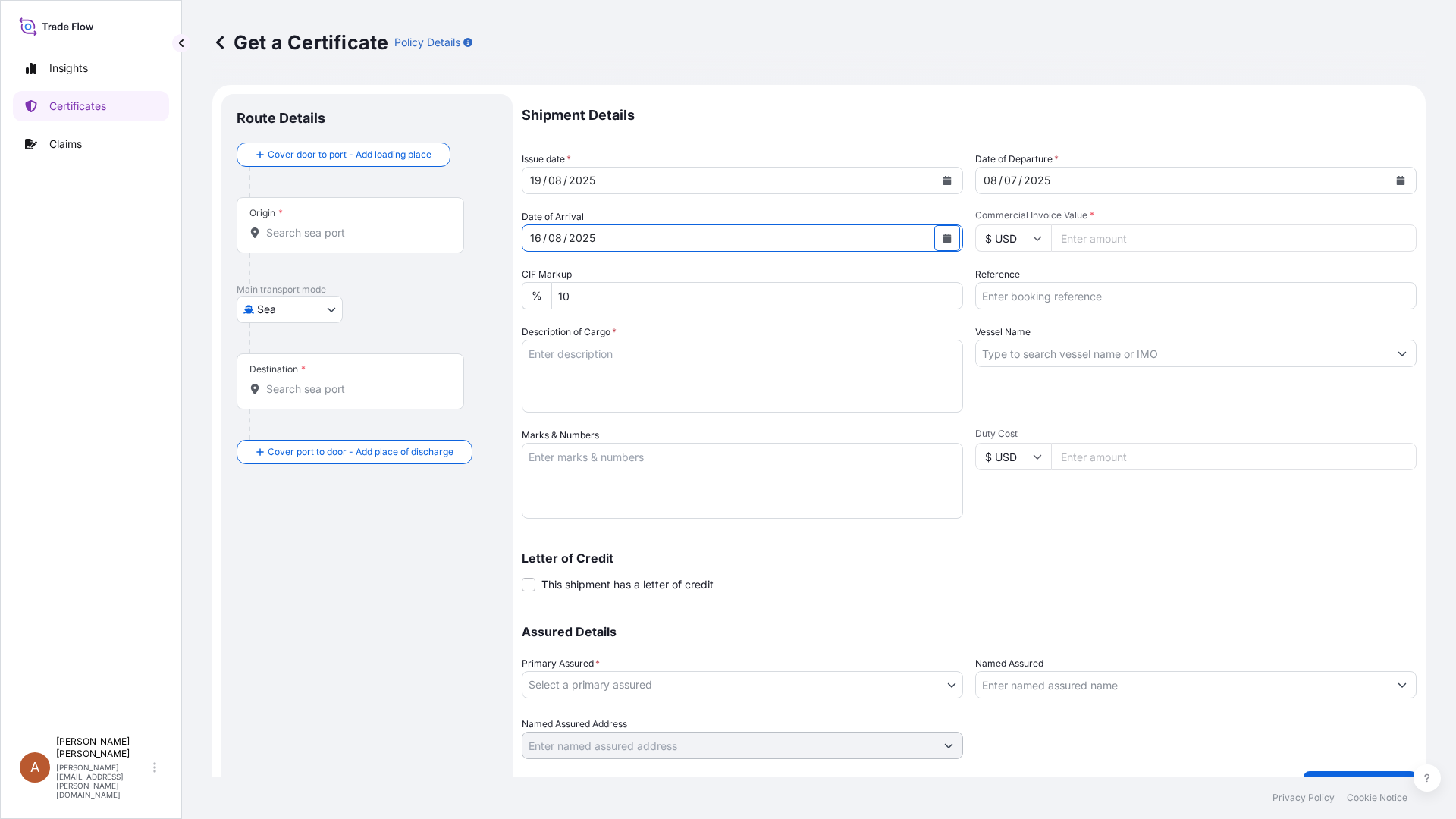
click at [1102, 237] on input "Commercial Invoice Value *" at bounding box center [1233, 237] width 365 height 27
type input "148015"
click at [1018, 291] on input "Reference" at bounding box center [1196, 295] width 441 height 27
type input "1023591 / SCVG0112544"
click at [629, 353] on textarea "Description of Cargo *" at bounding box center [742, 376] width 441 height 73
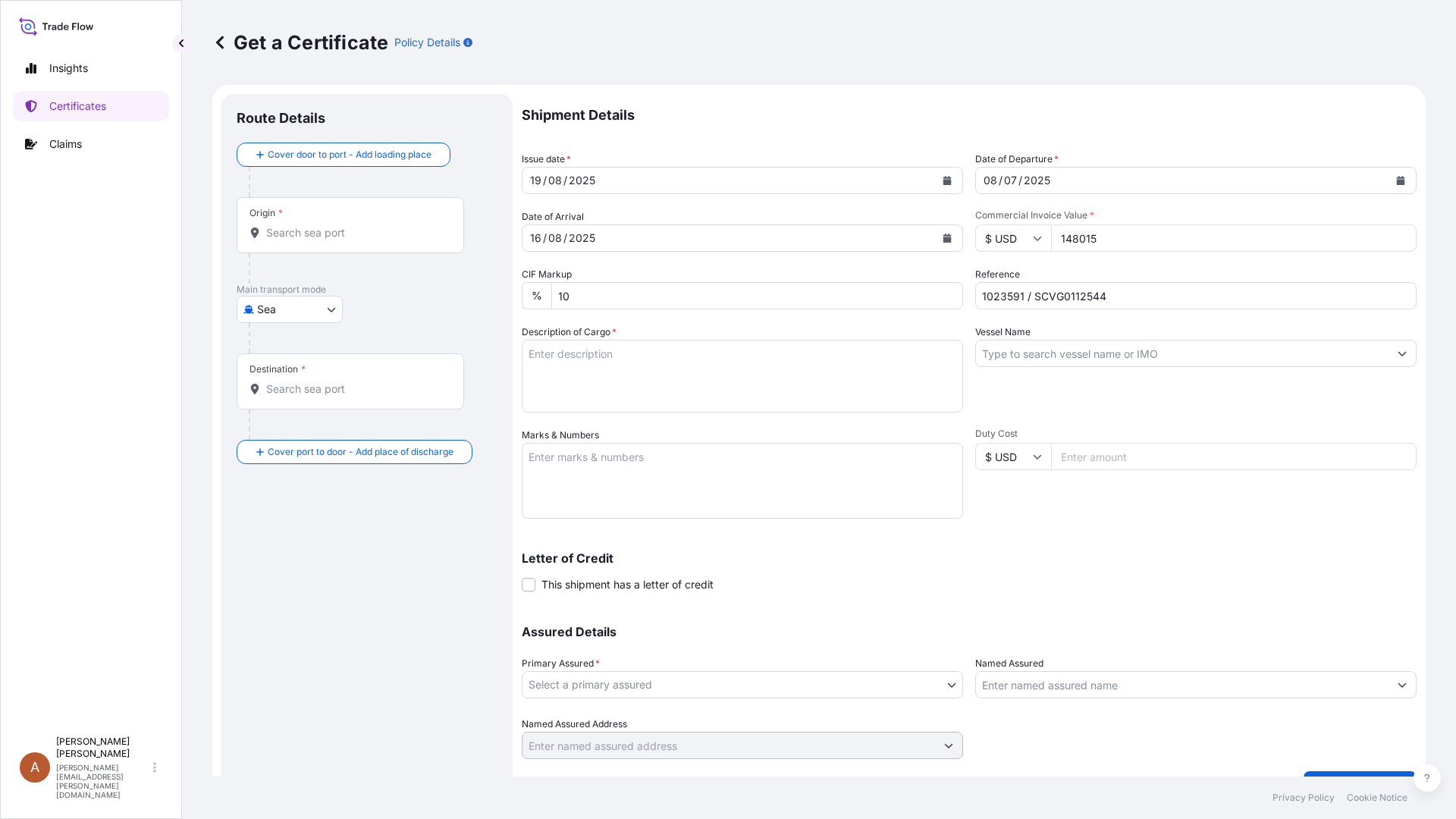
click at [575, 349] on textarea "Description of Cargo *" at bounding box center [742, 376] width 441 height 73
paste textarea "KELCOGEL APB,20KG,BAG HS-Code: 39 13 90"
drag, startPoint x: 529, startPoint y: 382, endPoint x: 540, endPoint y: 382, distance: 11.0
click at [529, 382] on textarea "KELCOGEL APB,20KG,BAG HS-Code: 39 13 90" at bounding box center [742, 376] width 441 height 73
click at [628, 369] on textarea "KELCOGEL APB,20KG,BAG HS-Code: 39 13 90" at bounding box center [742, 376] width 441 height 73
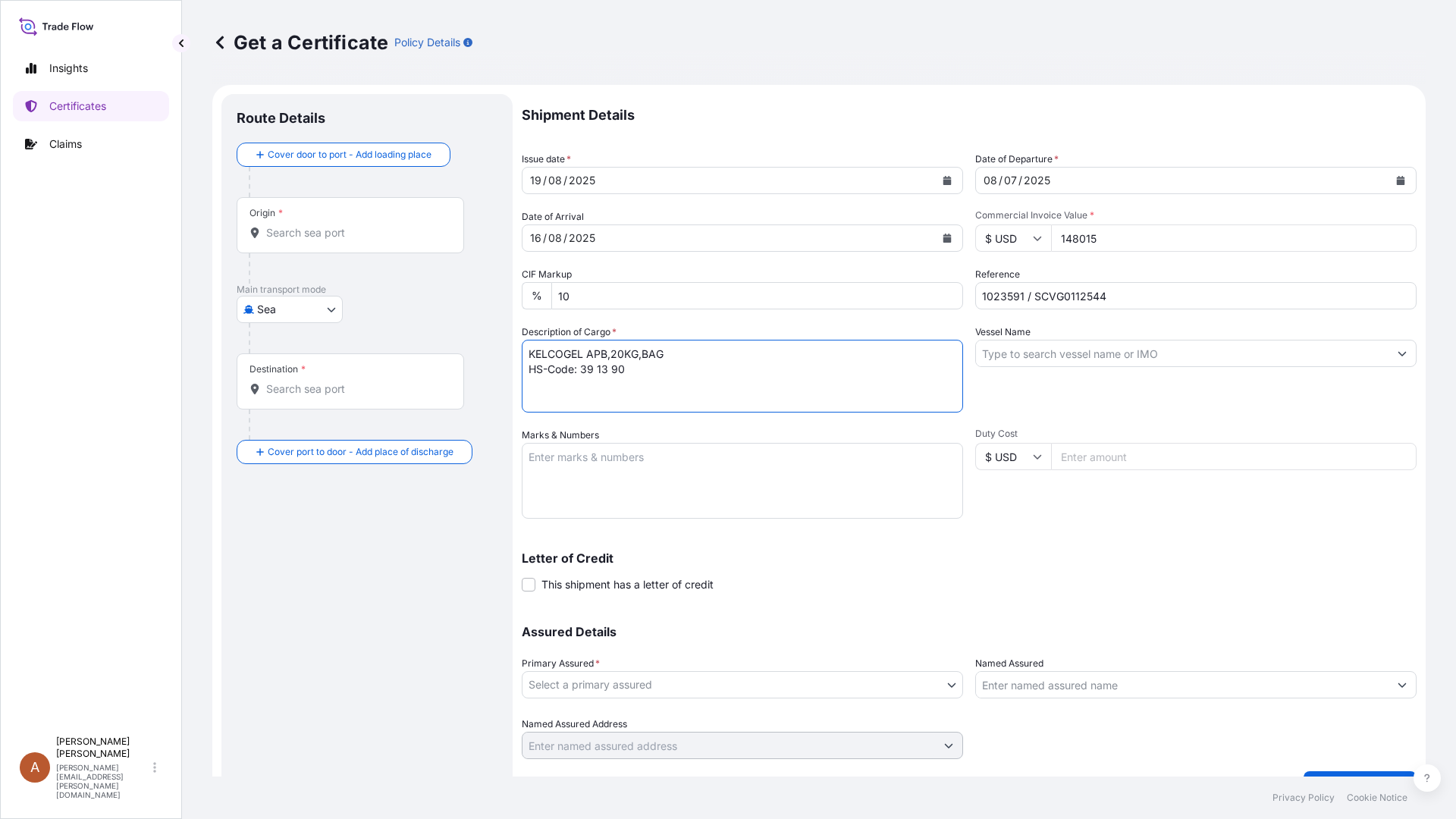
paste textarea "175 Bags of net 20KG each on 05 Heat Treated Pallets"
click at [534, 399] on textarea "KELCOGEL APB,20KG,BAG HS-Code: 39 13 90 175 Bags of net 20KG each on 05 Heat Tr…" at bounding box center [742, 376] width 441 height 73
click at [800, 385] on textarea "KELCOGEL APB,20KG,BAG HS-Code: 39 13 90 175 Bags of net 20KG each on 05 Heat Tr…" at bounding box center [742, 376] width 441 height 73
click at [584, 398] on textarea "KELCOGEL APB,20KG,BAG HS-Code: 39 13 90 175 Bags of net 20KG each on 05 Heat Tr…" at bounding box center [742, 376] width 441 height 73
type textarea "KELCOGEL APB,20KG,BAG HS-Code: 39 13 90 175 Bags of net 20KG each on 05 Heat Tr…"
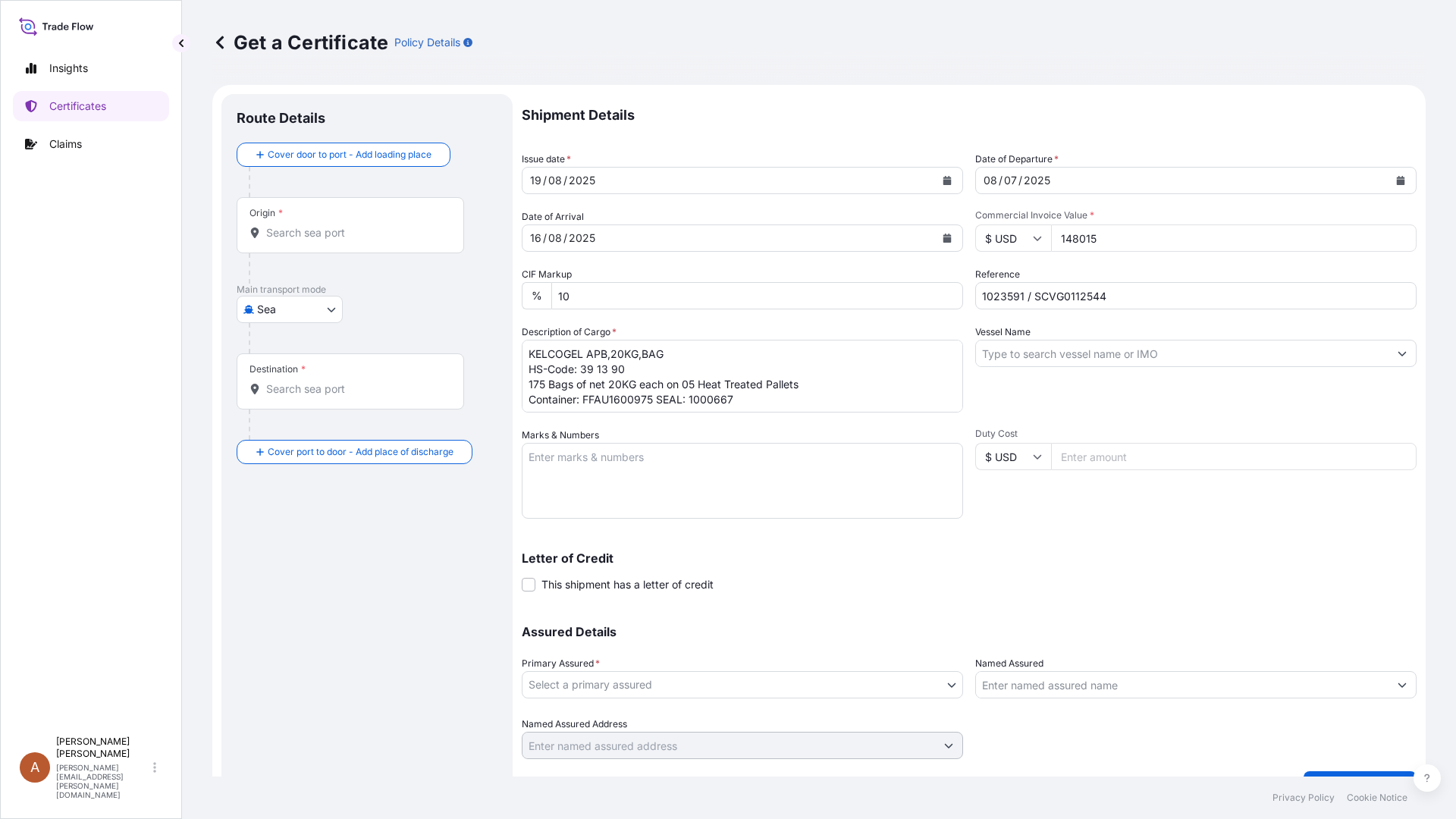
click at [978, 346] on input "Vessel Name" at bounding box center [1183, 353] width 413 height 27
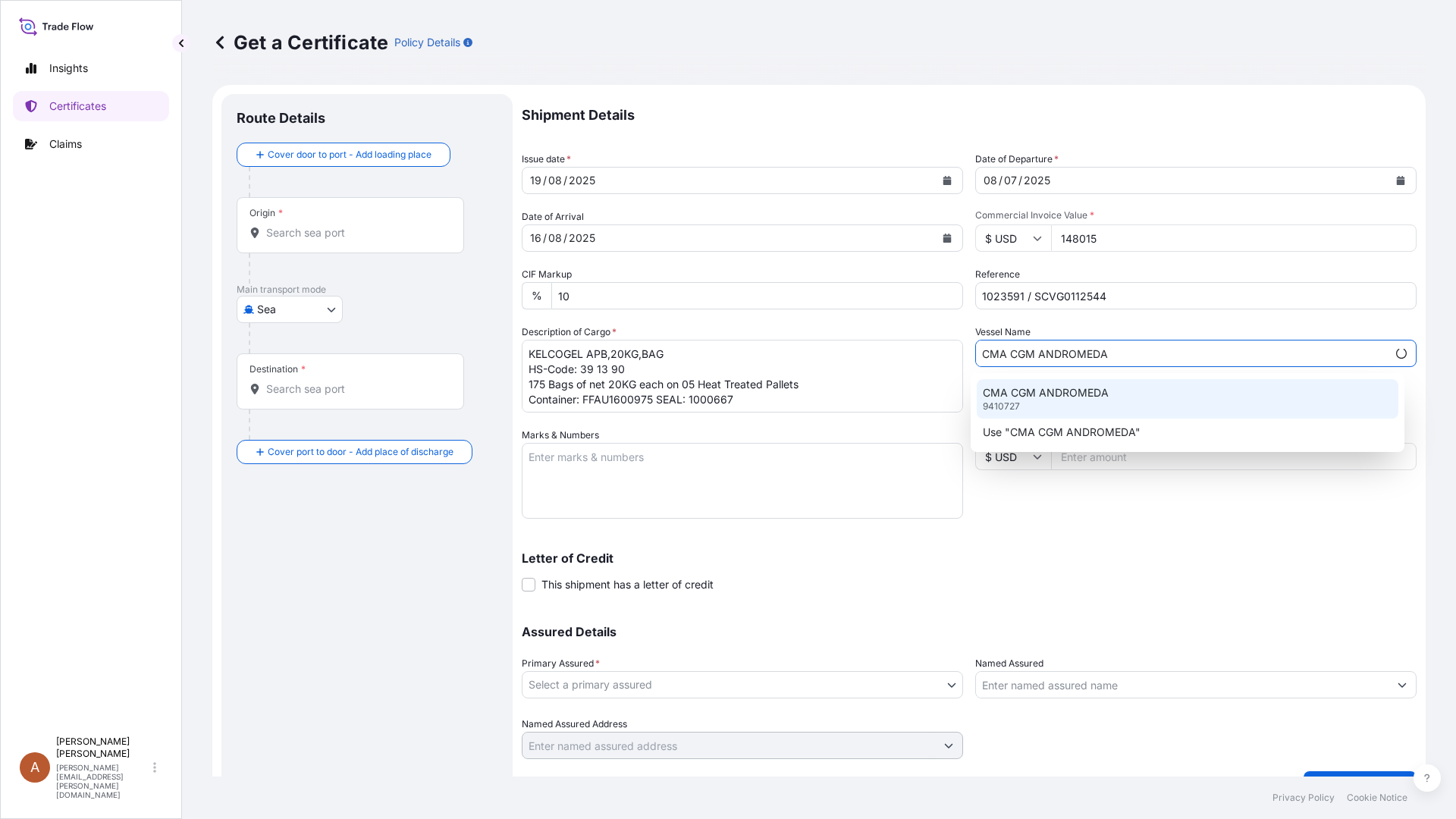
click at [1039, 391] on p "CMA CGM ANDROMEDA" at bounding box center [1046, 392] width 126 height 15
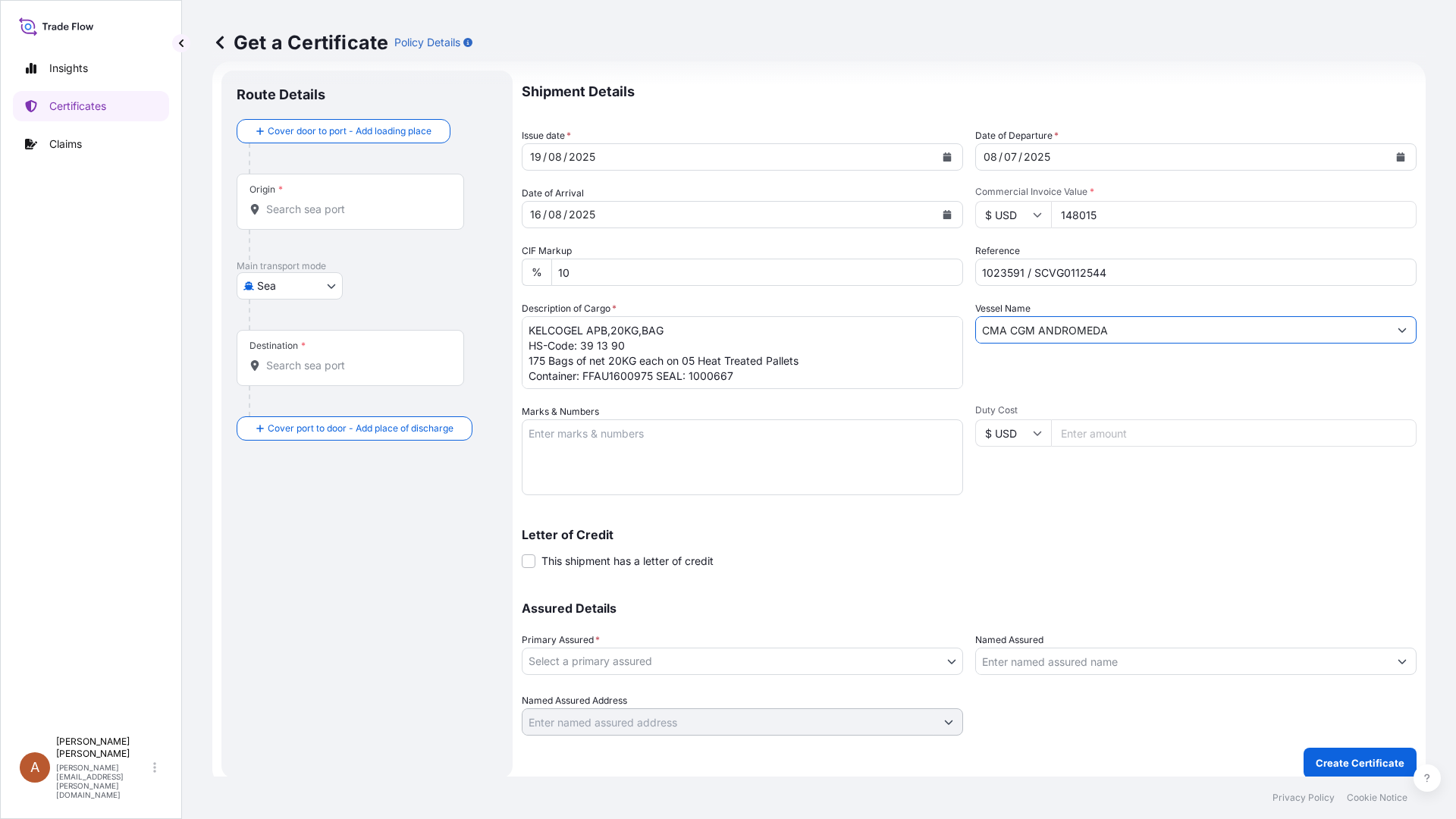
scroll to position [34, 0]
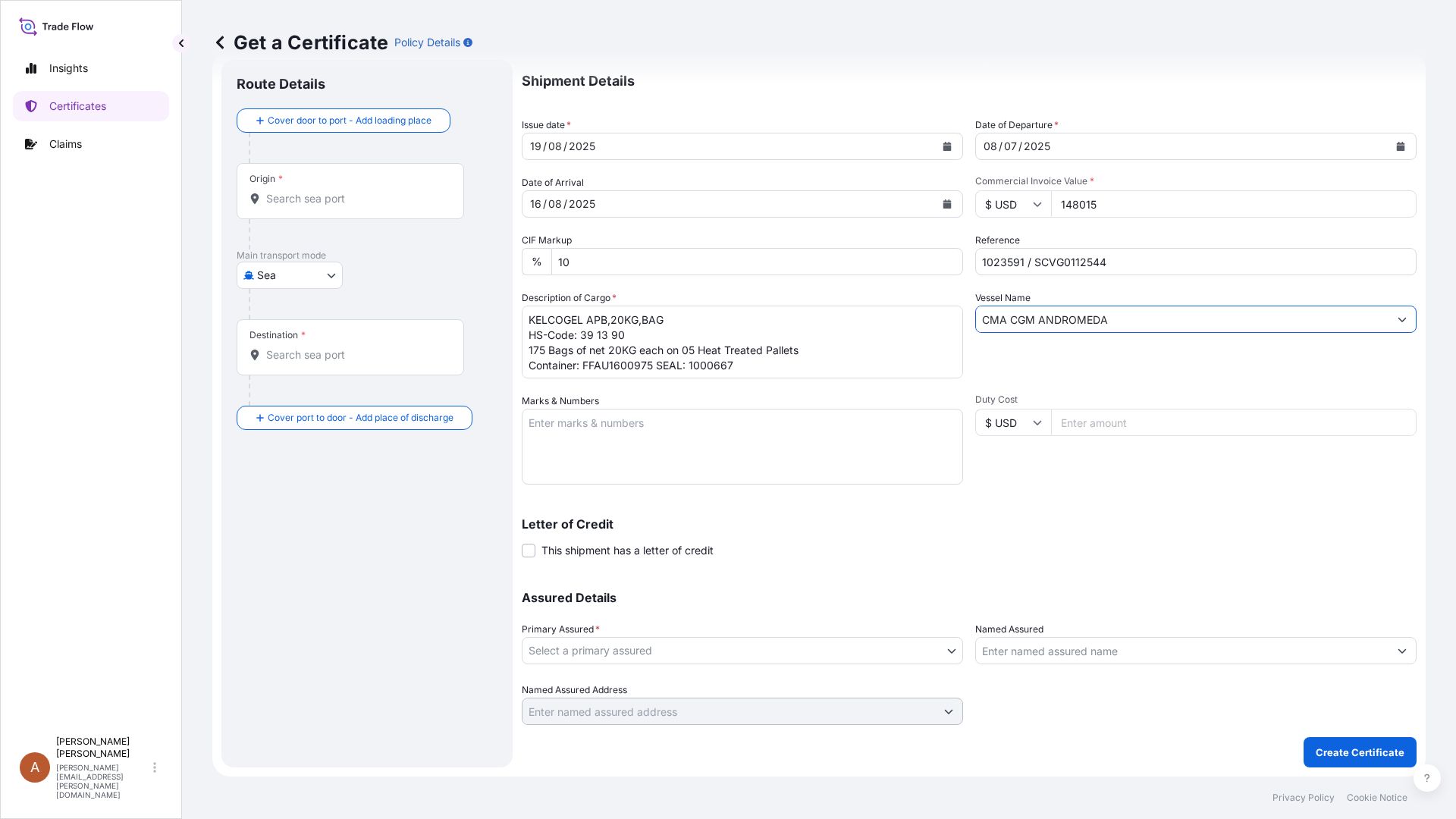
type input "CMA CGM ANDROMEDA"
click at [652, 657] on body "1 option available. 2 options available. Insights Certificates Claims A Alicia …" at bounding box center [728, 410] width 1456 height 819
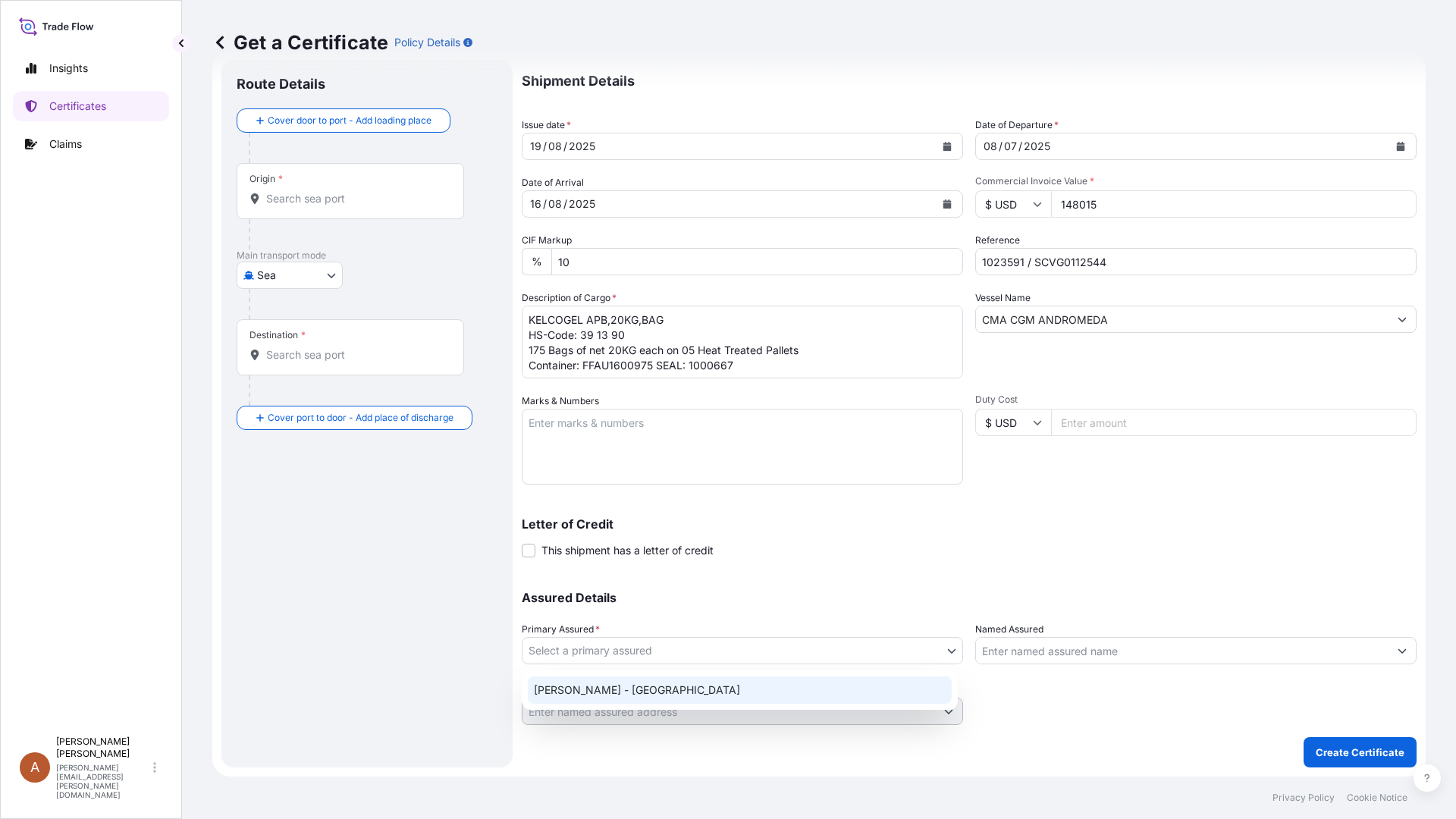
click at [594, 689] on div "[PERSON_NAME] - [GEOGRAPHIC_DATA]" at bounding box center [740, 690] width 424 height 27
select select "31650"
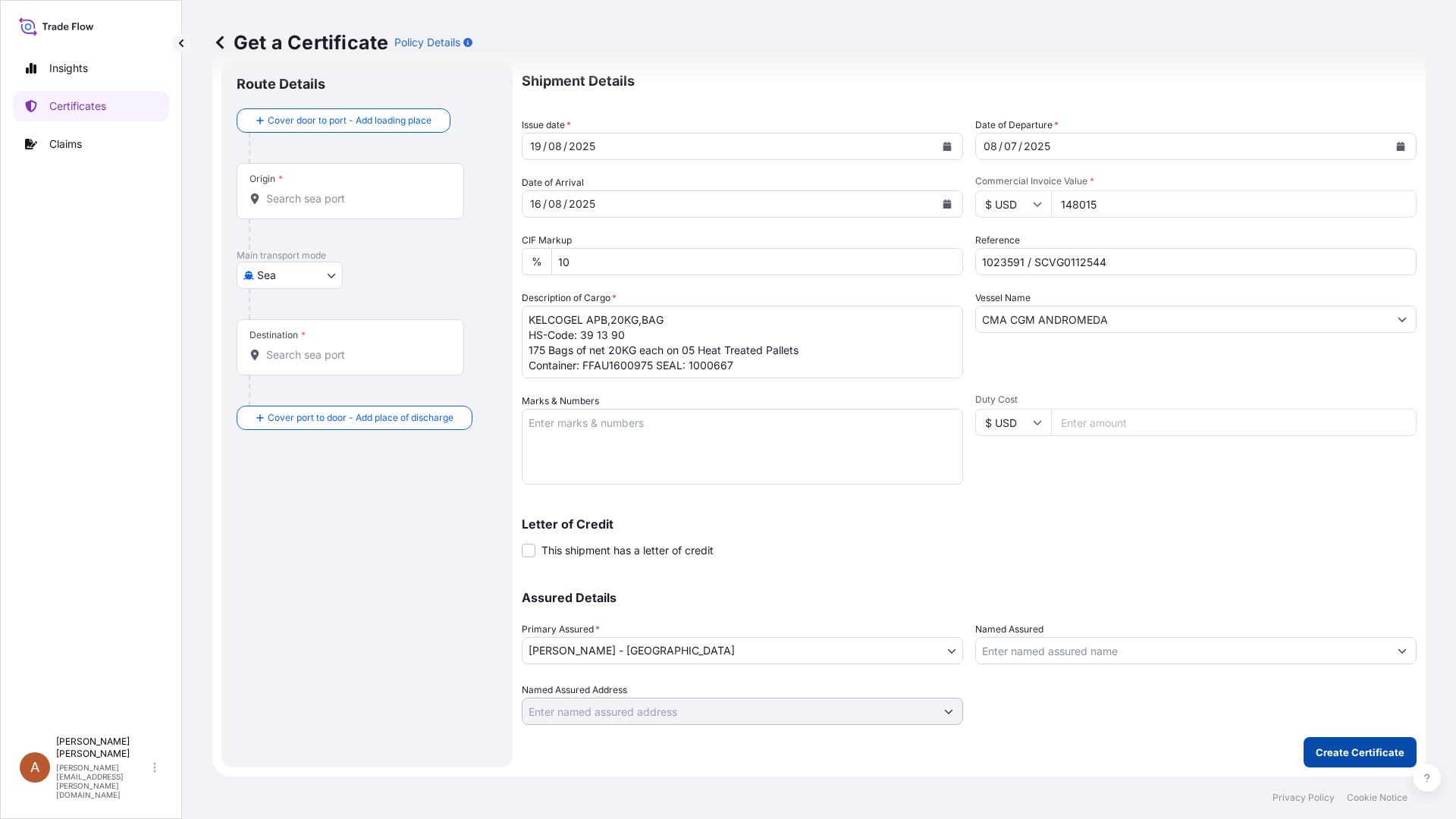
click at [1325, 690] on button "Create Certificate" at bounding box center [1359, 752] width 113 height 30
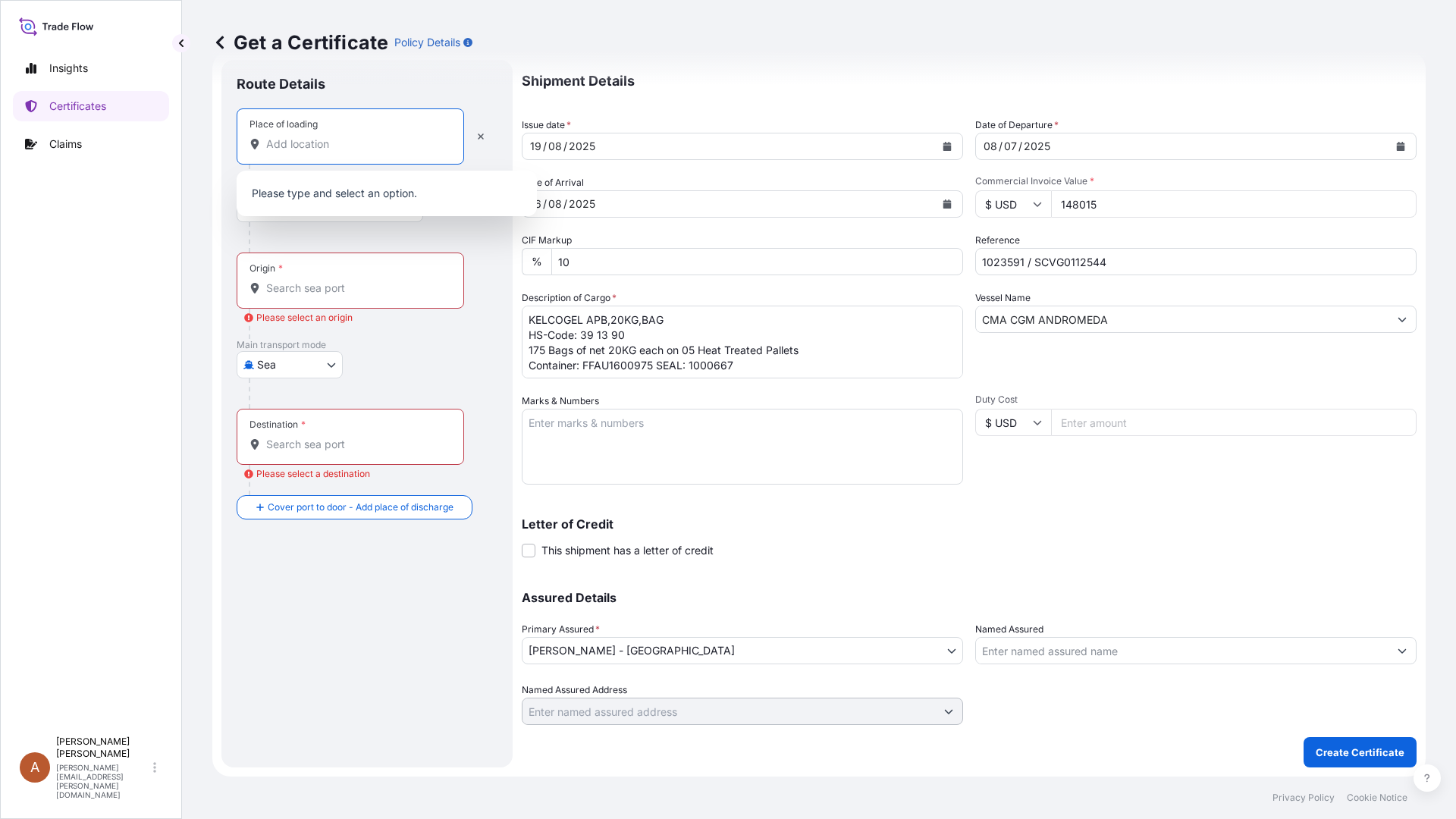
click at [272, 150] on input "Place of loading" at bounding box center [356, 143] width 179 height 15
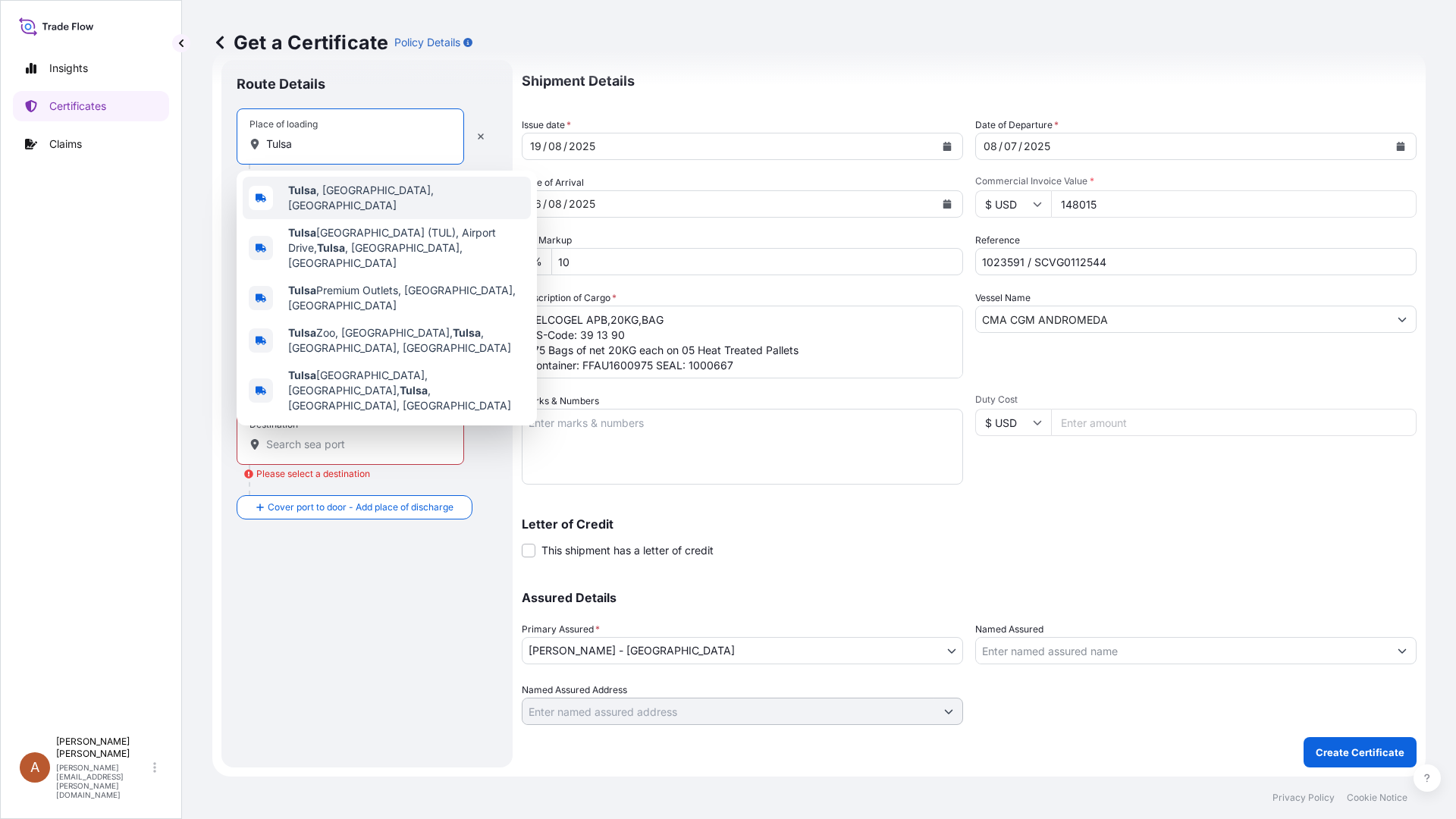
click at [308, 195] on b "Tulsa" at bounding box center [302, 190] width 28 height 13
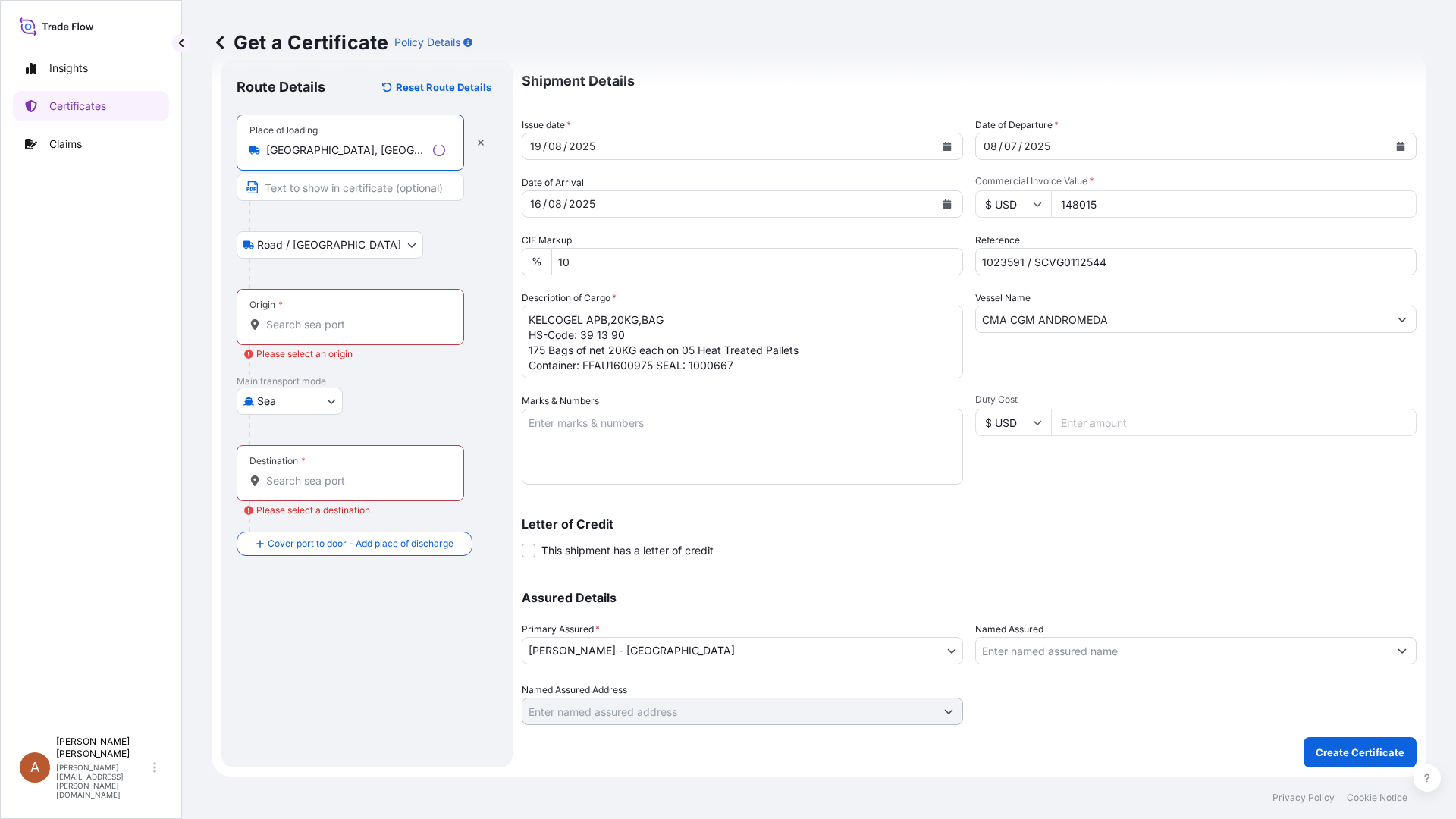
type input "[GEOGRAPHIC_DATA], [GEOGRAPHIC_DATA], [GEOGRAPHIC_DATA]"
click at [278, 323] on input "Origin * Please select an origin" at bounding box center [356, 324] width 179 height 15
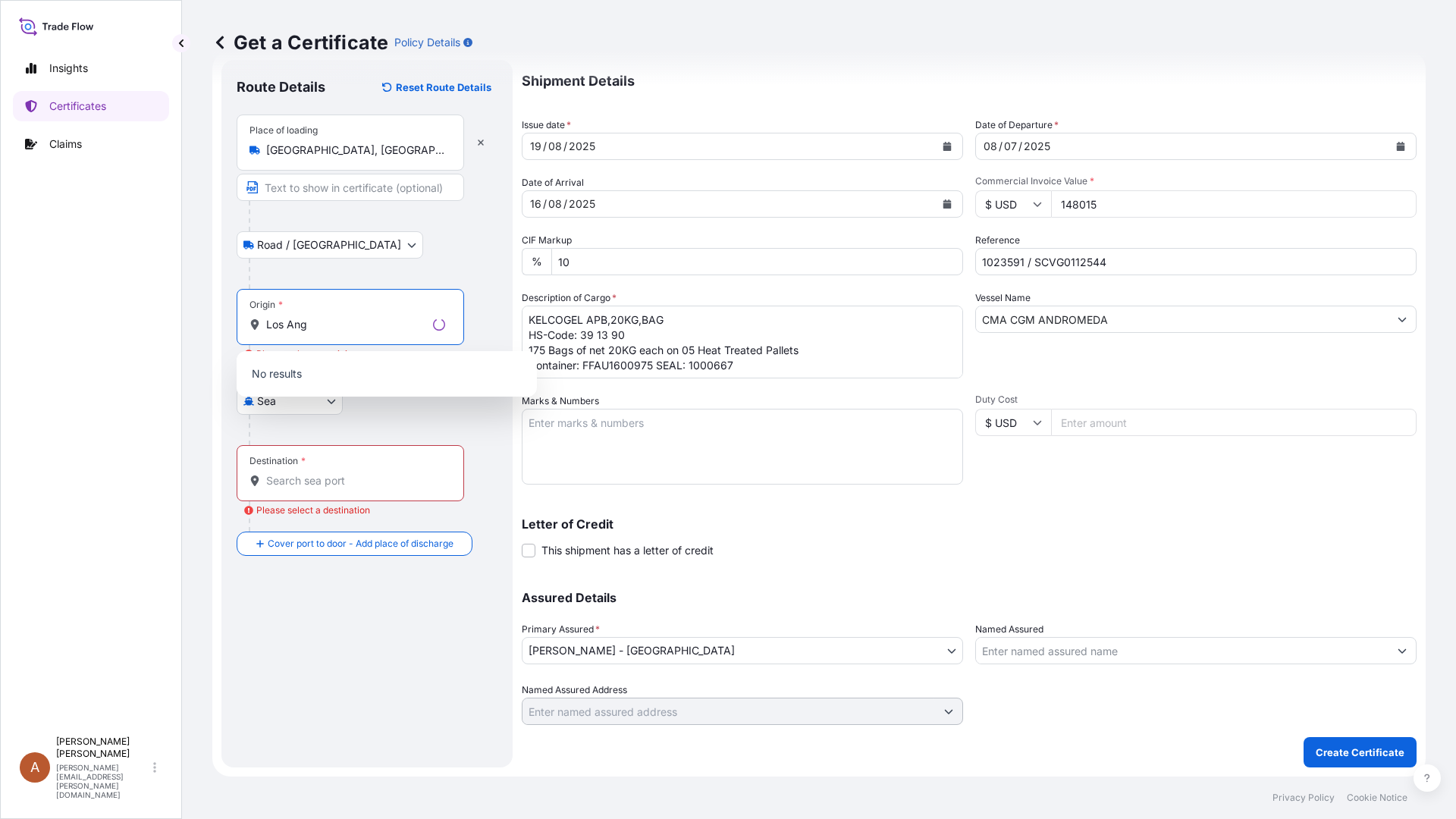
click at [344, 382] on p "No results" at bounding box center [387, 374] width 288 height 33
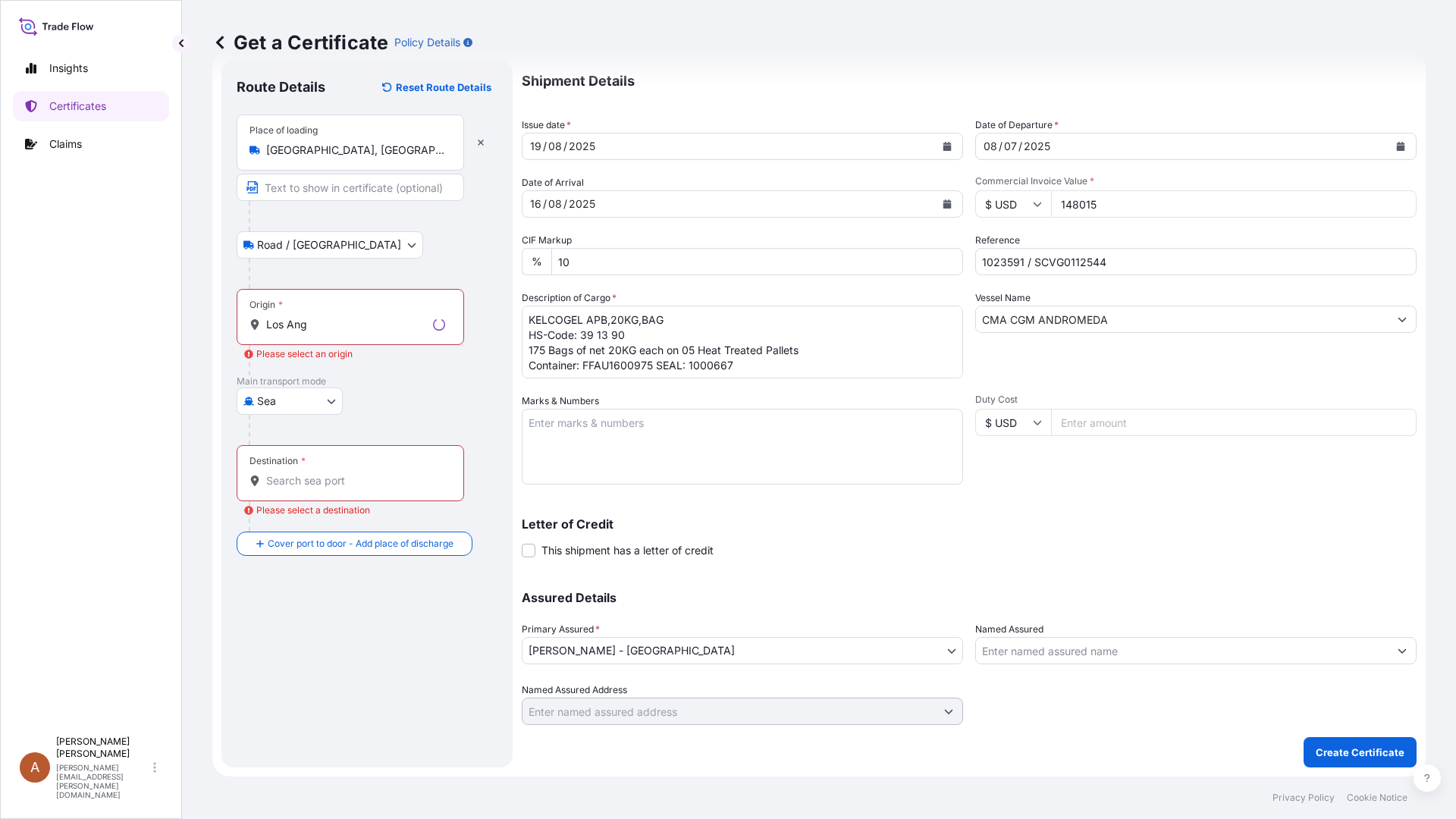
click at [314, 322] on input "Los Ang" at bounding box center [346, 324] width 160 height 15
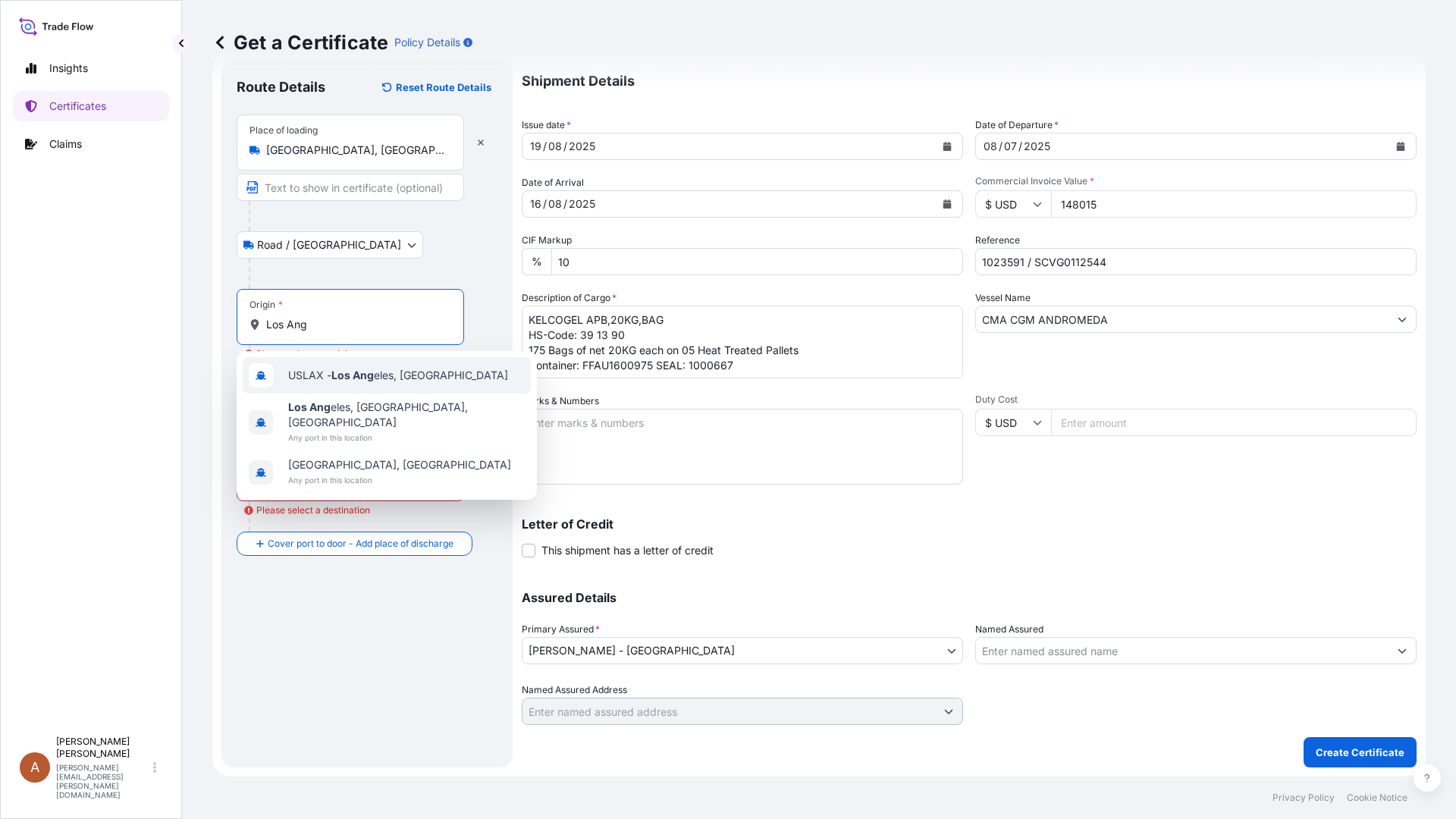
type input "USLAX - [GEOGRAPHIC_DATA], [GEOGRAPHIC_DATA]"
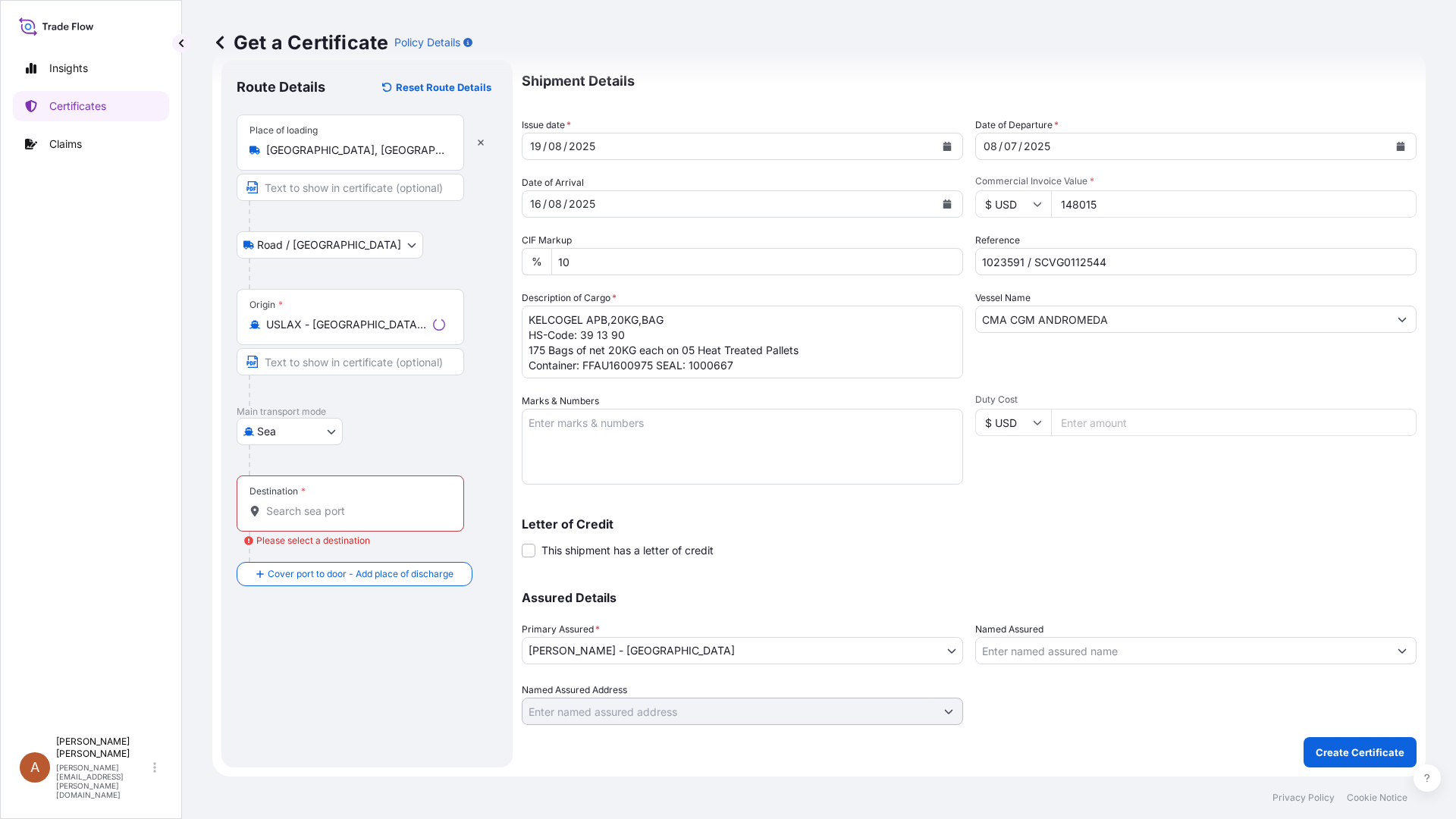
click at [283, 491] on div "Destination *" at bounding box center [277, 491] width 56 height 12
click at [283, 504] on input "Destination * Please select a destination" at bounding box center [356, 511] width 179 height 15
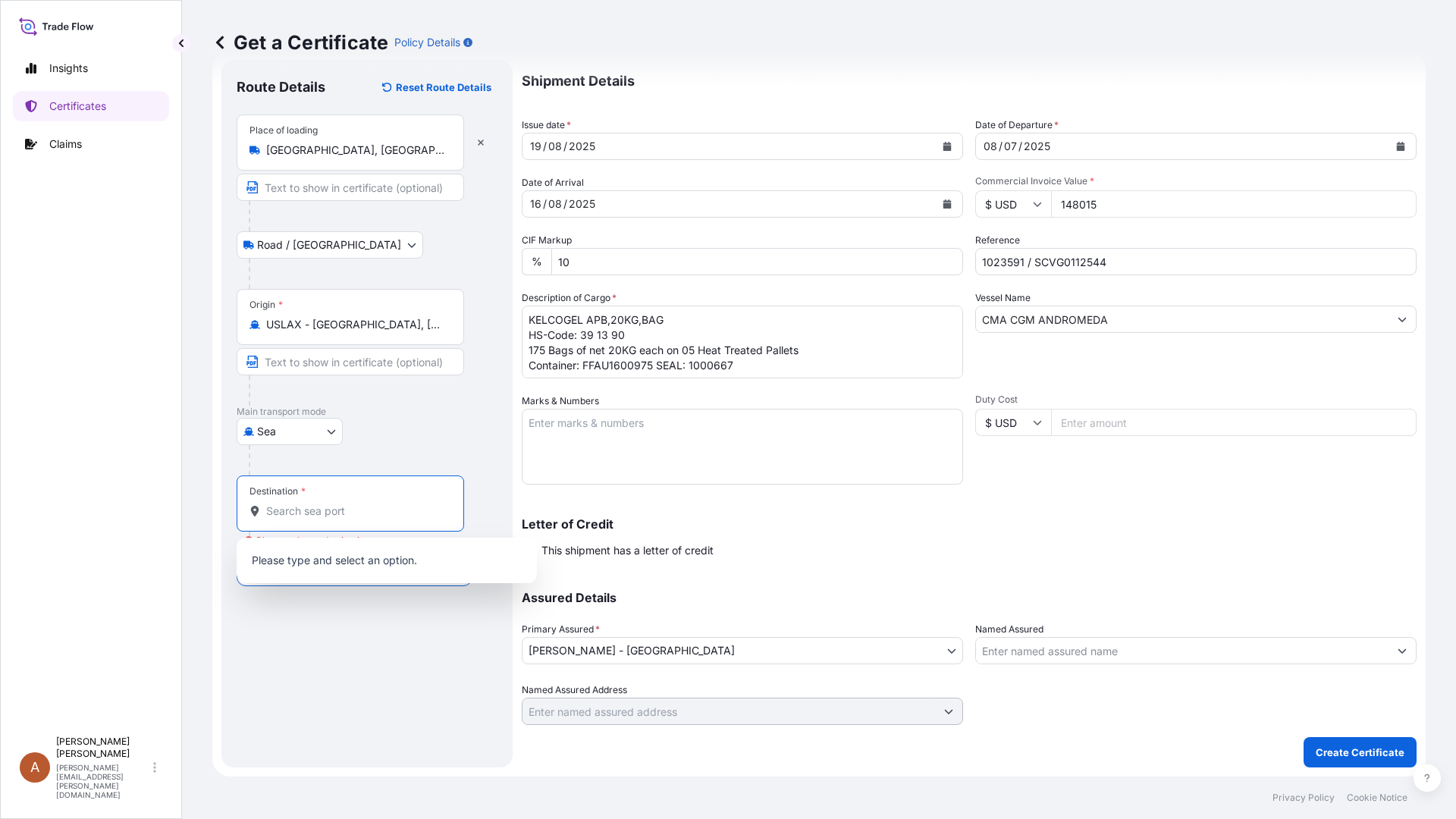
click at [292, 511] on input "Destination * Please select a destination" at bounding box center [356, 511] width 179 height 15
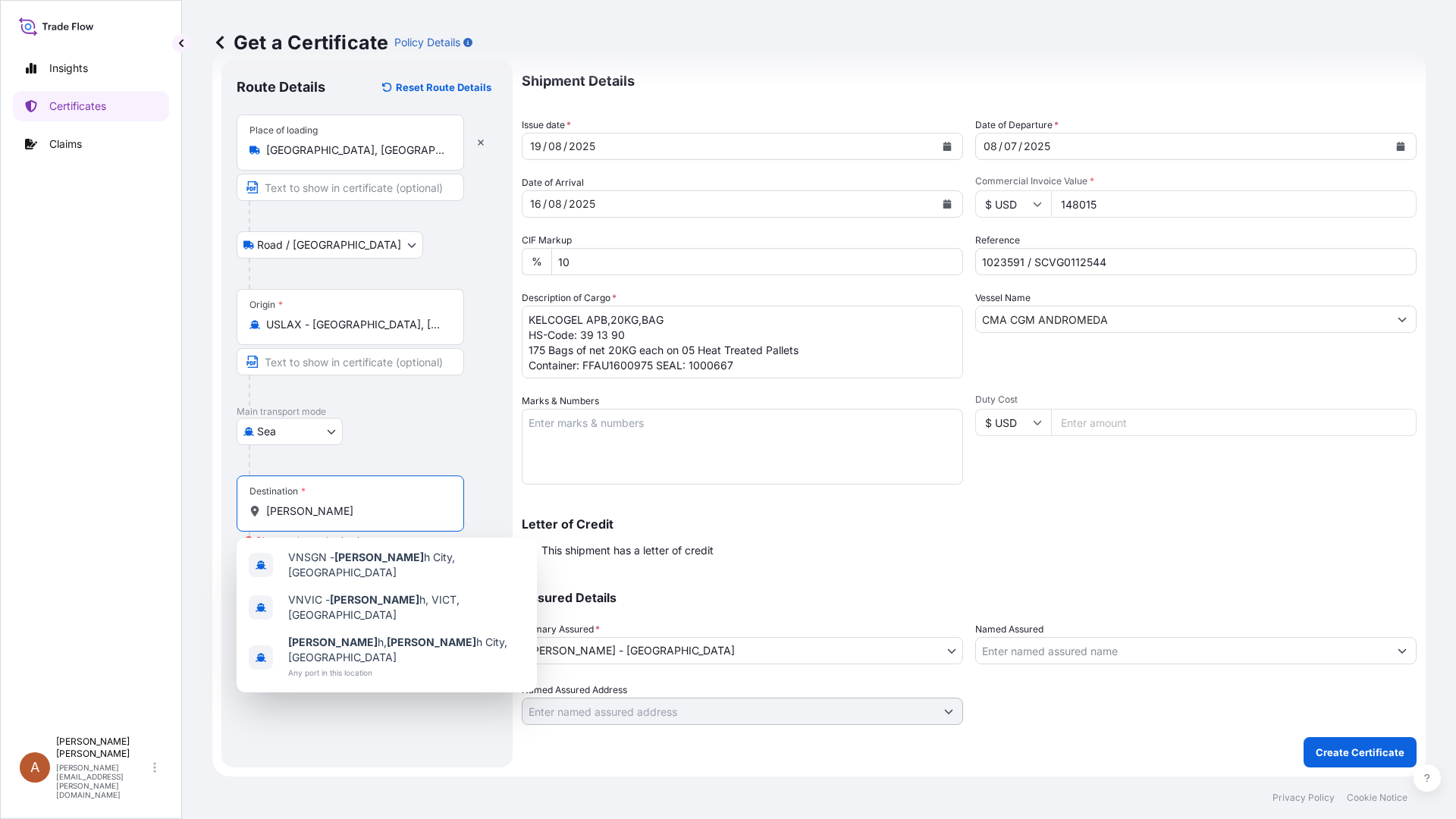
click at [333, 510] on input "[PERSON_NAME]" at bounding box center [356, 511] width 179 height 15
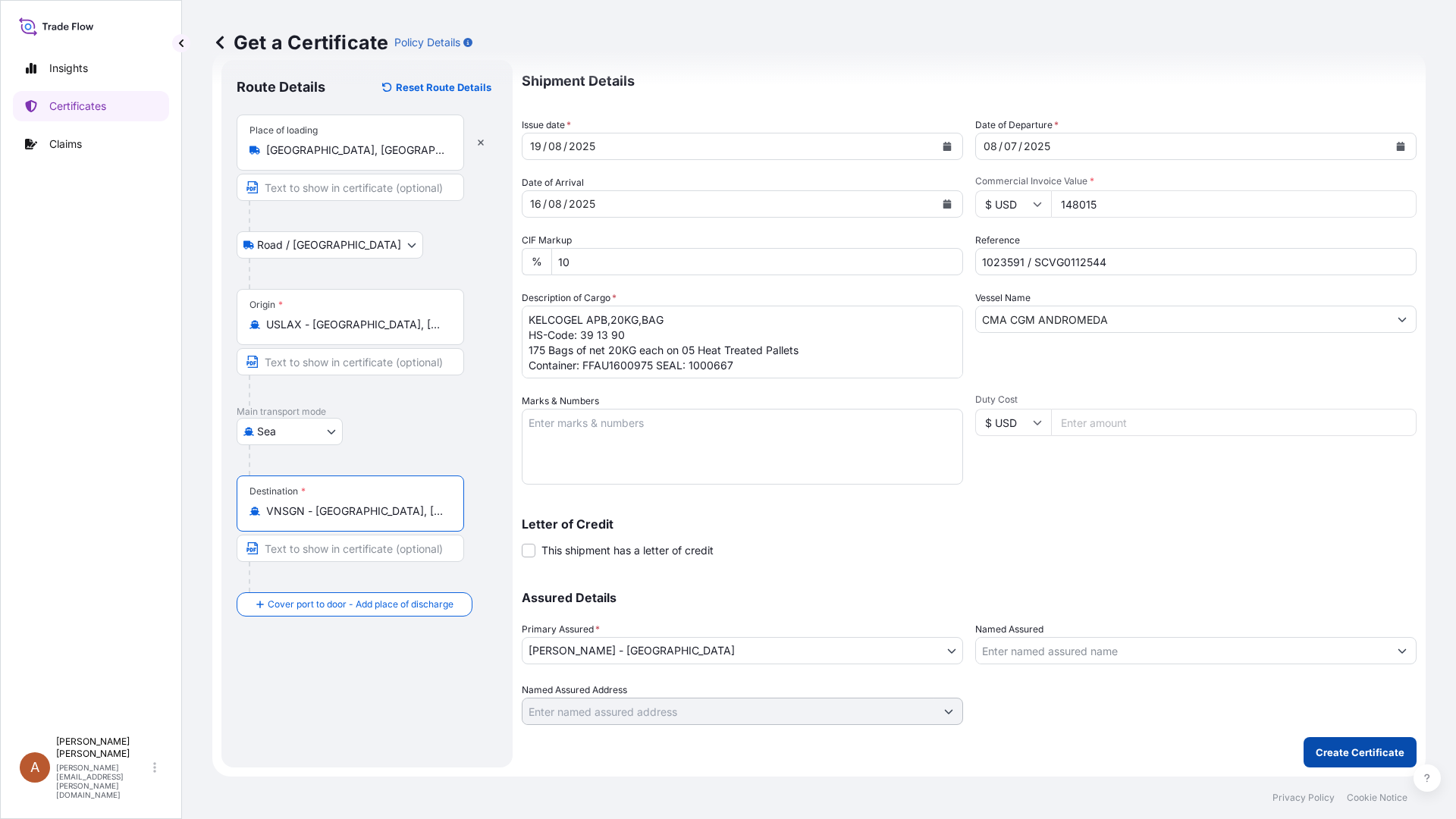
type input "VNSGN - [GEOGRAPHIC_DATA], [GEOGRAPHIC_DATA]"
click at [1338, 690] on p "Create Certificate" at bounding box center [1360, 751] width 89 height 15
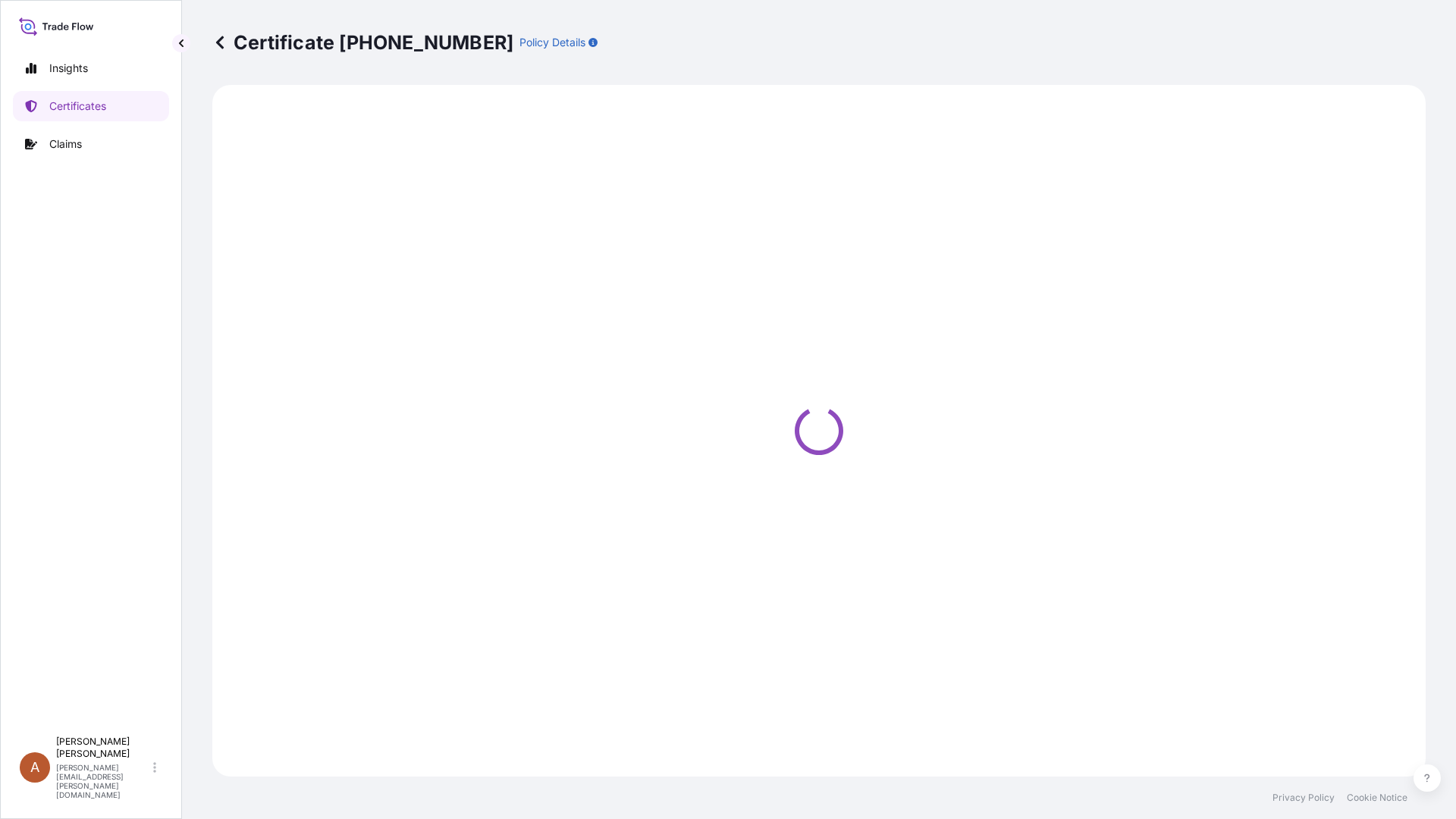
select select "Road / [GEOGRAPHIC_DATA]"
select select "Sea"
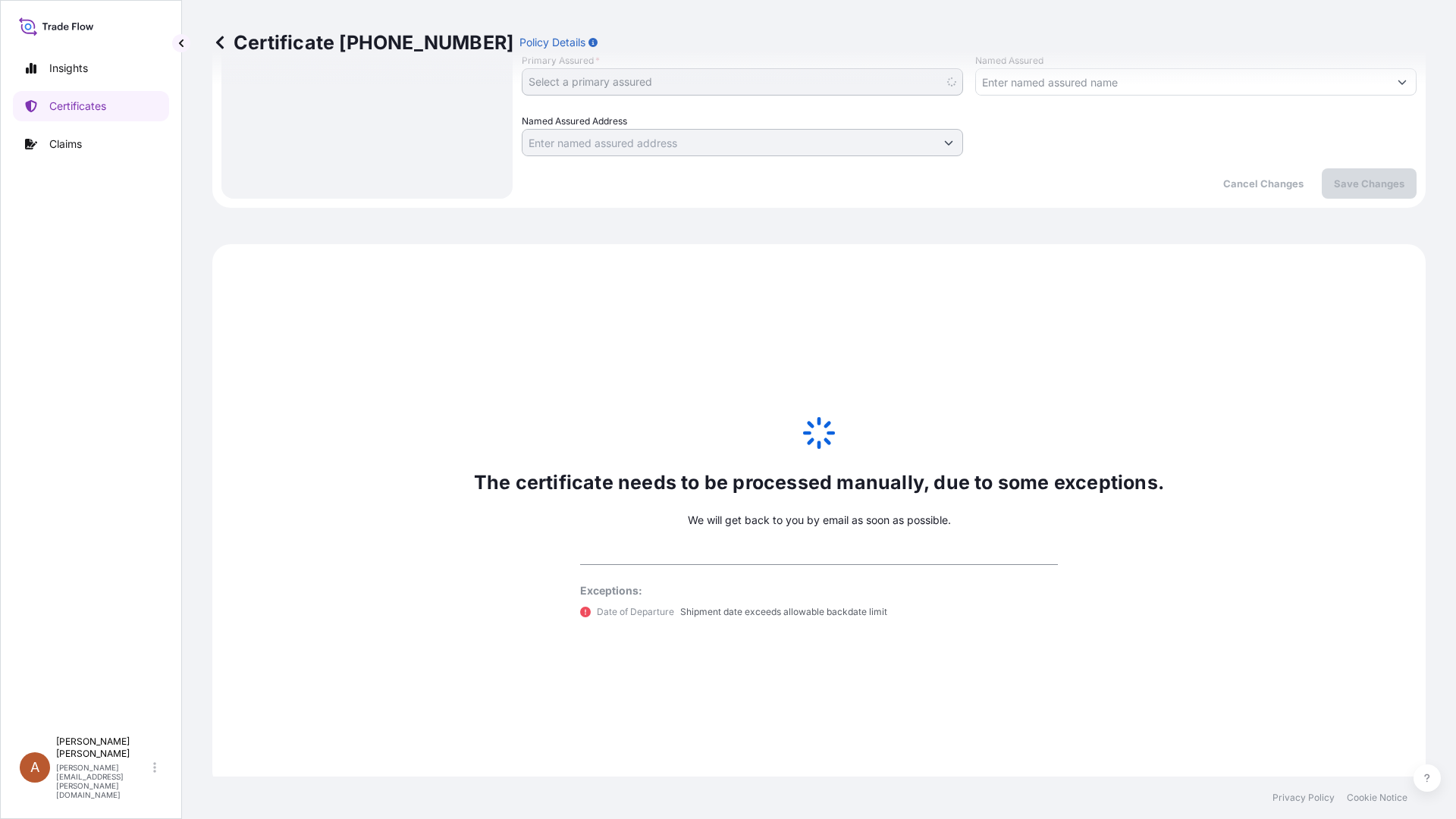
scroll to position [616, 0]
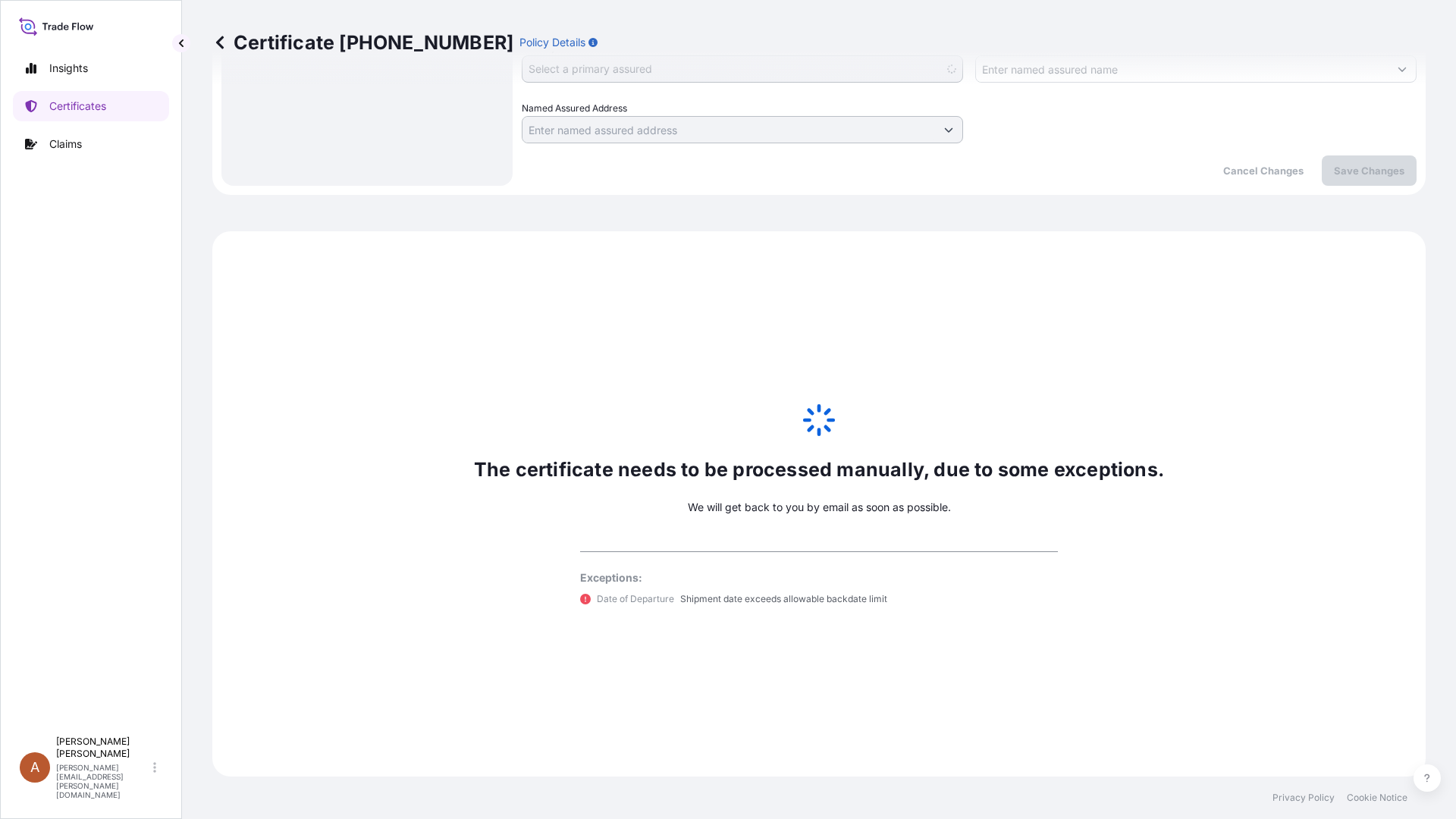
select select "31650"
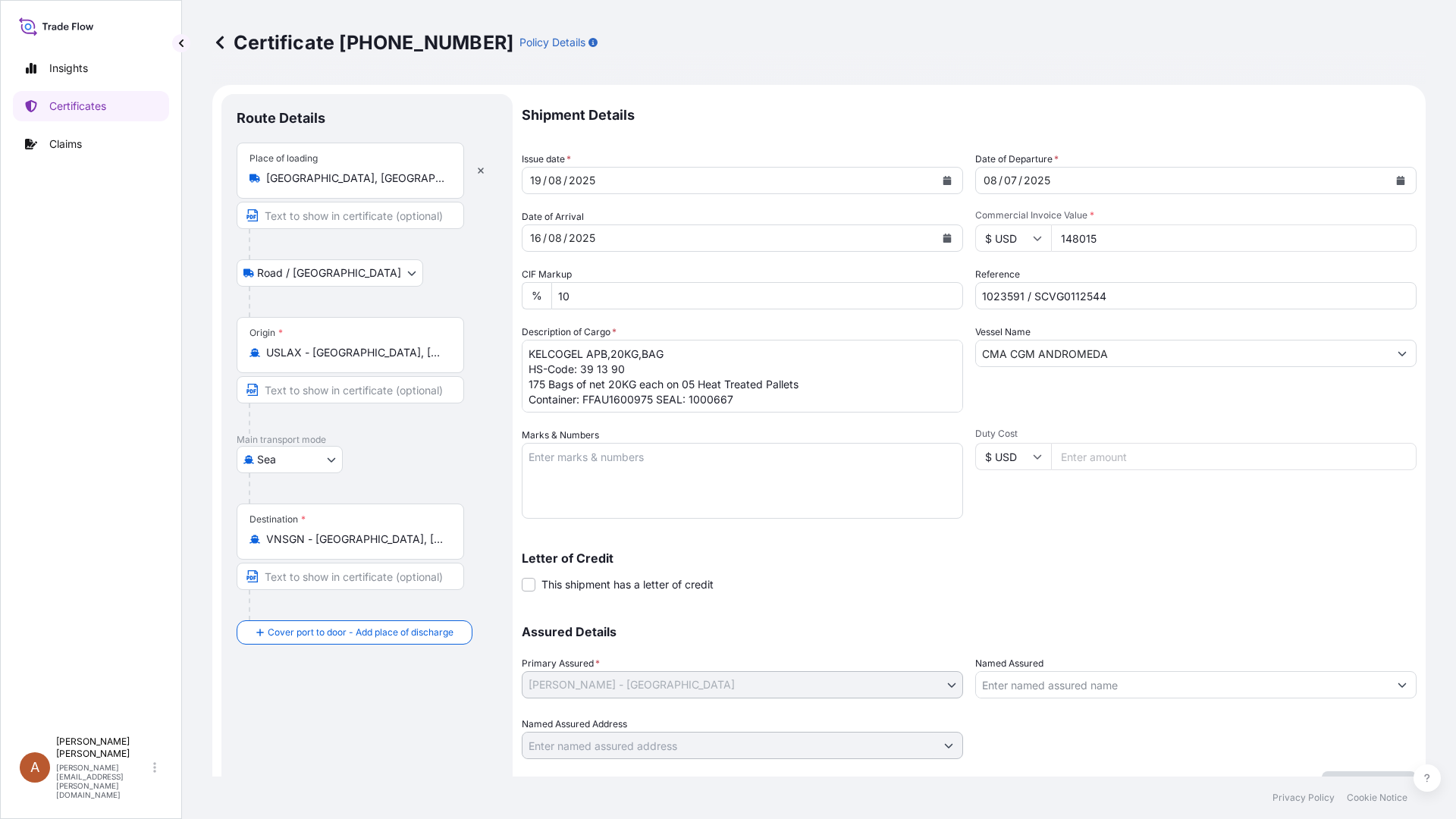
scroll to position [2, 0]
click at [786, 582] on div "Letter of Credit This shipment has a letter of credit Letter of credit * Letter…" at bounding box center [969, 572] width 895 height 40
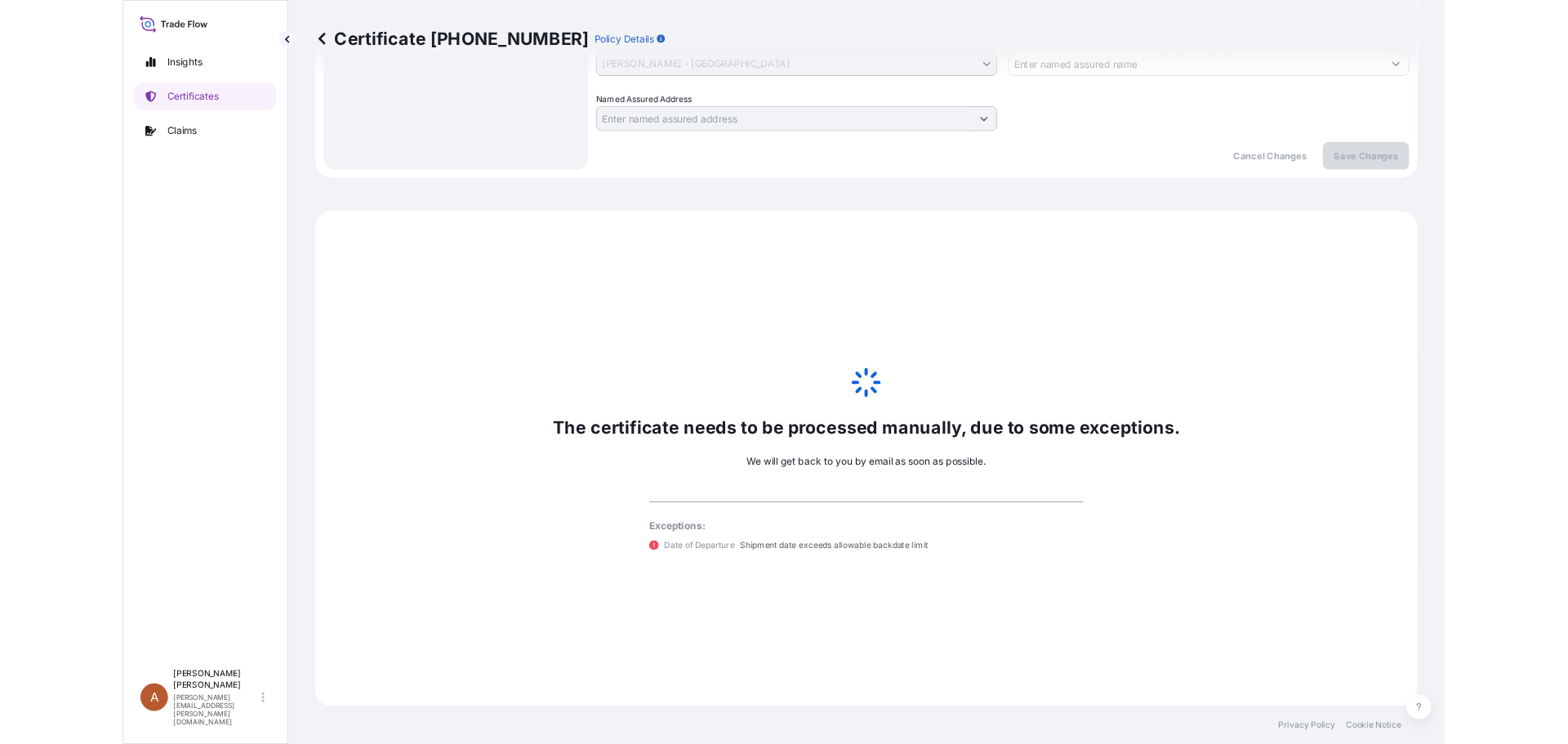
scroll to position [663, 0]
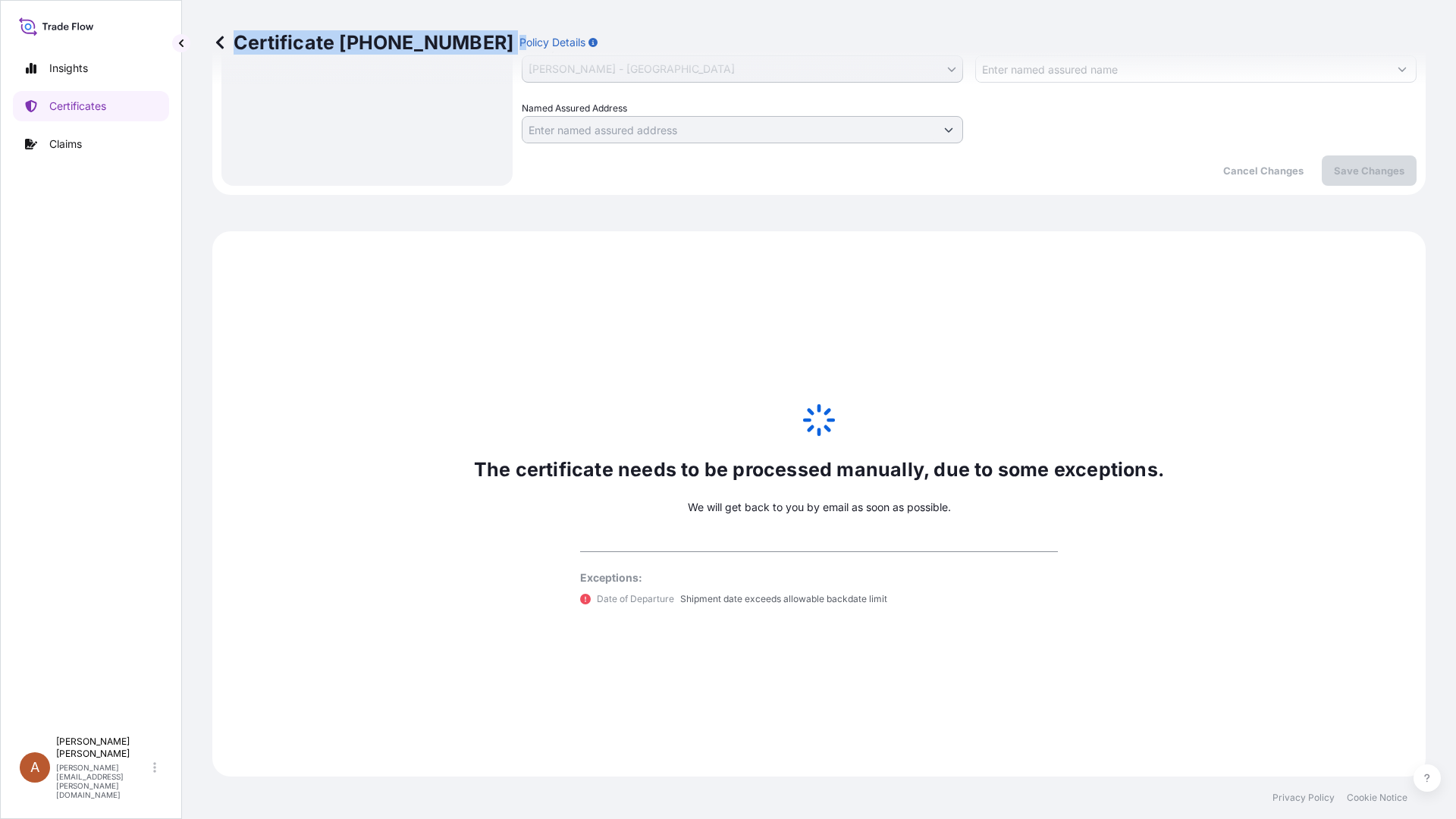
drag, startPoint x: 235, startPoint y: 40, endPoint x: 467, endPoint y: 43, distance: 232.0
click at [467, 43] on div "Certificate [PHONE_NUMBER] Policy Details" at bounding box center [405, 42] width 385 height 24
copy div "Certificate [PHONE_NUMBER] P"
click at [100, 481] on div "Insights Certificates Claims" at bounding box center [91, 384] width 157 height 689
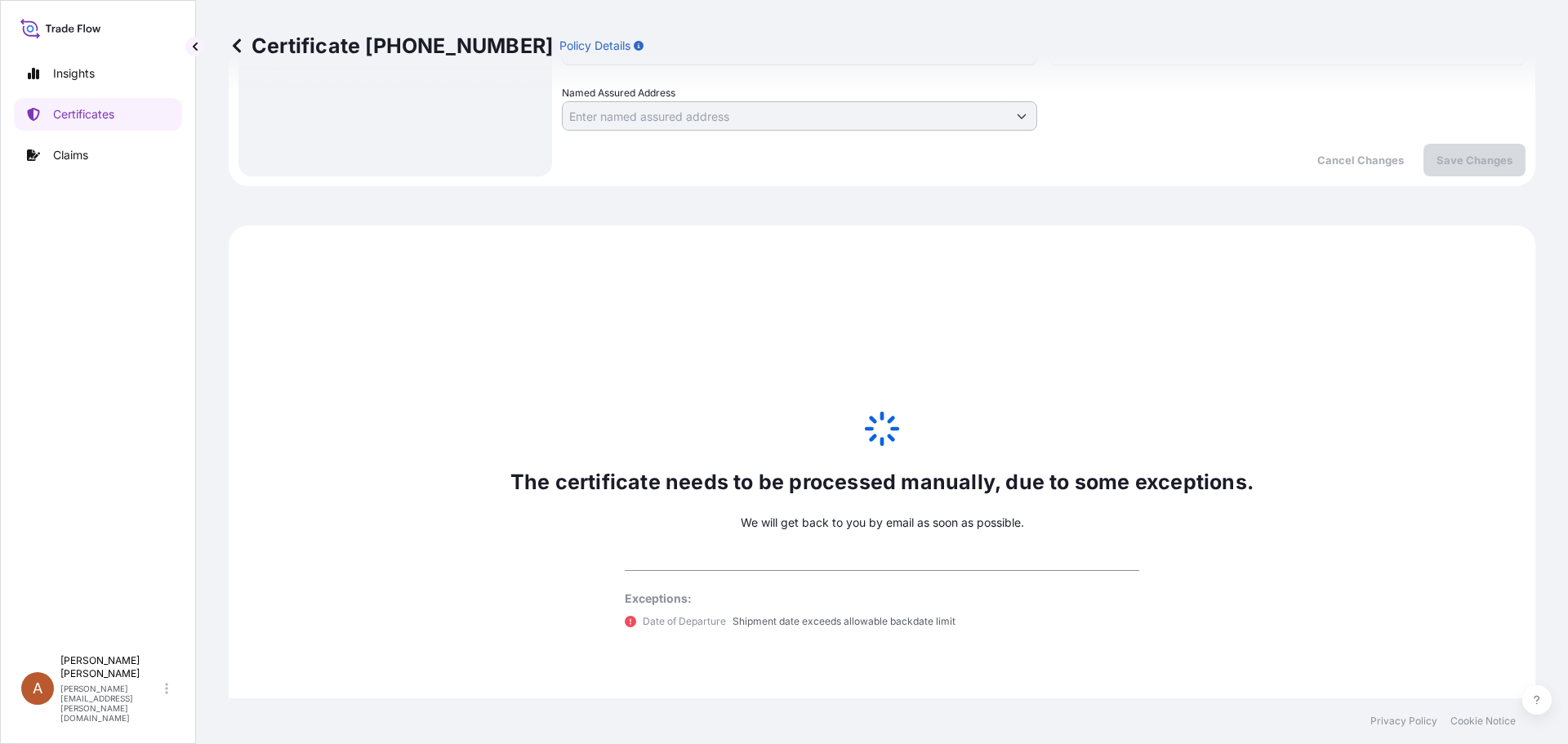
scroll to position [802, 0]
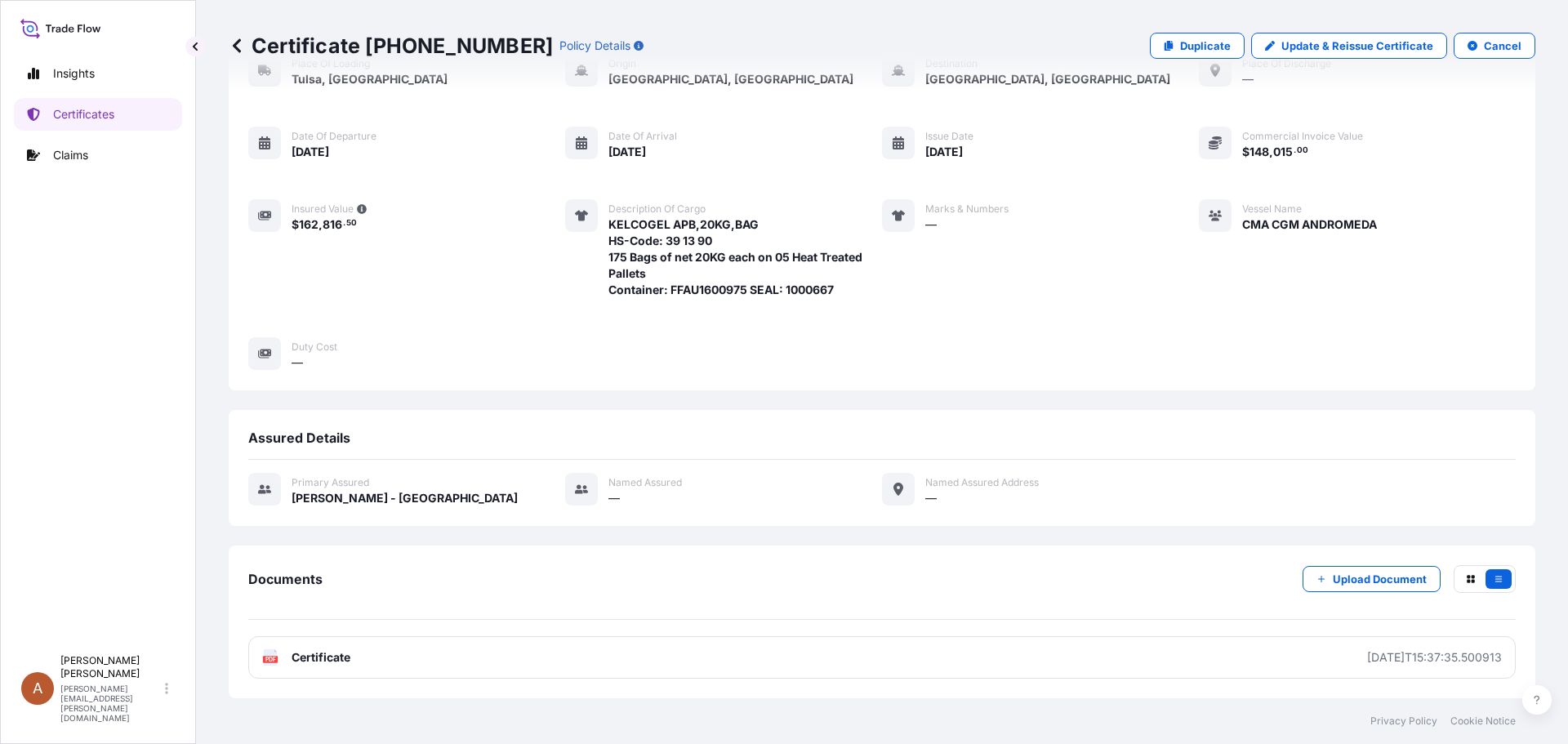
scroll to position [203, 0]
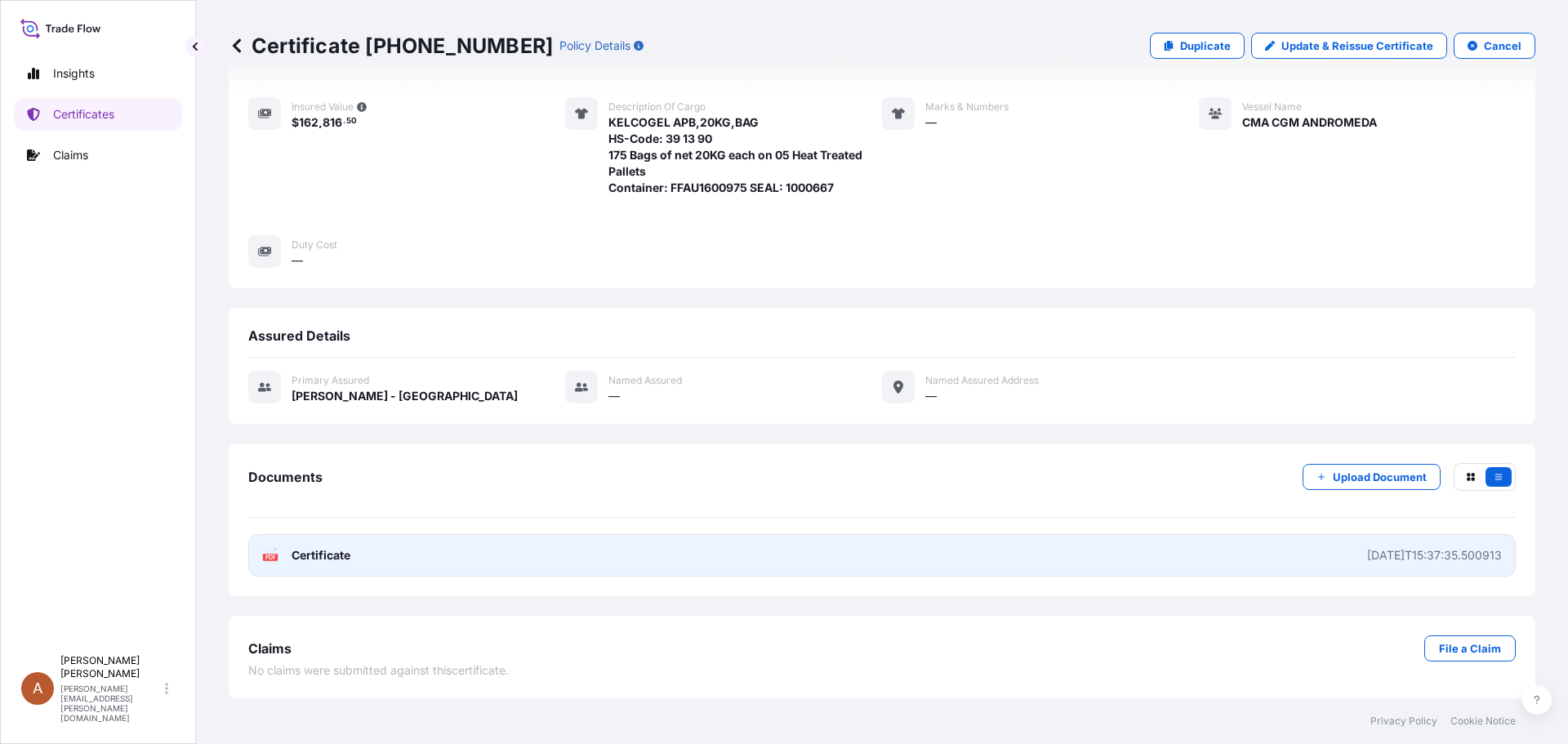
click at [360, 551] on link "PDF Certificate [DATE]T15:37:35.500913" at bounding box center [882, 555] width 1268 height 43
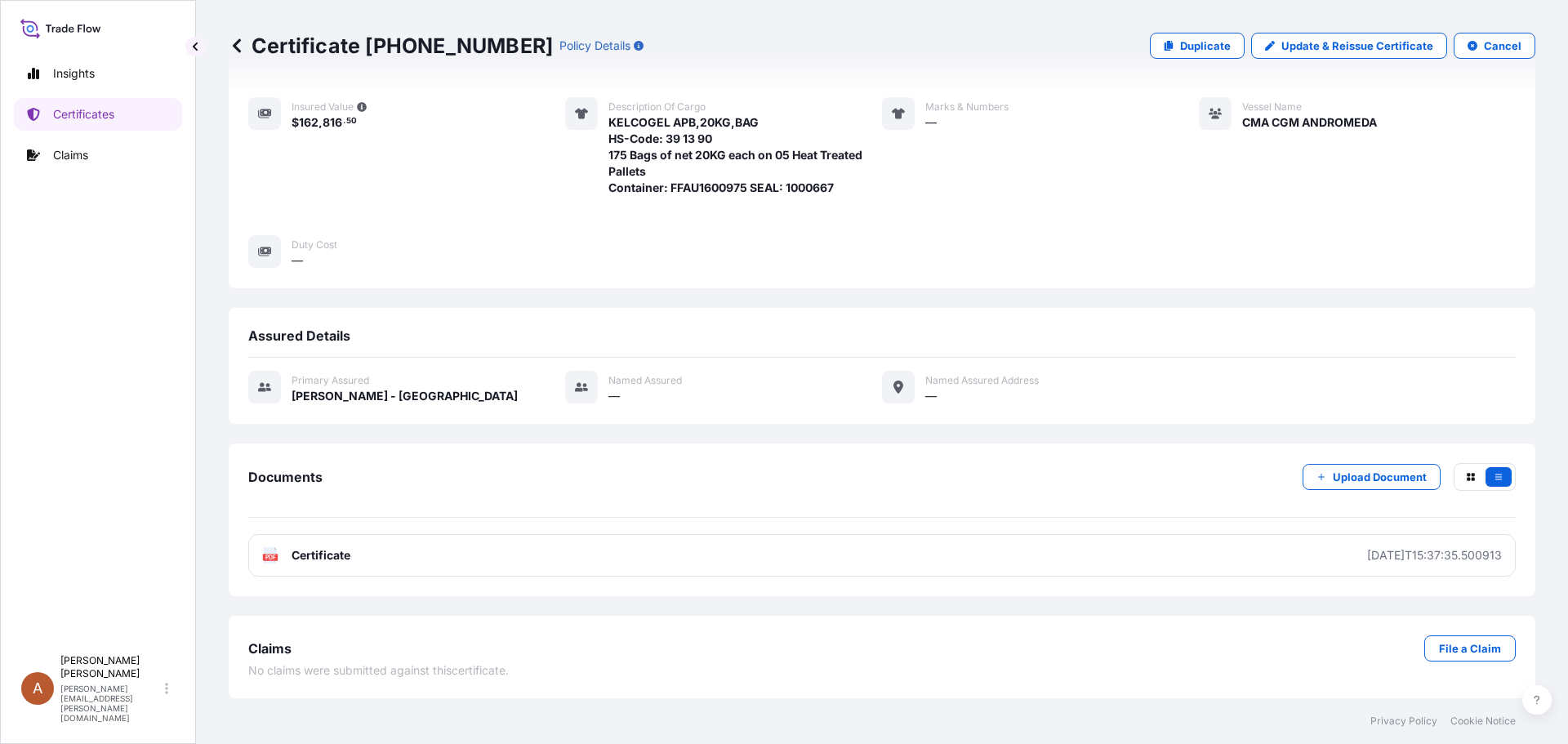
scroll to position [0, 0]
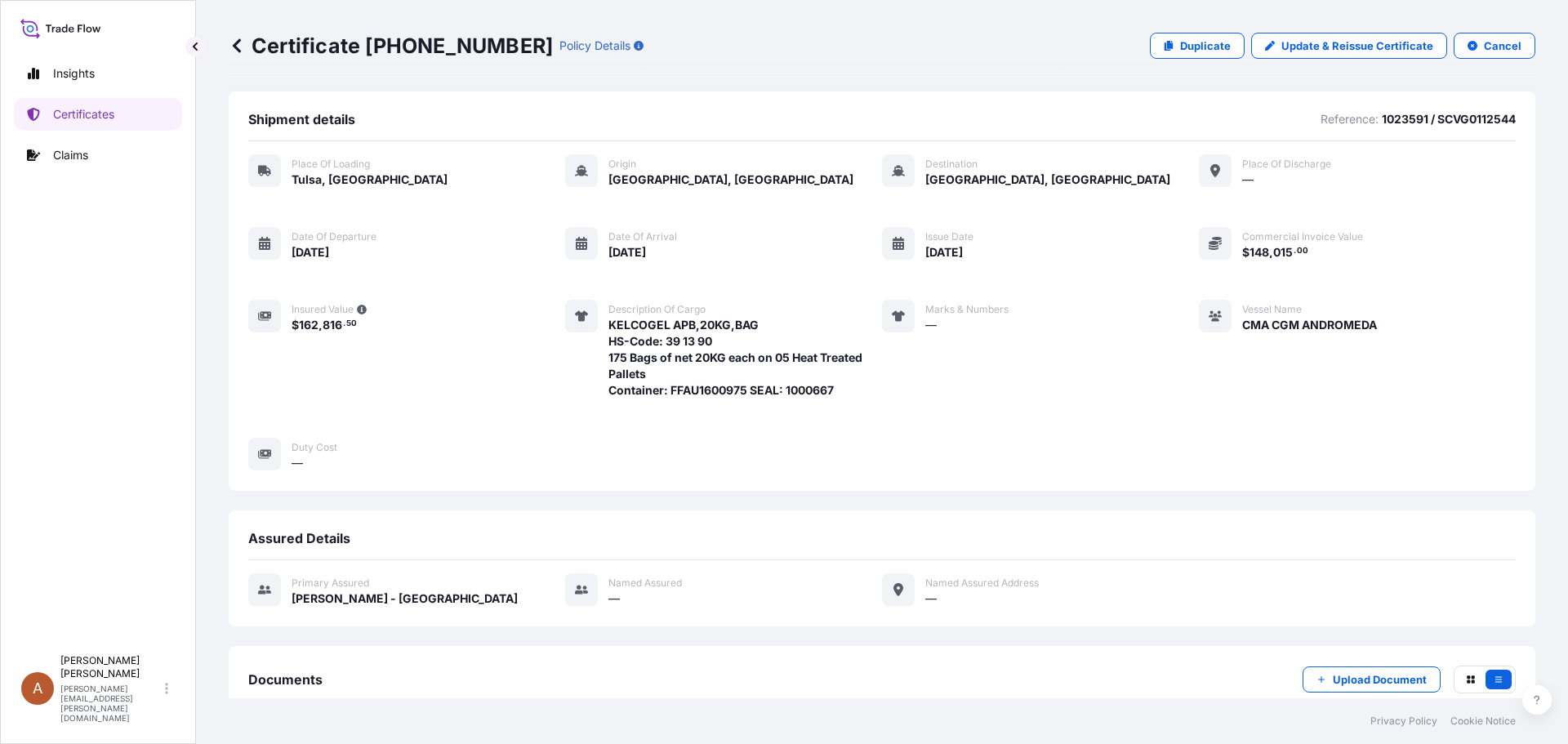
click at [238, 41] on icon at bounding box center [237, 45] width 8 height 14
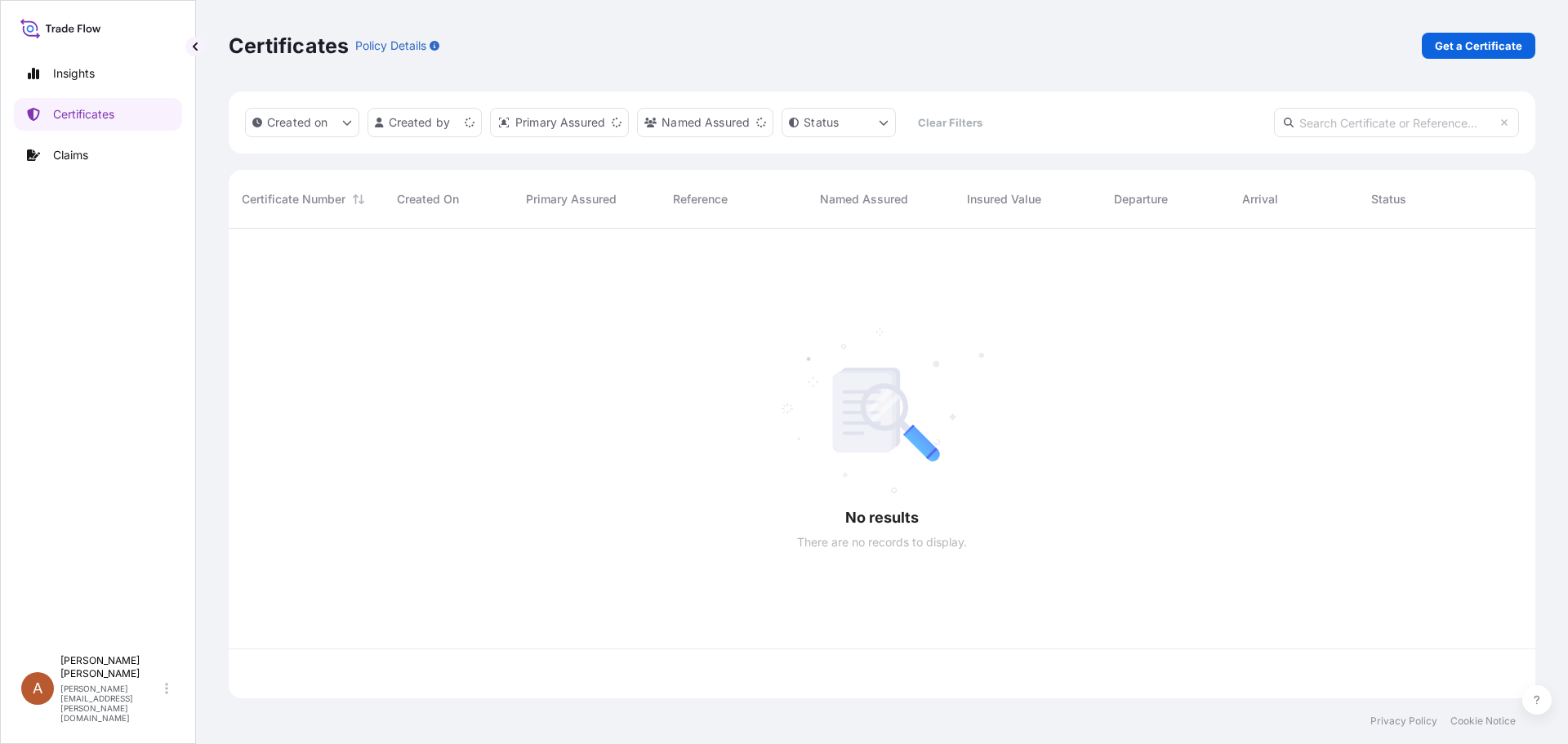
scroll to position [466, 1295]
click at [1487, 40] on p "Get a Certificate" at bounding box center [1478, 45] width 87 height 16
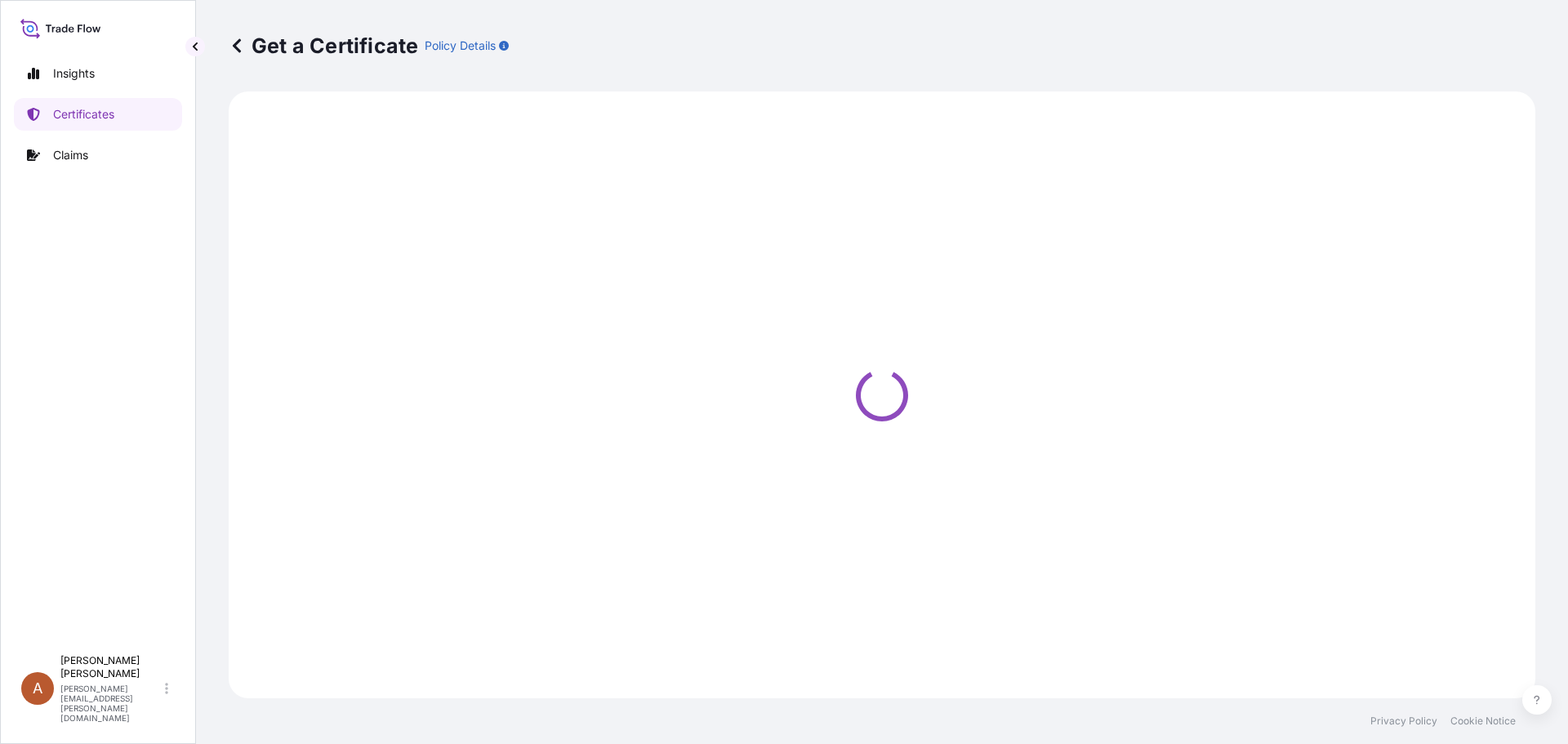
select select "Sea"
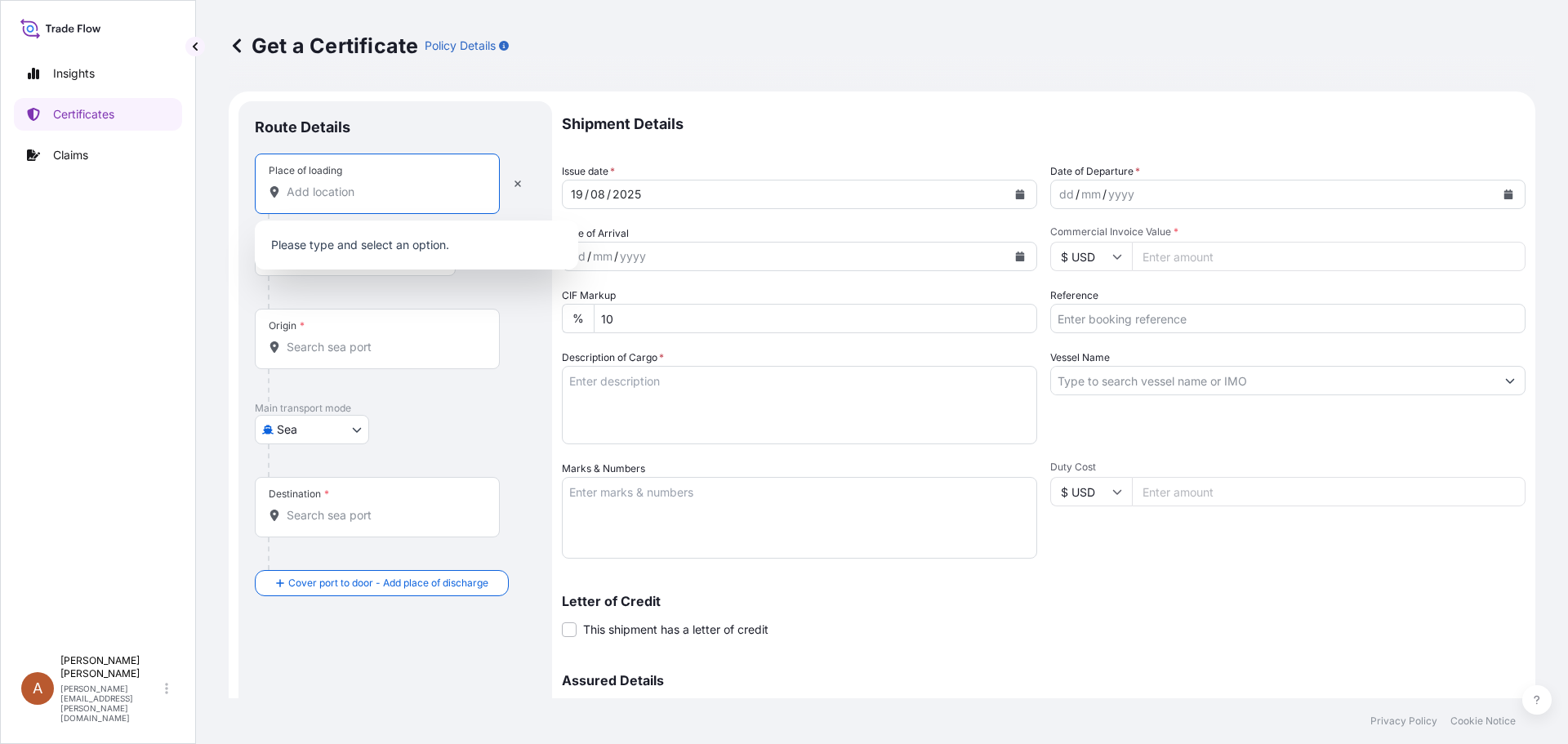
click at [308, 190] on input "Place of loading" at bounding box center [383, 191] width 193 height 16
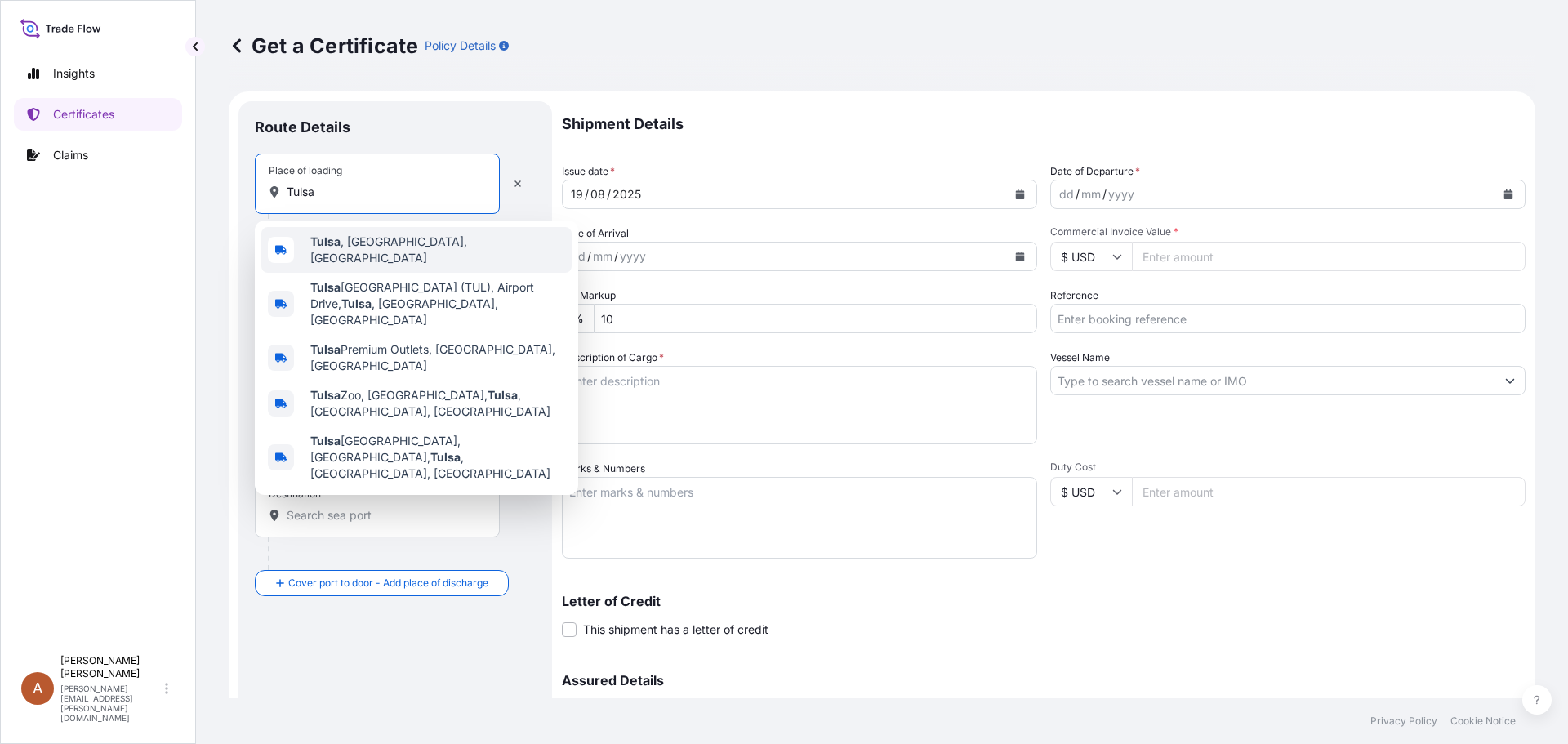
click at [371, 249] on span "[GEOGRAPHIC_DATA] , [GEOGRAPHIC_DATA], [GEOGRAPHIC_DATA]" at bounding box center [438, 250] width 255 height 33
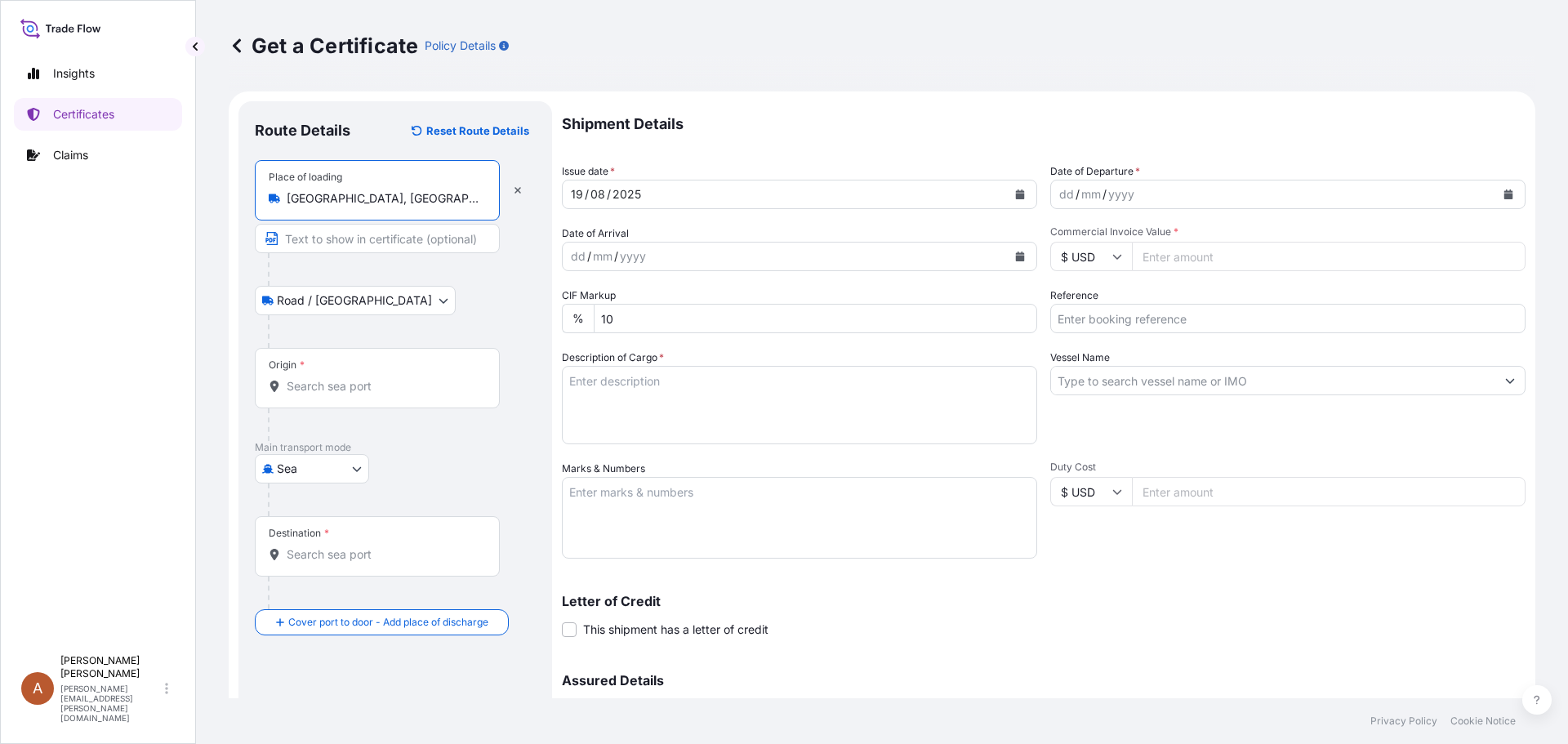
type input "[GEOGRAPHIC_DATA], [GEOGRAPHIC_DATA], [GEOGRAPHIC_DATA]"
drag, startPoint x: 298, startPoint y: 382, endPoint x: 313, endPoint y: 382, distance: 15.0
click at [299, 382] on input "Origin *" at bounding box center [383, 386] width 193 height 16
click at [301, 381] on input "Origin * Please select an origin" at bounding box center [383, 386] width 193 height 16
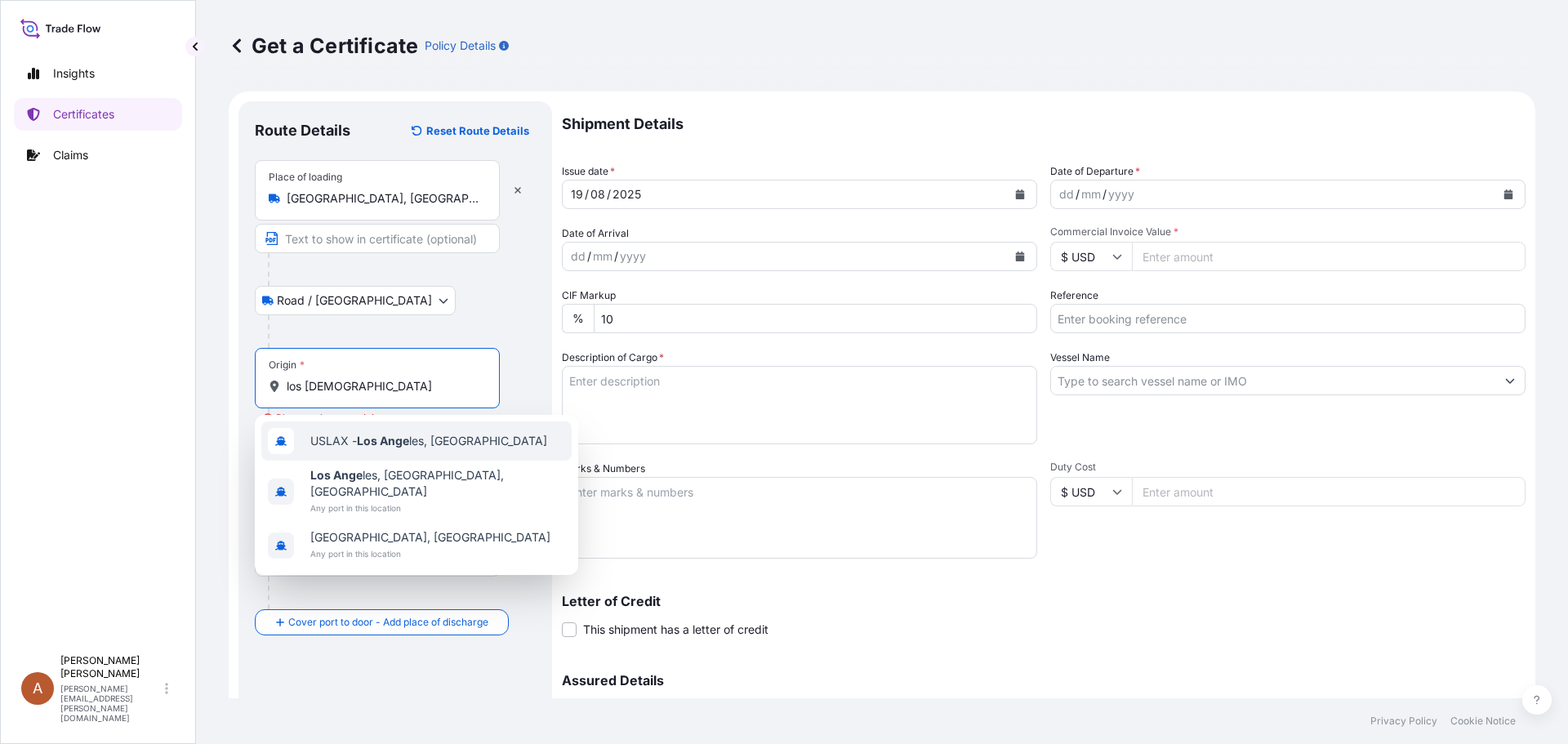
click at [335, 430] on div "USLAX - Los Ange les, [GEOGRAPHIC_DATA]" at bounding box center [417, 441] width 310 height 39
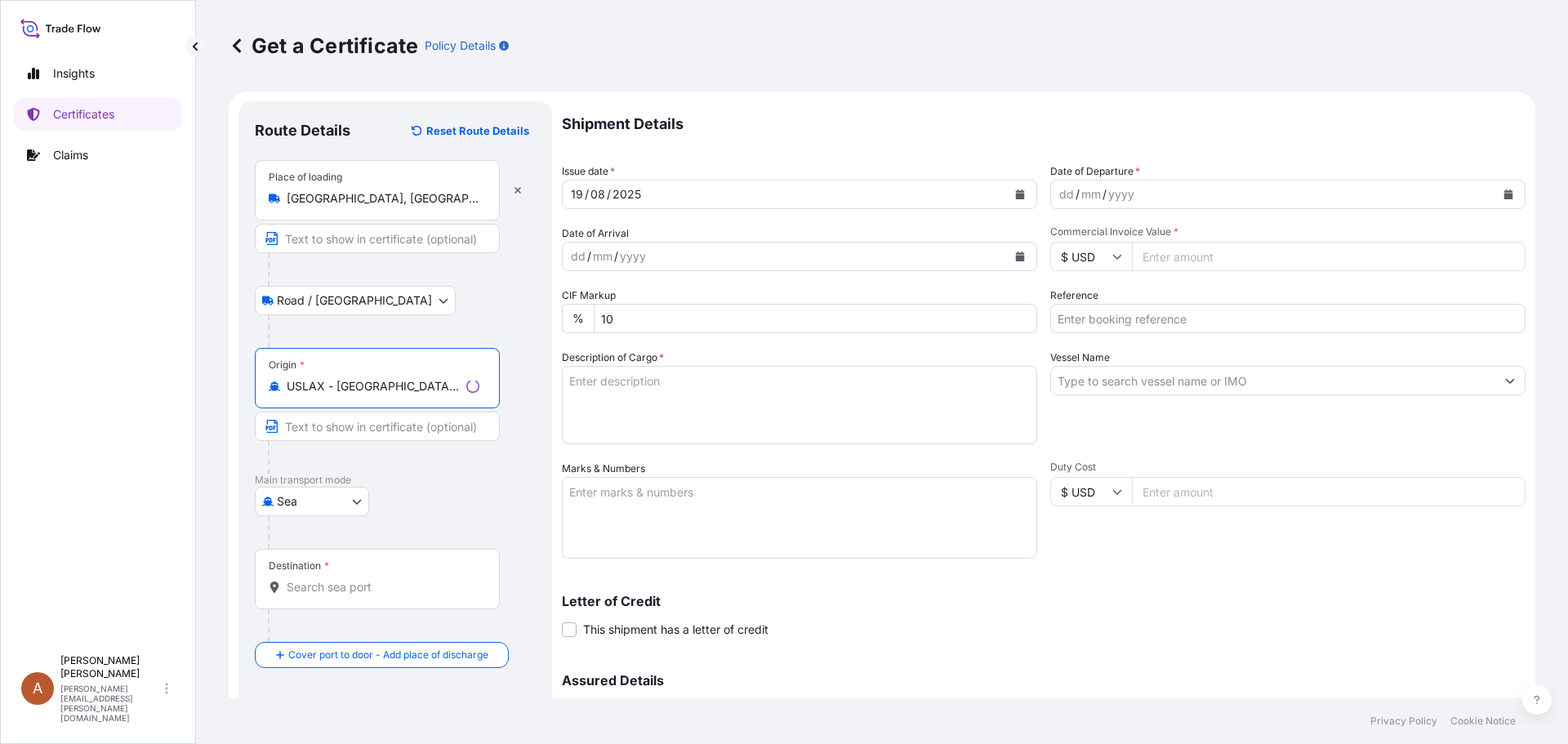
type input "USLAX - [GEOGRAPHIC_DATA], [GEOGRAPHIC_DATA]"
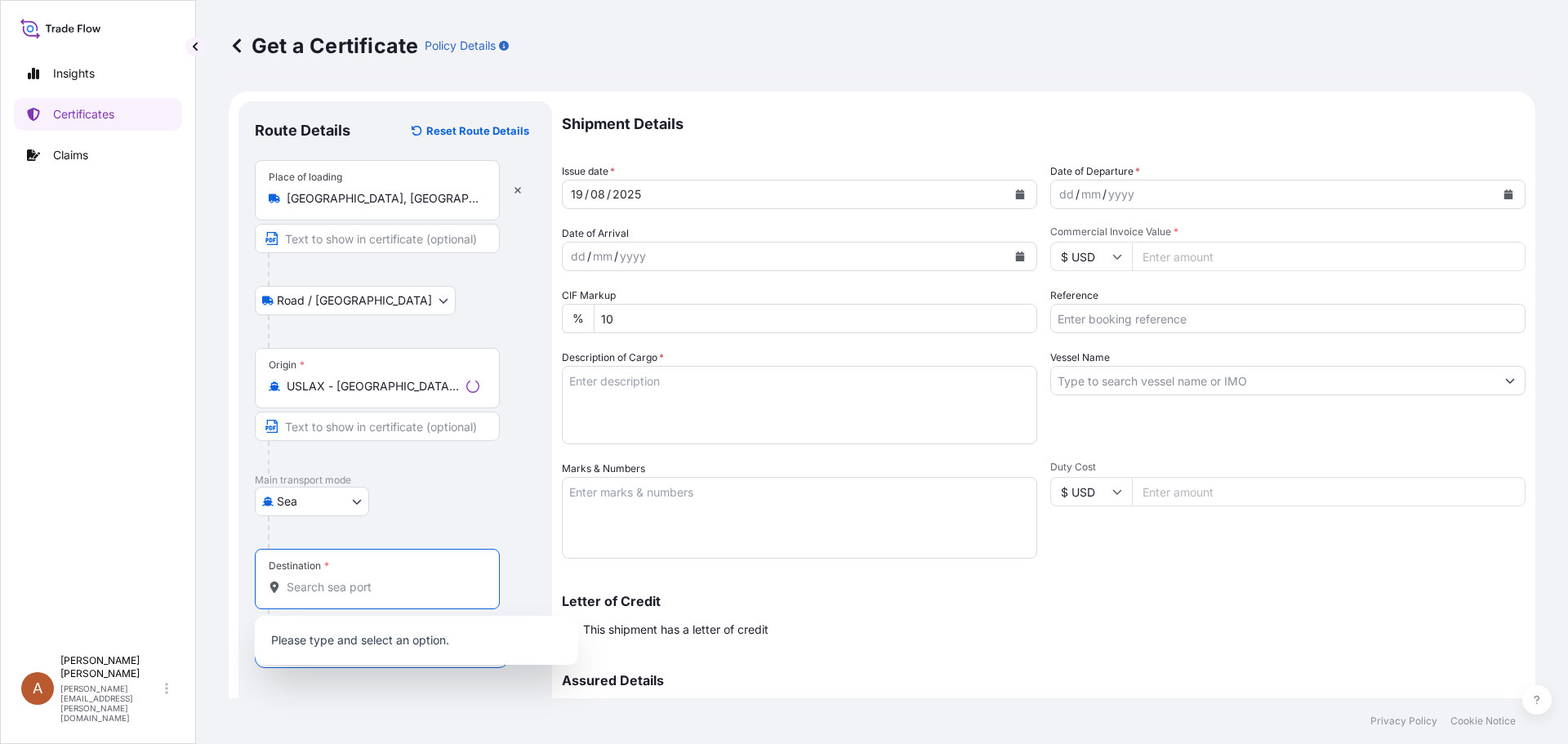
click at [304, 588] on input "Destination *" at bounding box center [383, 587] width 193 height 16
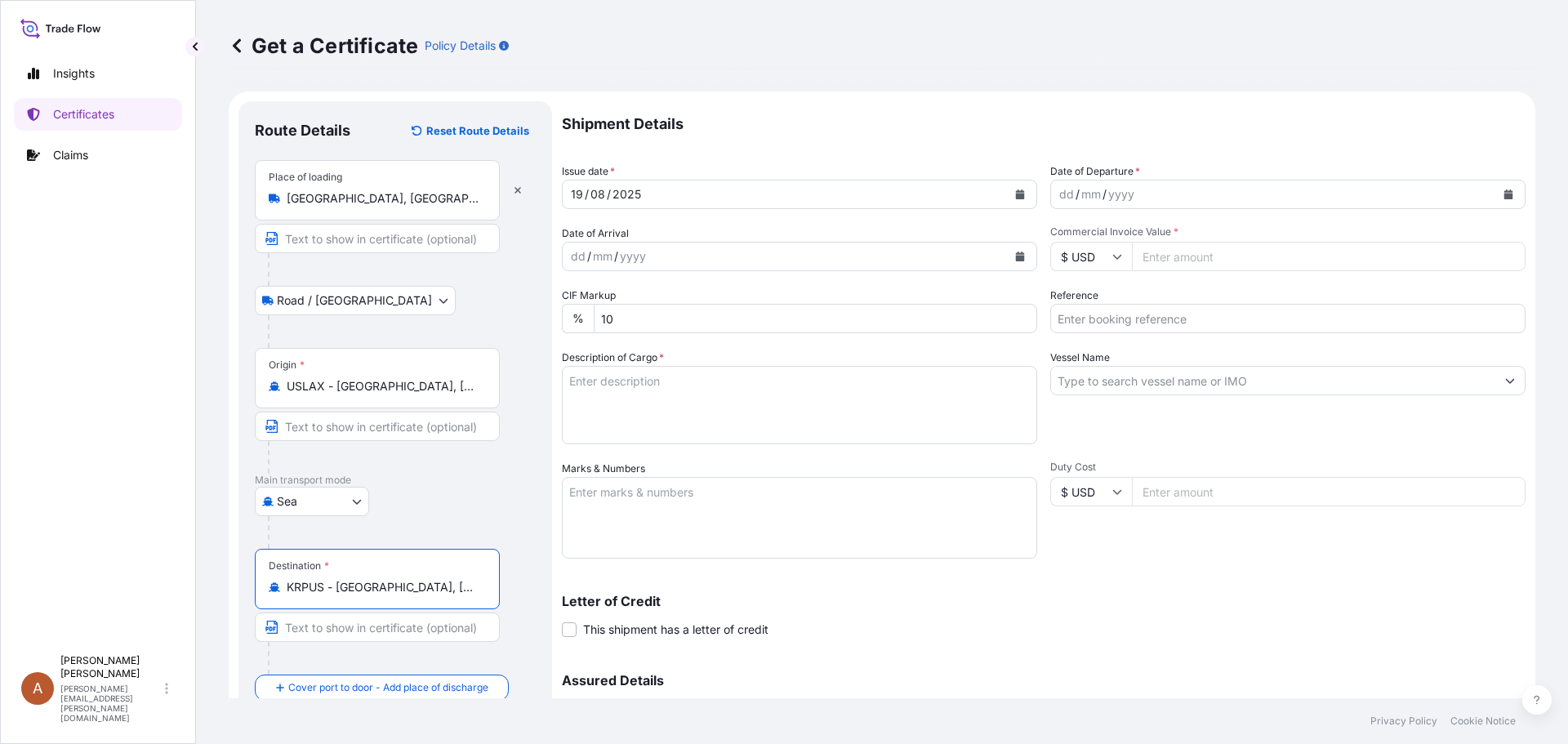
type input "KRPUS - [GEOGRAPHIC_DATA], [GEOGRAPHIC_DATA], [GEOGRAPHIC_DATA]"
click at [1057, 195] on div "dd" at bounding box center [1066, 194] width 18 height 19
click at [1158, 258] on input "Commercial Invoice Value *" at bounding box center [1328, 256] width 393 height 29
click at [1160, 252] on input "Commercial Invoice Value *" at bounding box center [1328, 256] width 393 height 29
type input "143133.76"
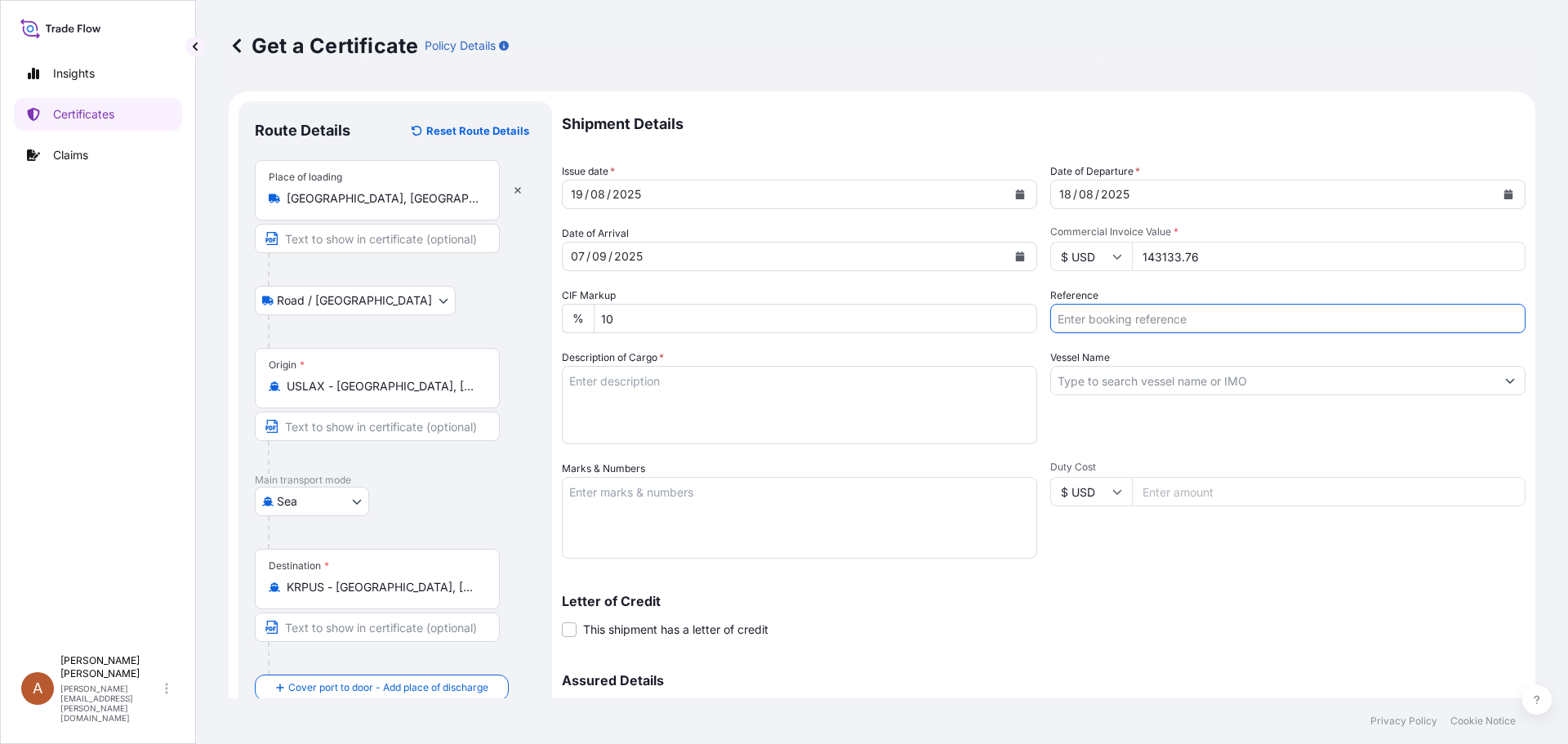
click at [1079, 317] on input "Reference" at bounding box center [1288, 318] width 475 height 29
click at [1155, 320] on input "1033476 - SCVG" at bounding box center [1288, 318] width 475 height 29
type input "1033476 - SCVG0115080"
click at [673, 393] on textarea "Description of Cargo *" at bounding box center [799, 405] width 475 height 79
paste textarea "KELTROL F,KTLF,25KG,BAG HS-Code: 39 13 90"
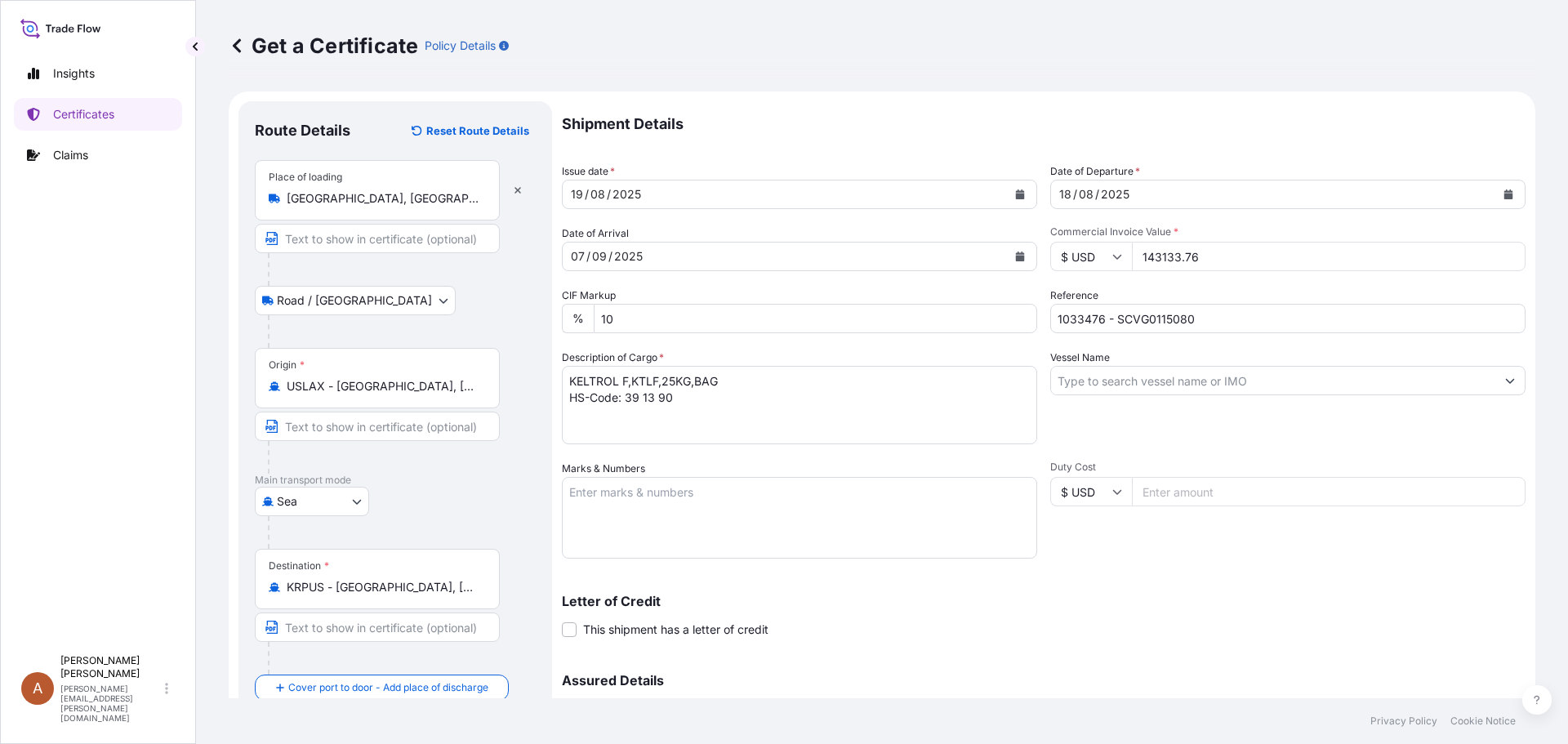
click at [569, 411] on textarea "KELTROL F,KTLF,25KG,BAG HS-Code: 39 13 90" at bounding box center [799, 405] width 475 height 79
paste textarea "279 bags of each 25kgs net on 8 plastic pallets. Vol: 1 x 20’ FCL from Tulsa Wa…"
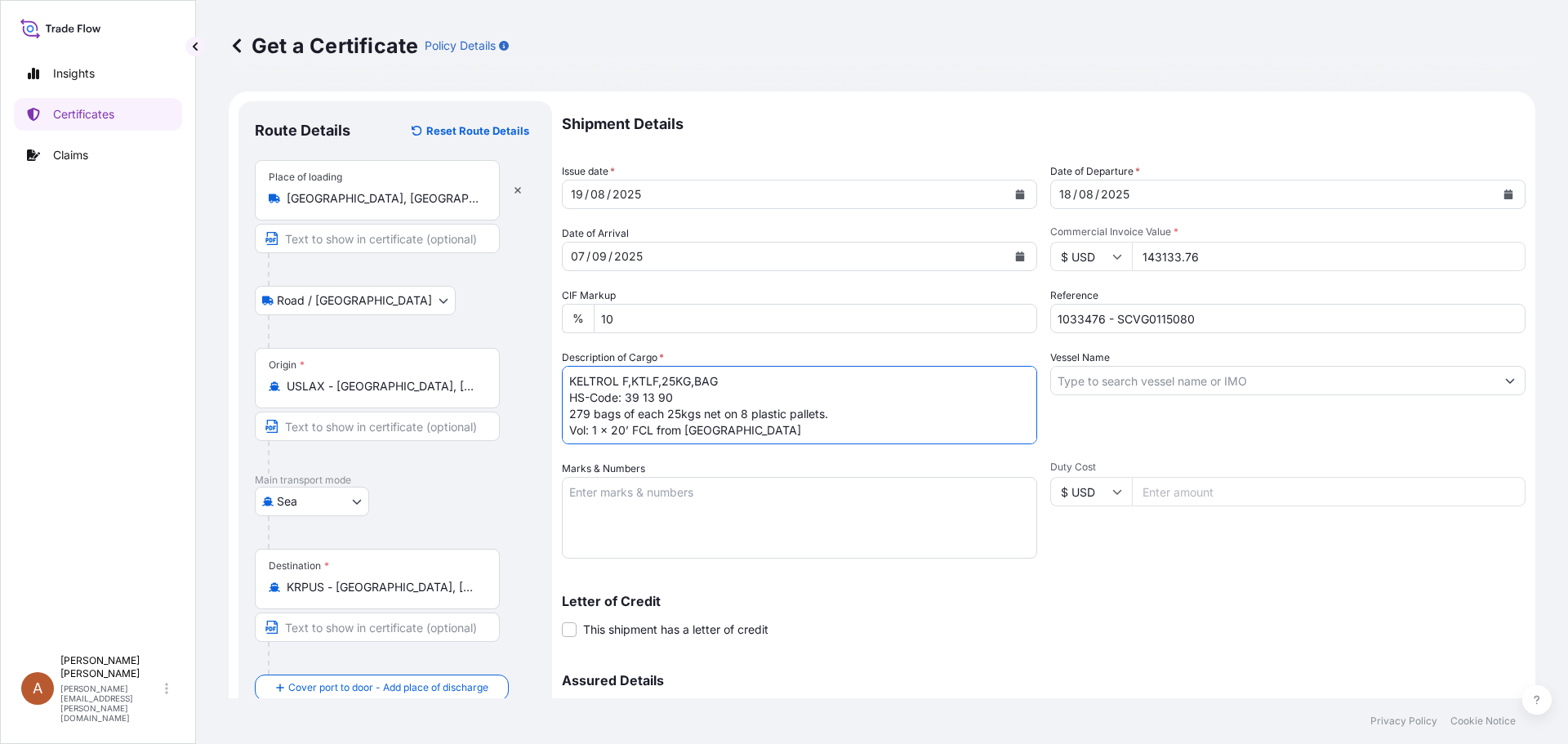
scroll to position [10, 0]
drag, startPoint x: 590, startPoint y: 432, endPoint x: 599, endPoint y: 435, distance: 9.5
click at [590, 431] on textarea "KELTROL F,KTLF,25KG,BAG HS-Code: 39 13 90 279 bags of each 25kgs net on 8 plast…" at bounding box center [799, 405] width 475 height 79
type textarea "KELTROL F,KTLF,25KG,BAG HS-Code: 39 13 90 279 bags of each 25kgs net on 8 plast…"
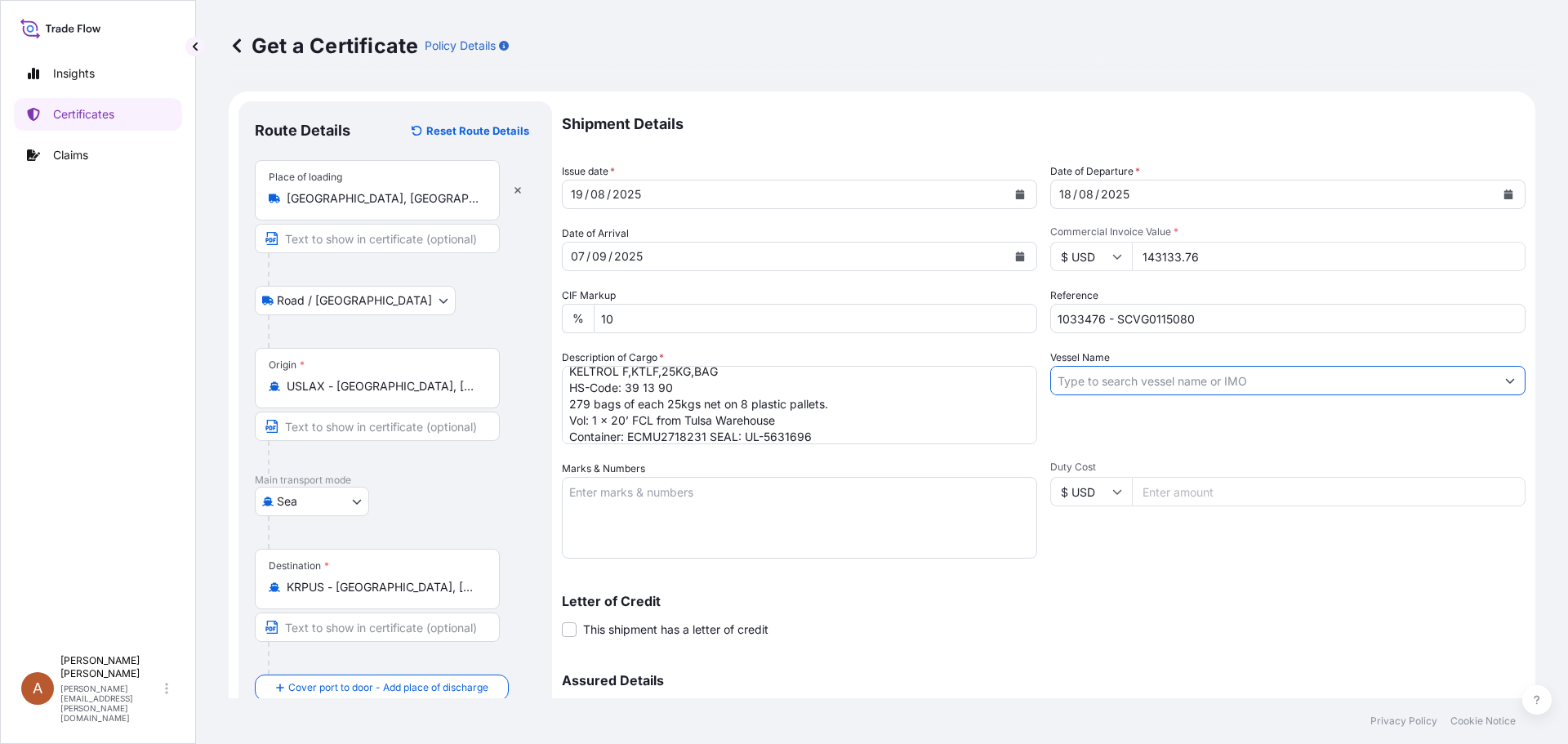
click at [1088, 379] on input "Vessel Name" at bounding box center [1274, 380] width 444 height 29
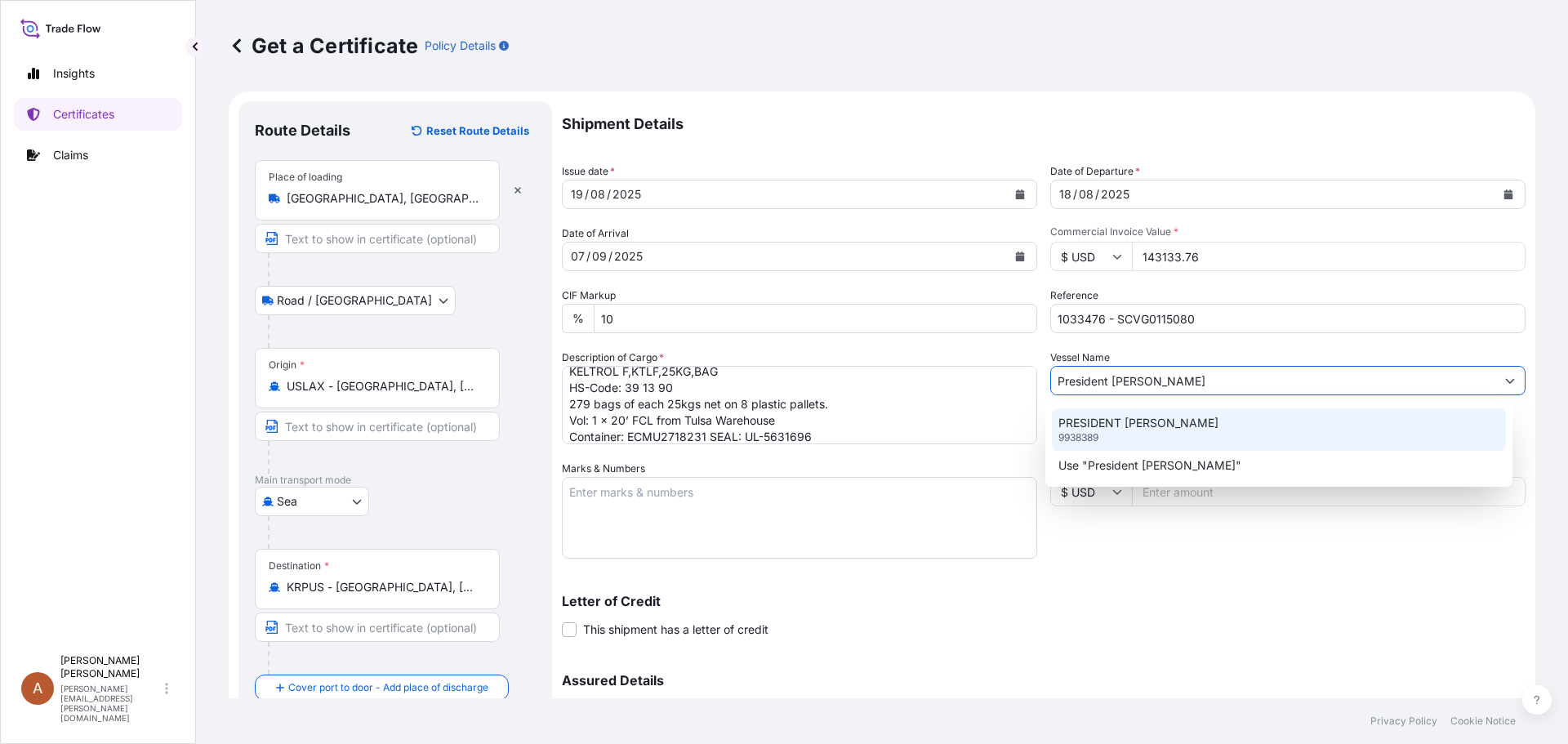
click at [1122, 424] on p "PRESIDENT CARTER" at bounding box center [1138, 423] width 160 height 16
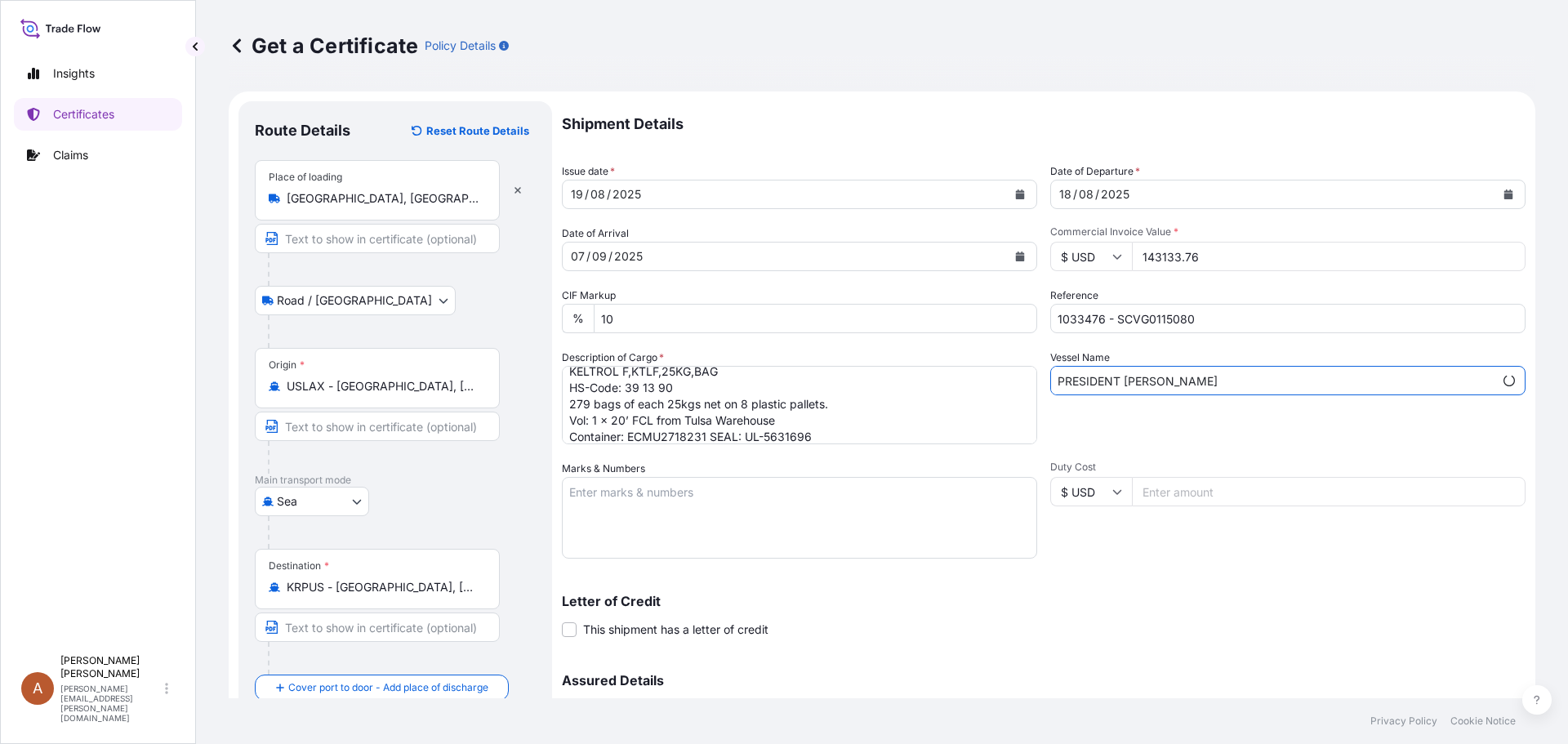
type input "PRESIDENT CARTER"
click at [688, 498] on textarea "Marks & Numbers" at bounding box center [799, 518] width 475 height 81
click at [724, 494] on textarea "Marks & Numbers" at bounding box center [799, 518] width 475 height 81
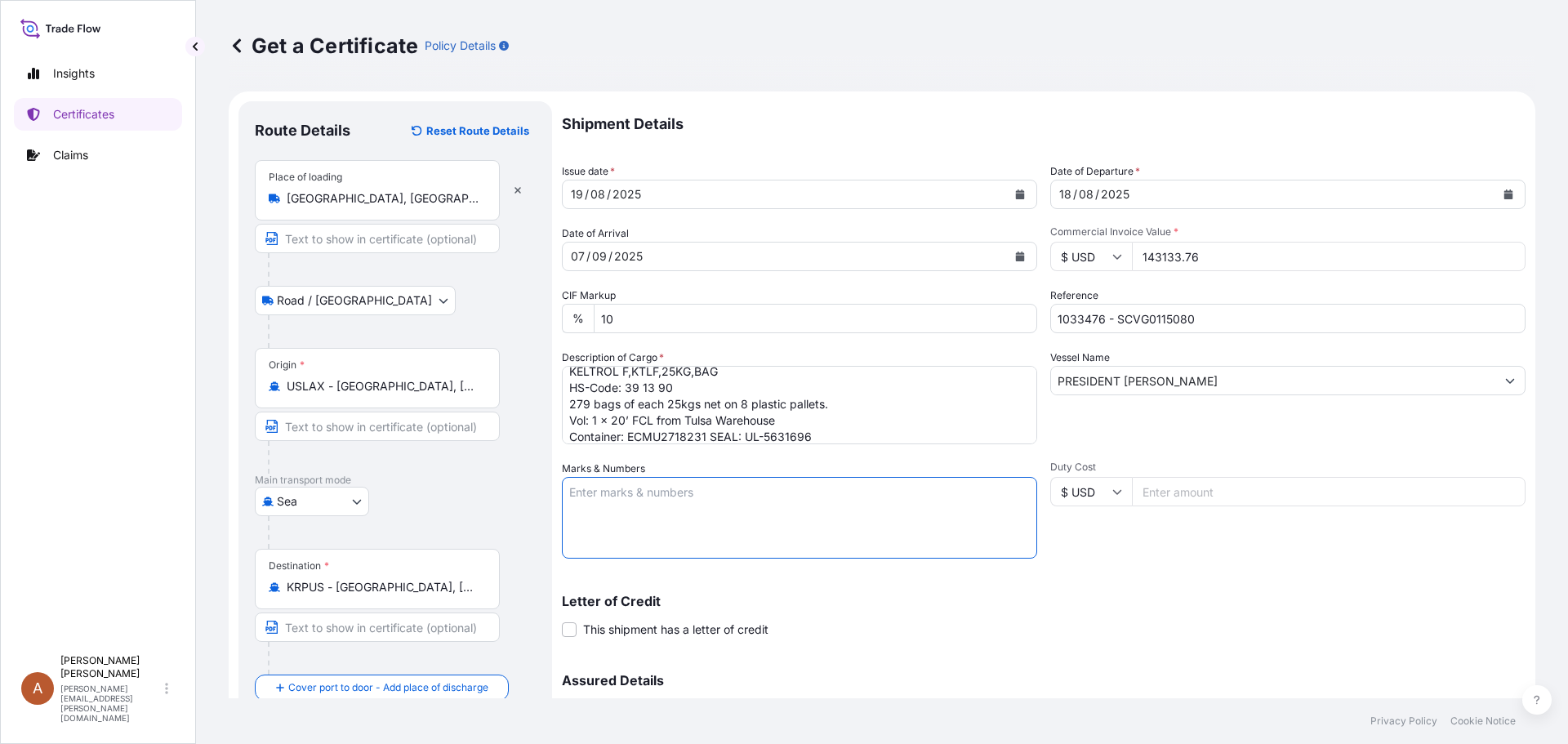
paste textarea "JUPITER INTERNATIONAL CO., LTD PO#Bio-2507-22 BUSAN, KOREA"
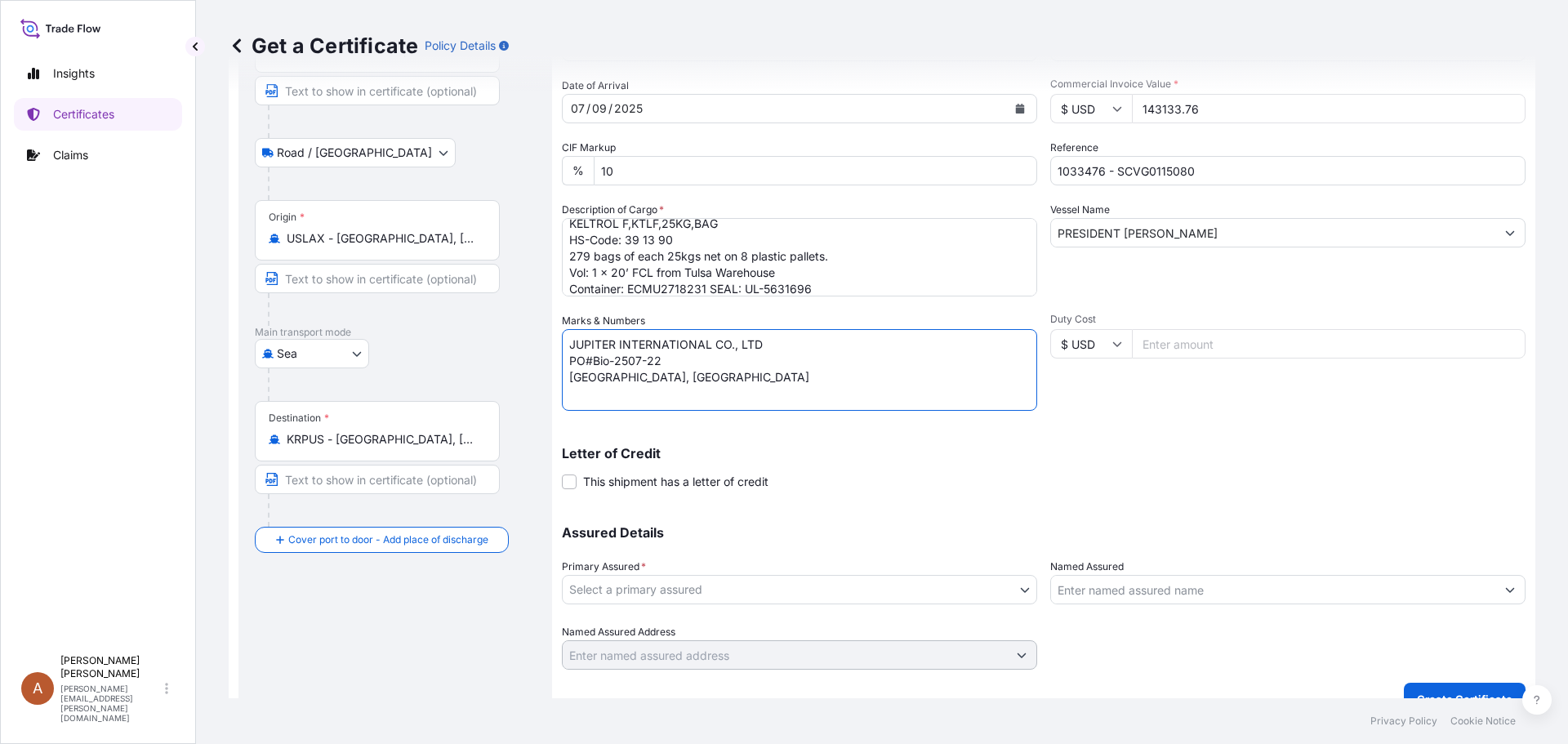
scroll to position [174, 0]
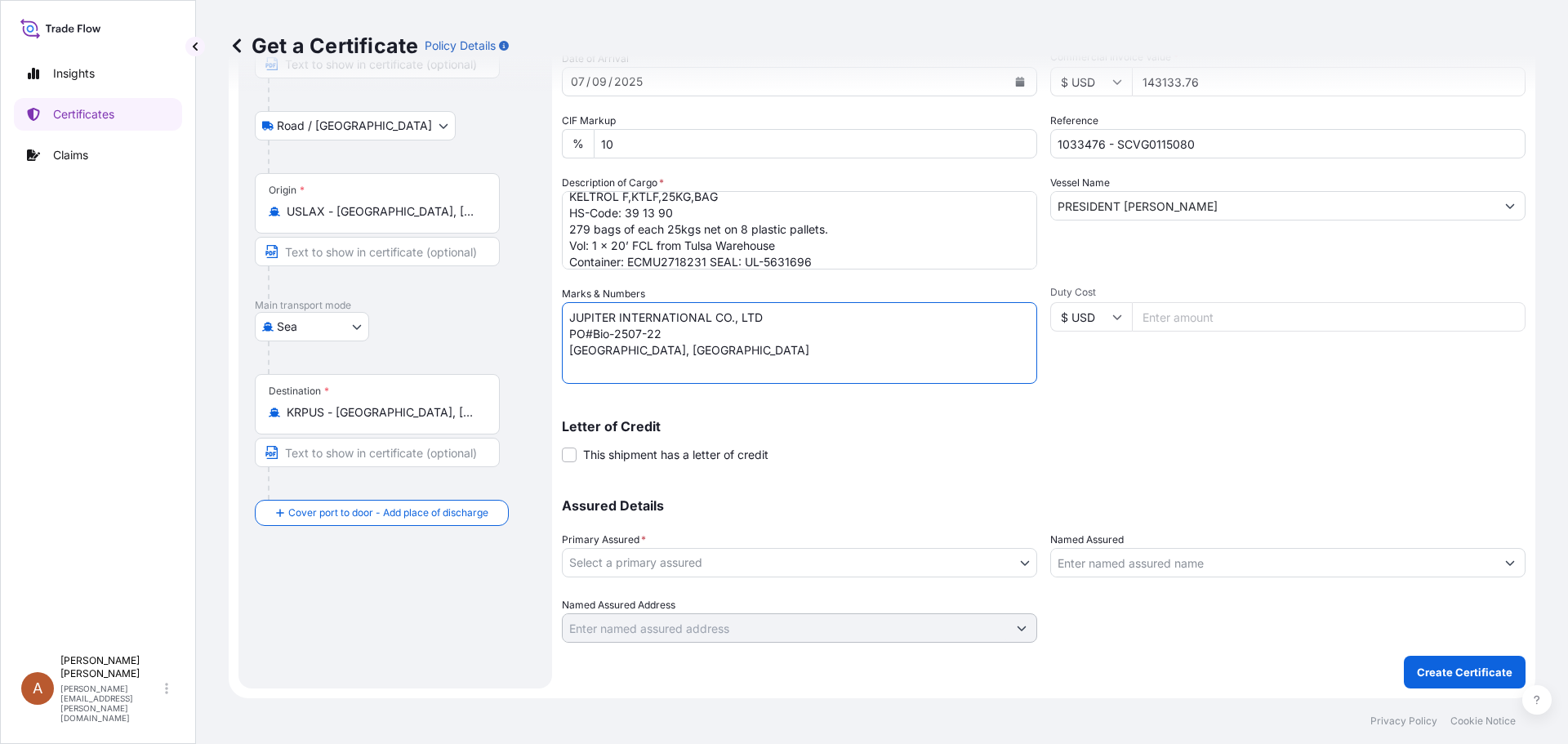
type textarea "JUPITER INTERNATIONAL CO., LTD PO#Bio-2507-22 BUSAN, KOREA"
click at [770, 563] on body "Insights Certificates Claims A Alicia Pye-miller alicia.pye-miller@us.dsv.com G…" at bounding box center [784, 372] width 1568 height 744
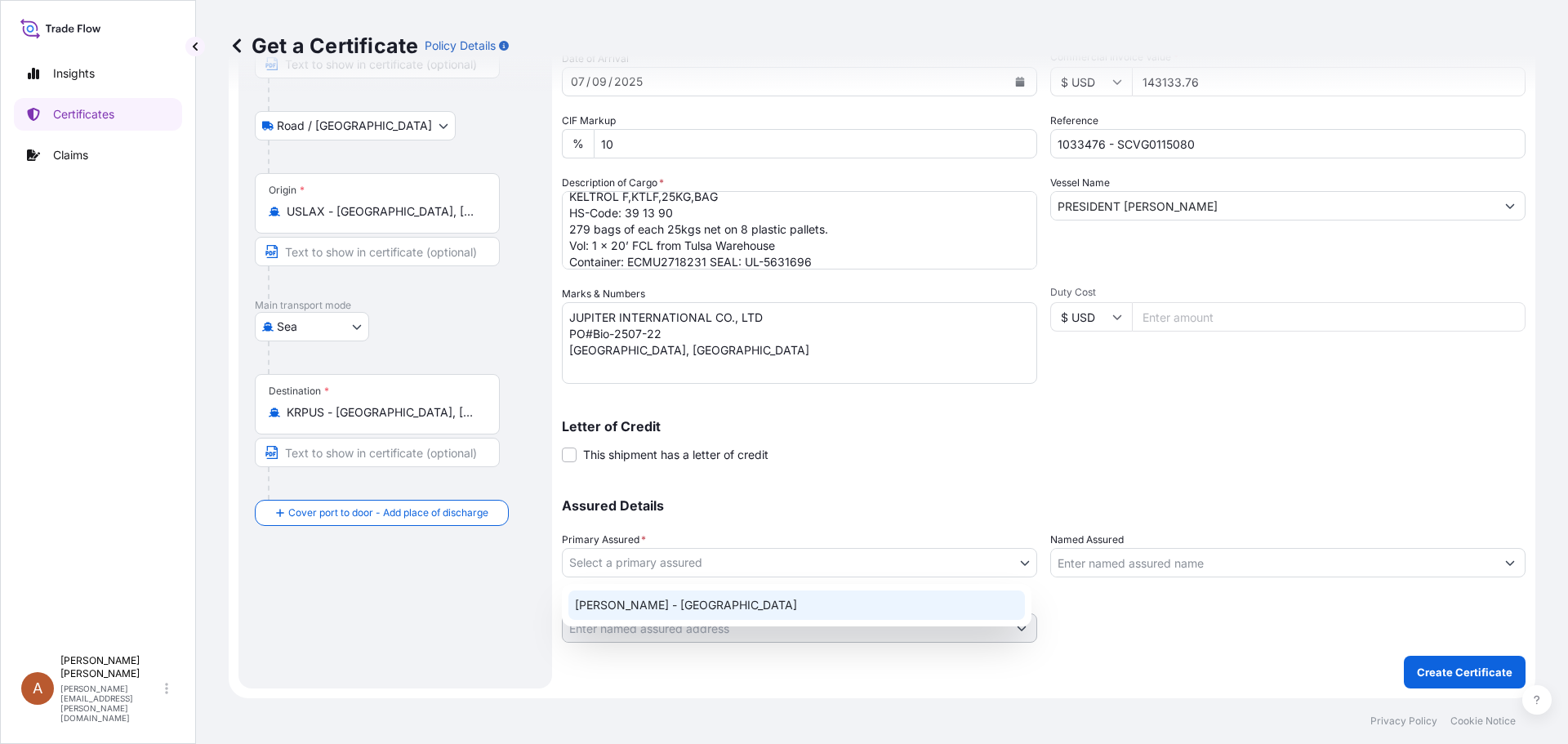
click at [589, 605] on div "[PERSON_NAME] - [GEOGRAPHIC_DATA]" at bounding box center [797, 605] width 456 height 29
select select "31650"
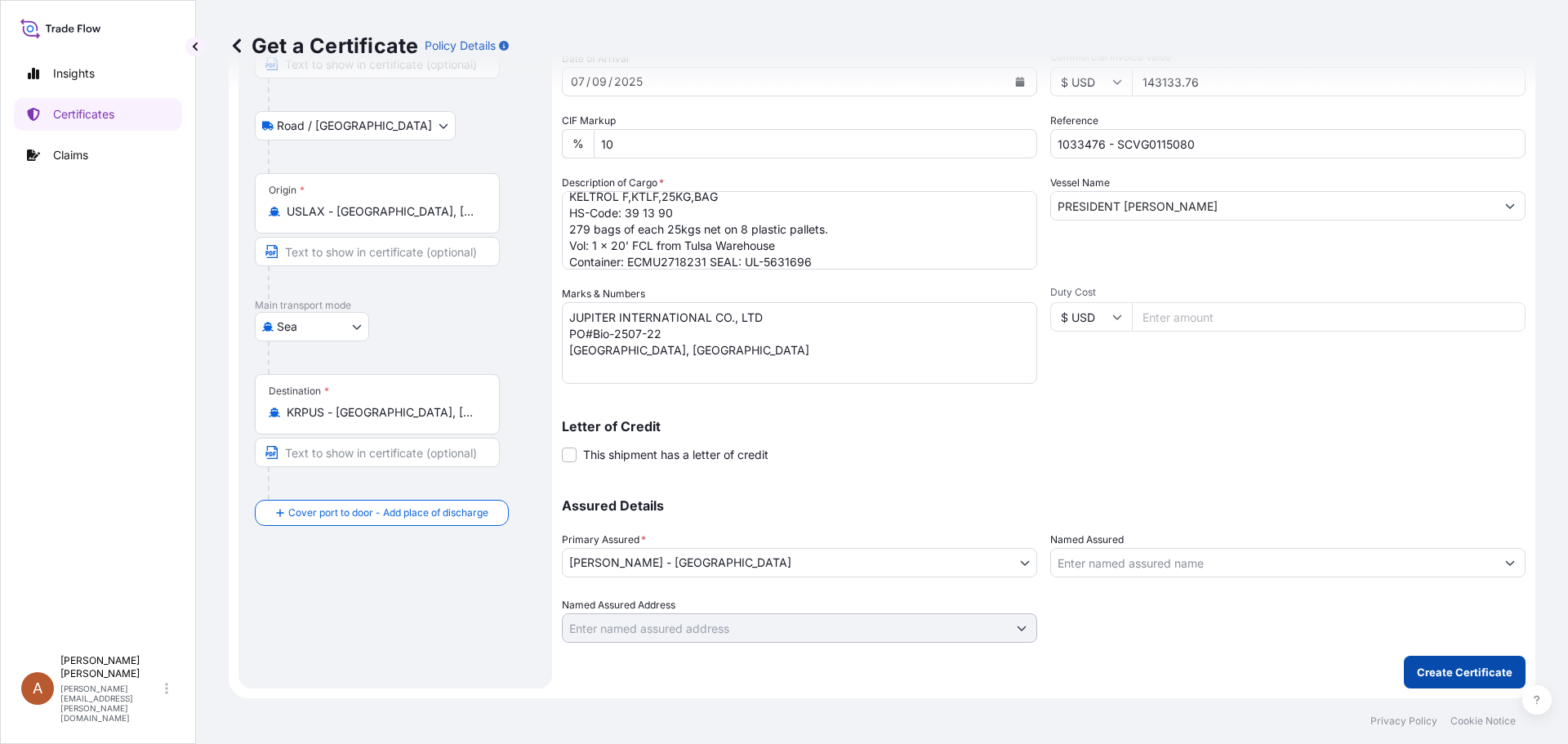
click at [1448, 665] on p "Create Certificate" at bounding box center [1465, 672] width 96 height 16
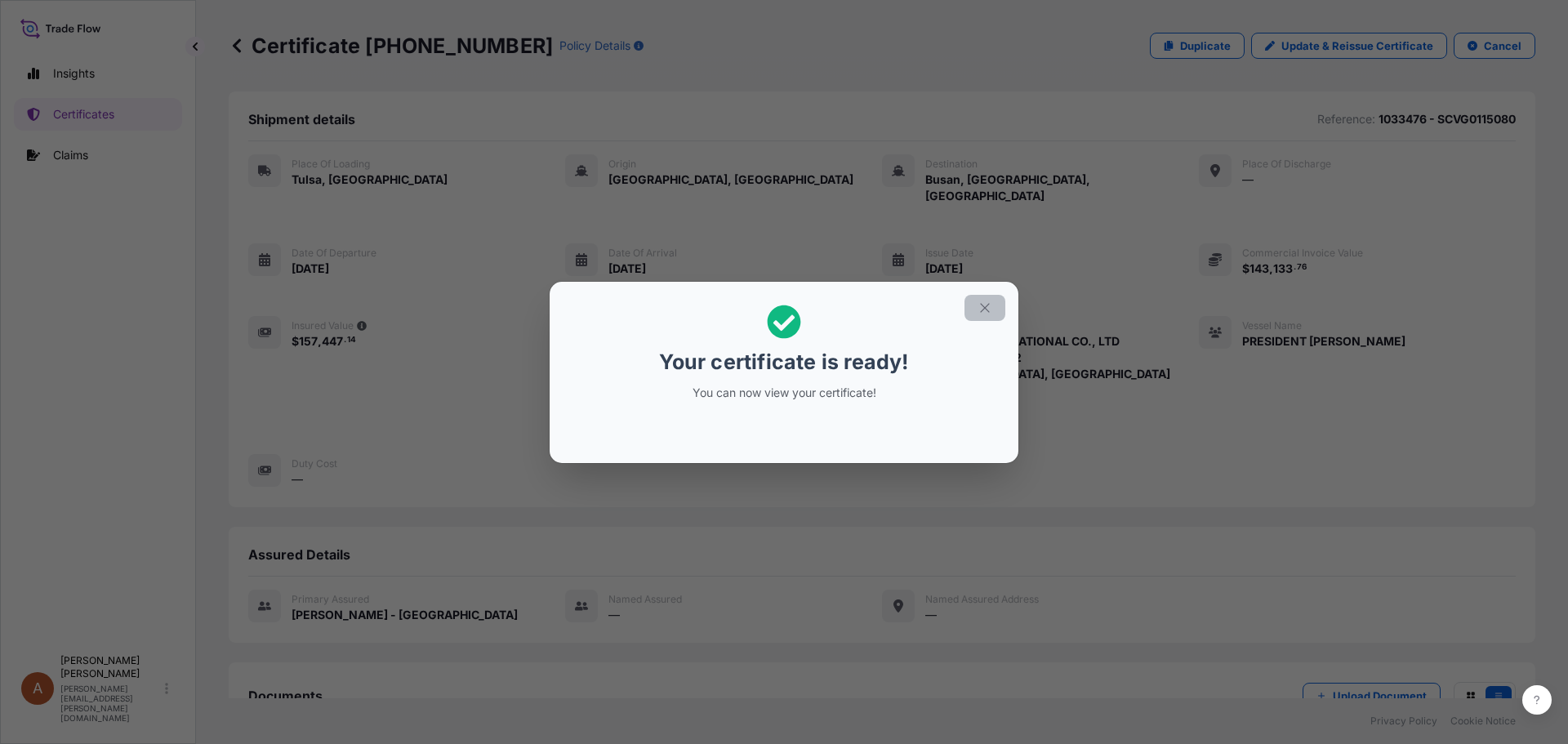
click at [986, 304] on icon "button" at bounding box center [985, 308] width 15 height 15
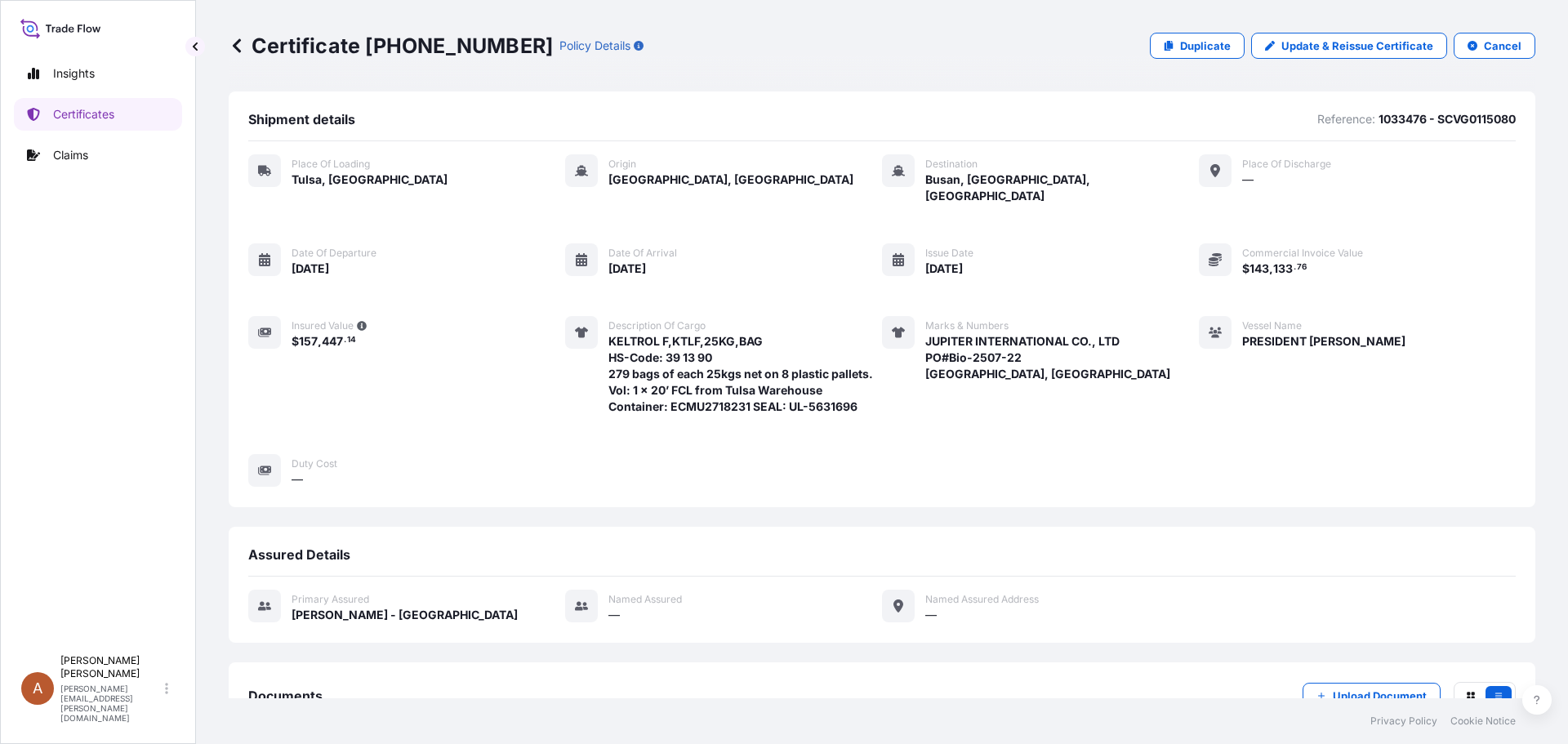
scroll to position [203, 0]
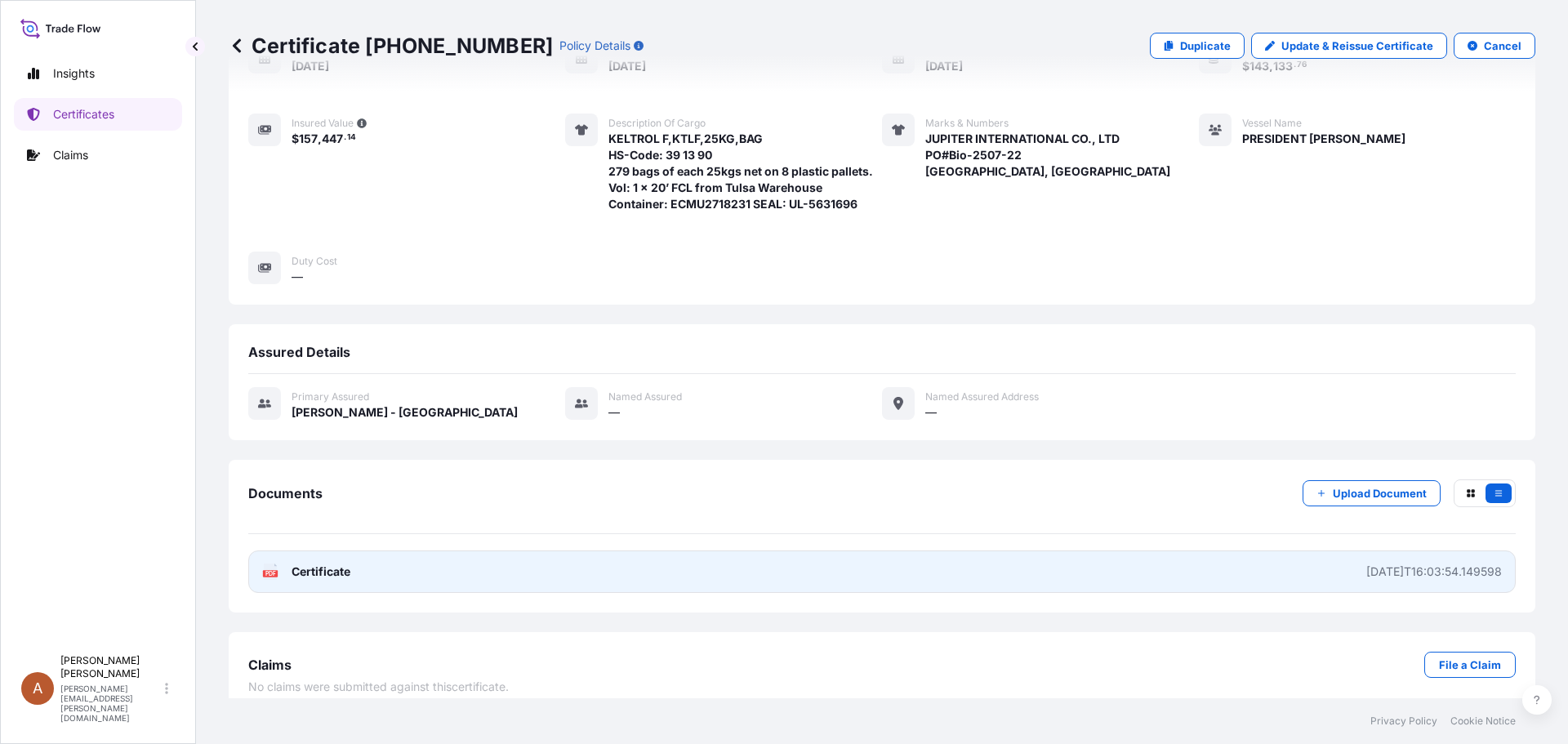
click at [314, 564] on span "Certificate" at bounding box center [321, 571] width 59 height 16
